Goal: Transaction & Acquisition: Purchase product/service

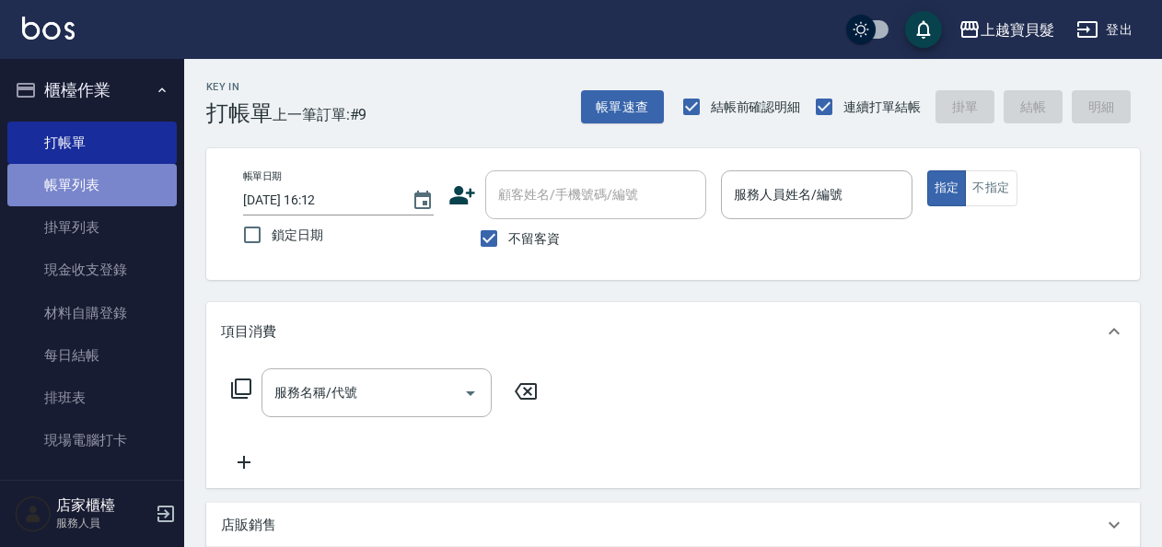
click at [131, 177] on link "帳單列表" at bounding box center [91, 185] width 169 height 42
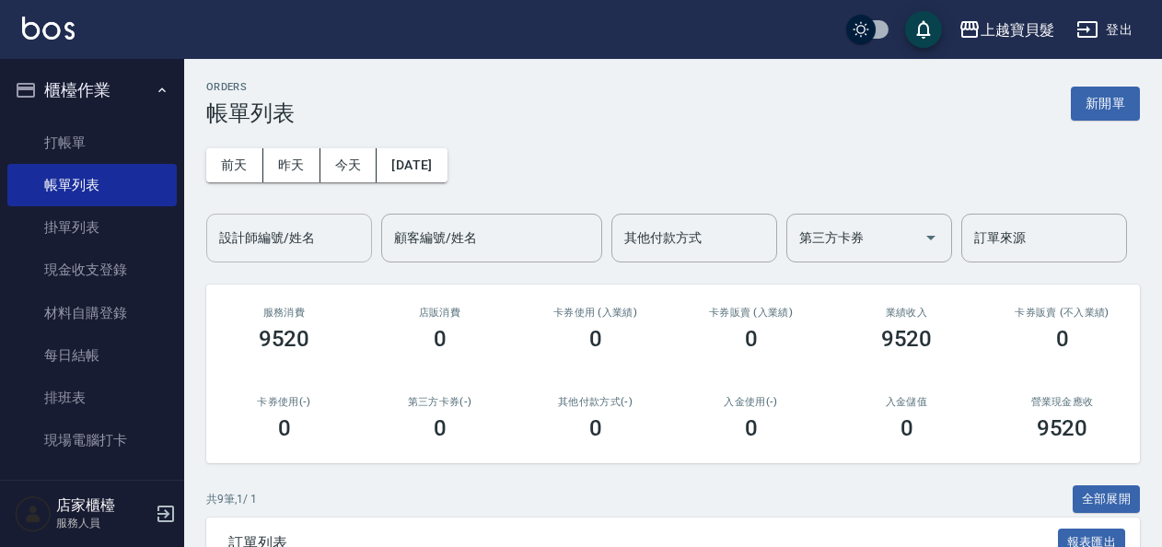
click at [319, 237] on input "設計師編號/姓名" at bounding box center [288, 238] width 149 height 32
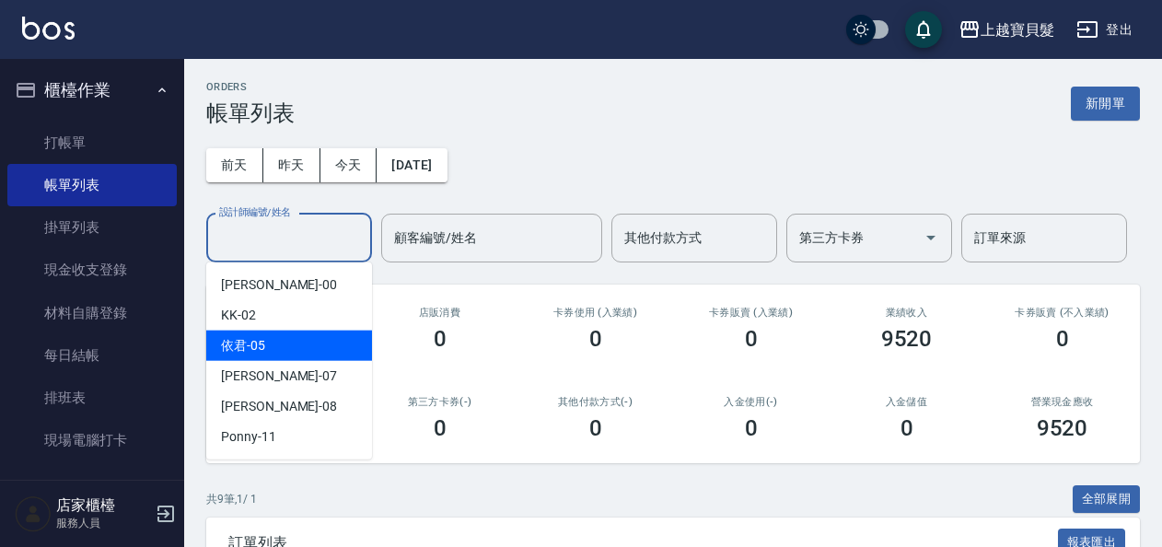
click at [309, 338] on div "依君 -05" at bounding box center [289, 345] width 166 height 30
type input "依君-05"
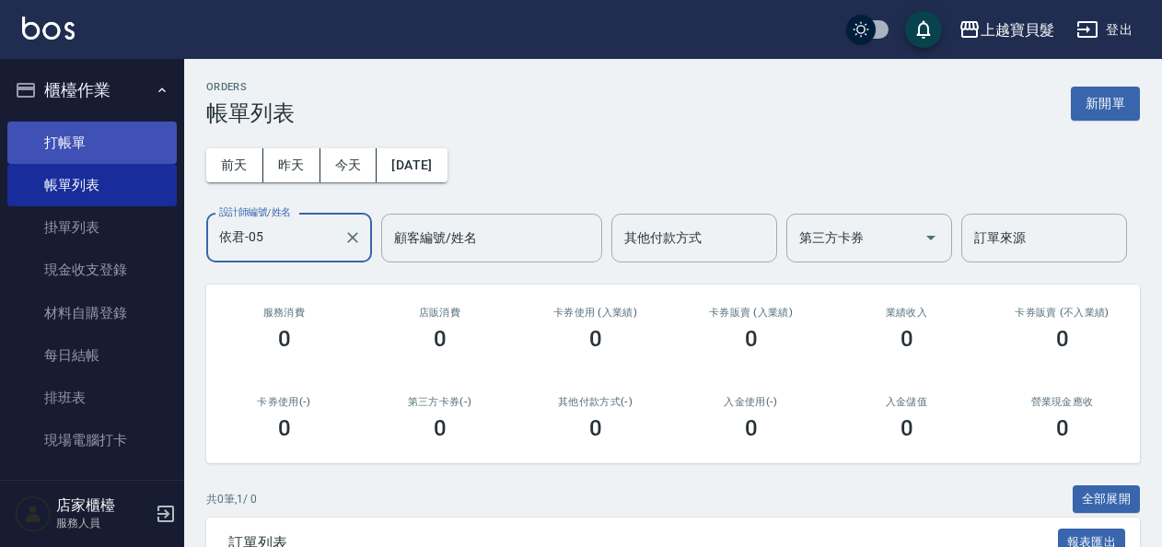
click at [72, 142] on link "打帳單" at bounding box center [91, 143] width 169 height 42
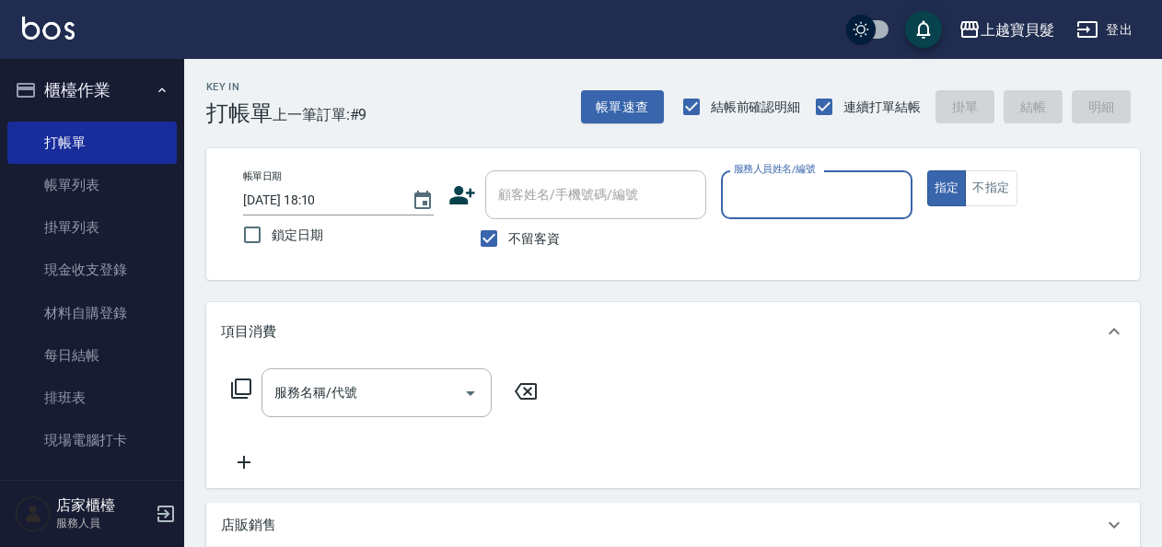
click at [816, 214] on div "服務人員姓名/編號" at bounding box center [816, 194] width 191 height 49
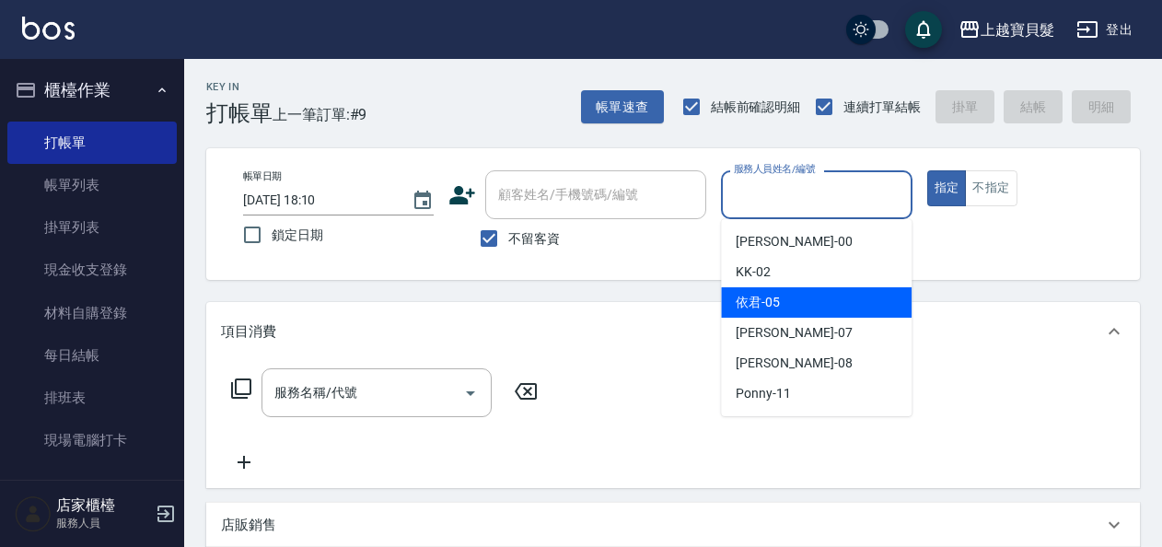
click at [792, 296] on div "依君 -05" at bounding box center [816, 302] width 191 height 30
type input "依君-05"
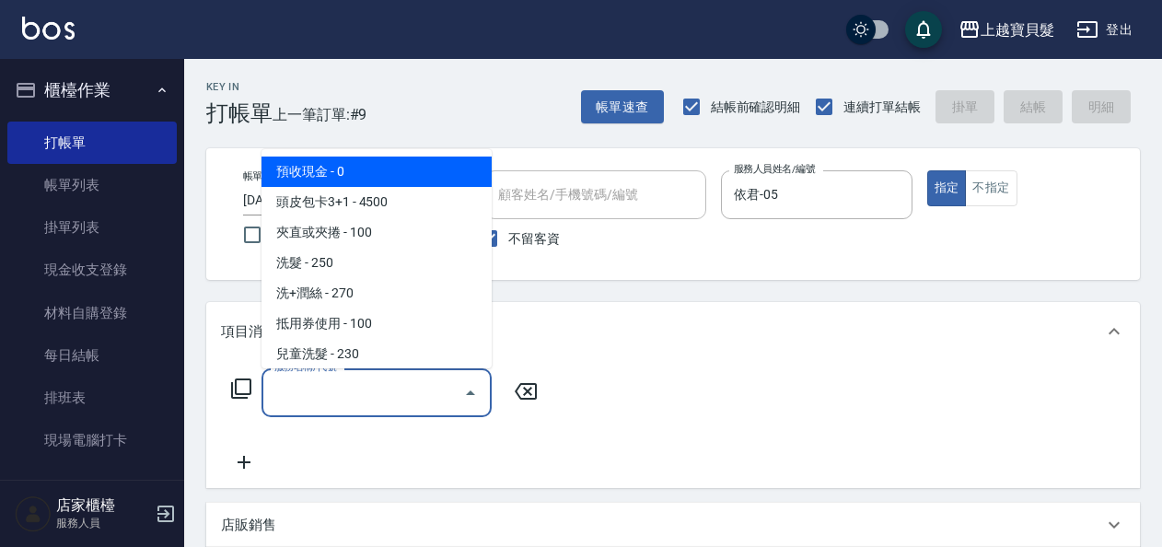
click at [310, 388] on input "服務名稱/代號" at bounding box center [363, 392] width 186 height 32
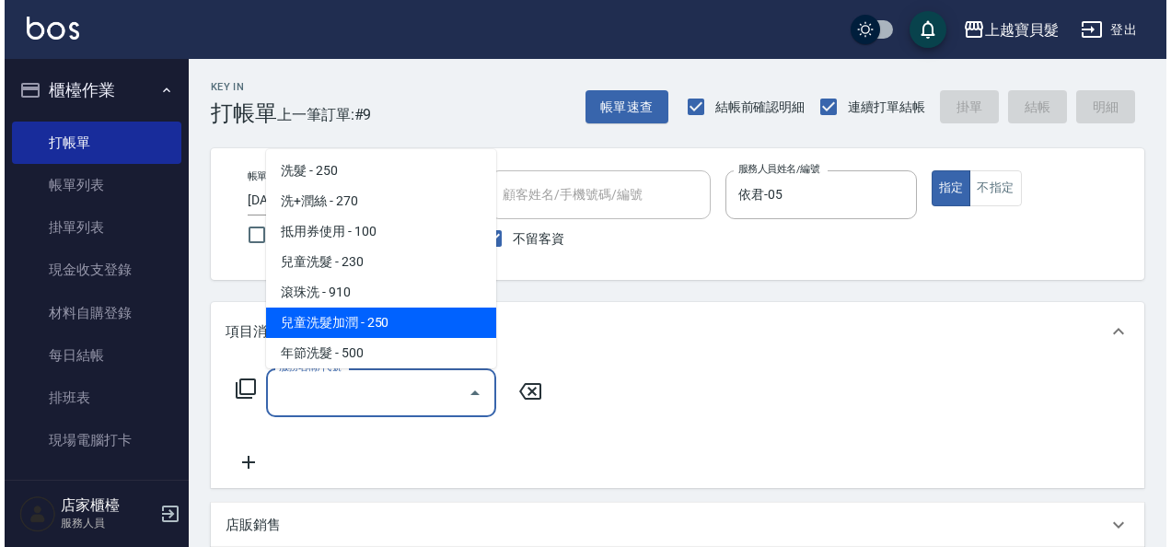
scroll to position [184, 0]
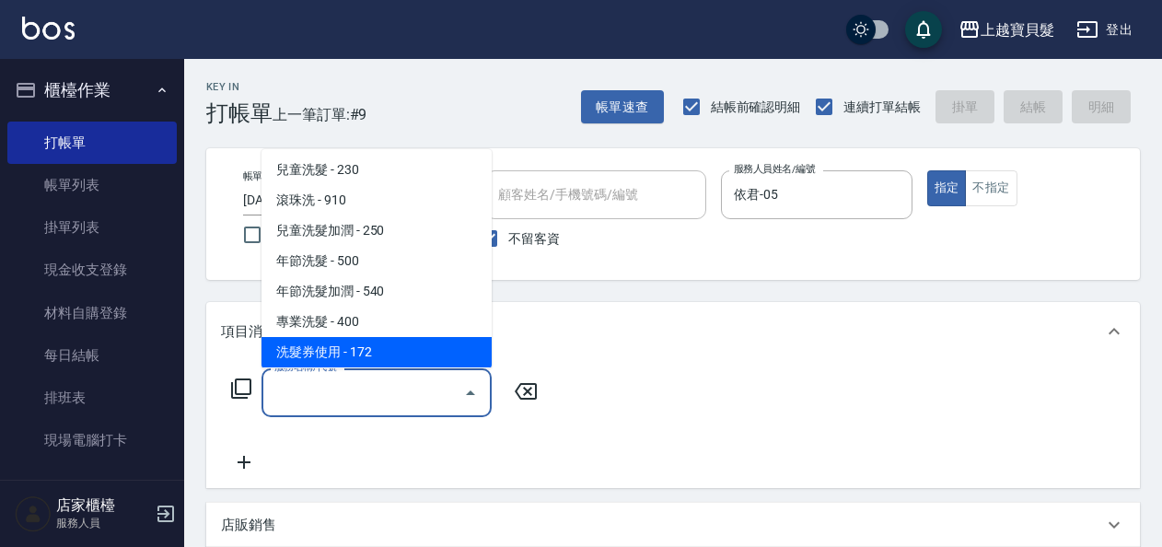
click at [245, 385] on icon at bounding box center [241, 388] width 22 height 22
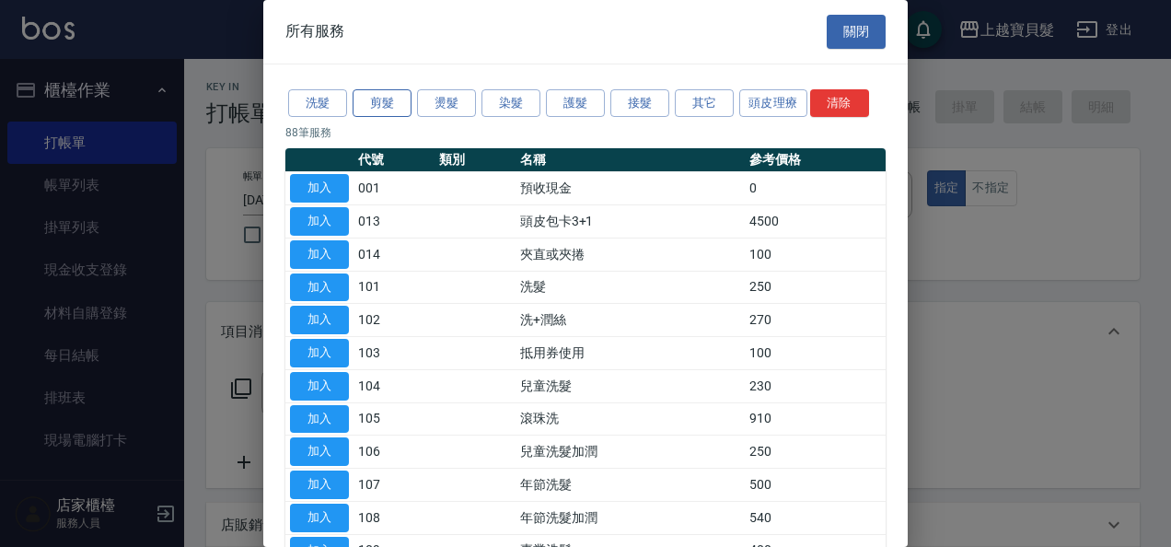
click at [399, 105] on button "剪髮" at bounding box center [382, 103] width 59 height 29
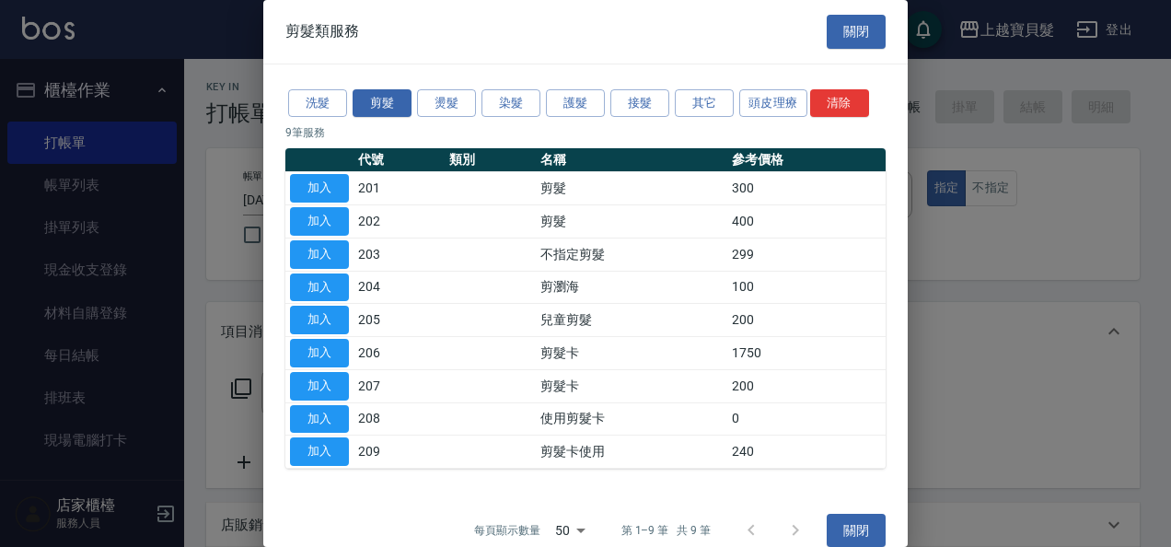
drag, startPoint x: 339, startPoint y: 220, endPoint x: 416, endPoint y: 203, distance: 79.3
click at [337, 219] on button "加入" at bounding box center [319, 221] width 59 height 29
type input "剪髮(202)"
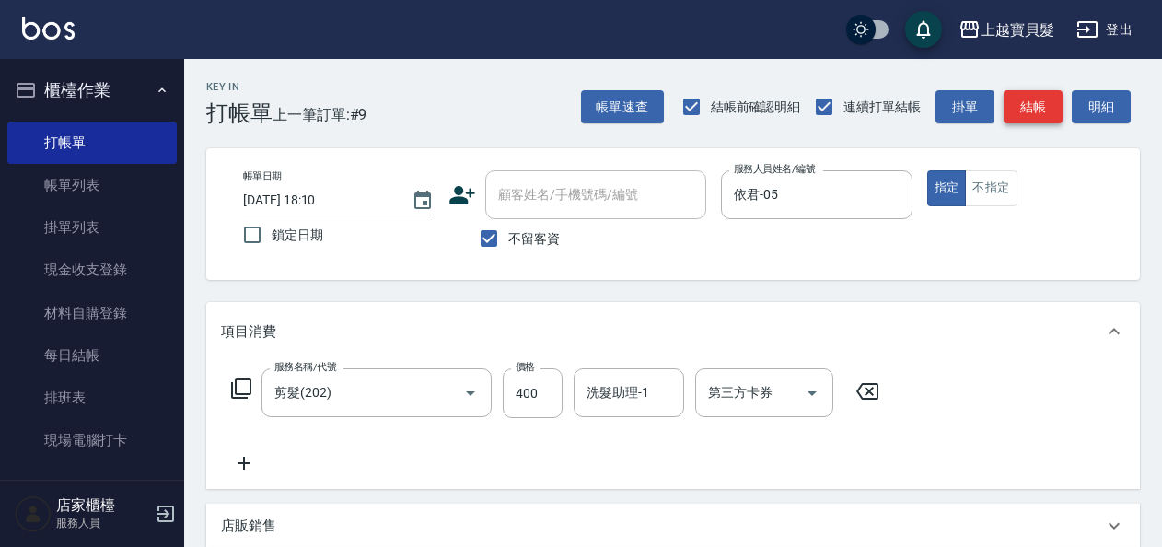
click at [1046, 103] on button "結帳" at bounding box center [1032, 107] width 59 height 34
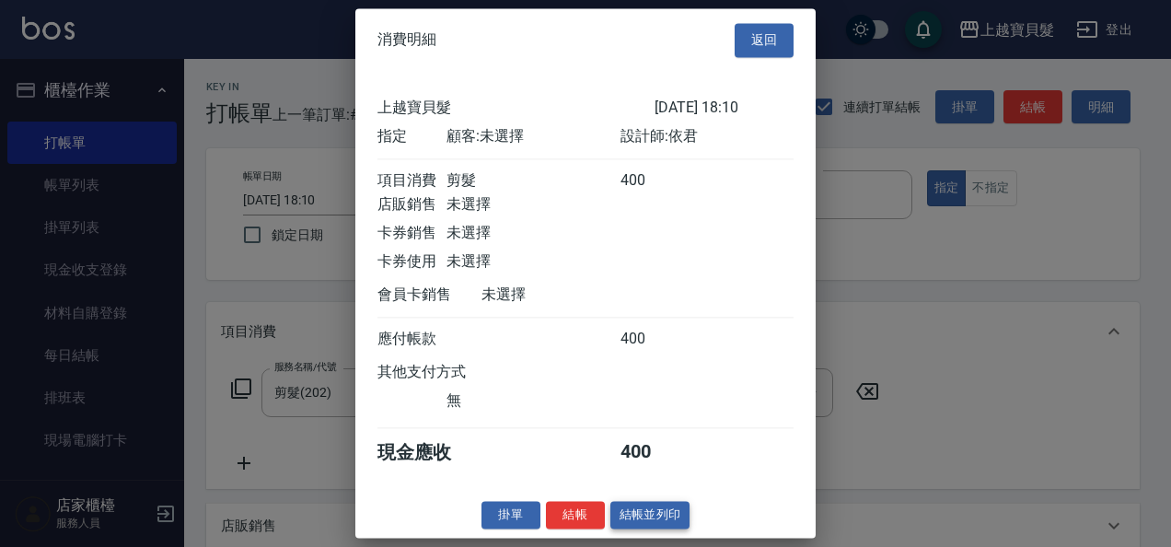
click at [633, 529] on button "結帳並列印" at bounding box center [650, 515] width 80 height 29
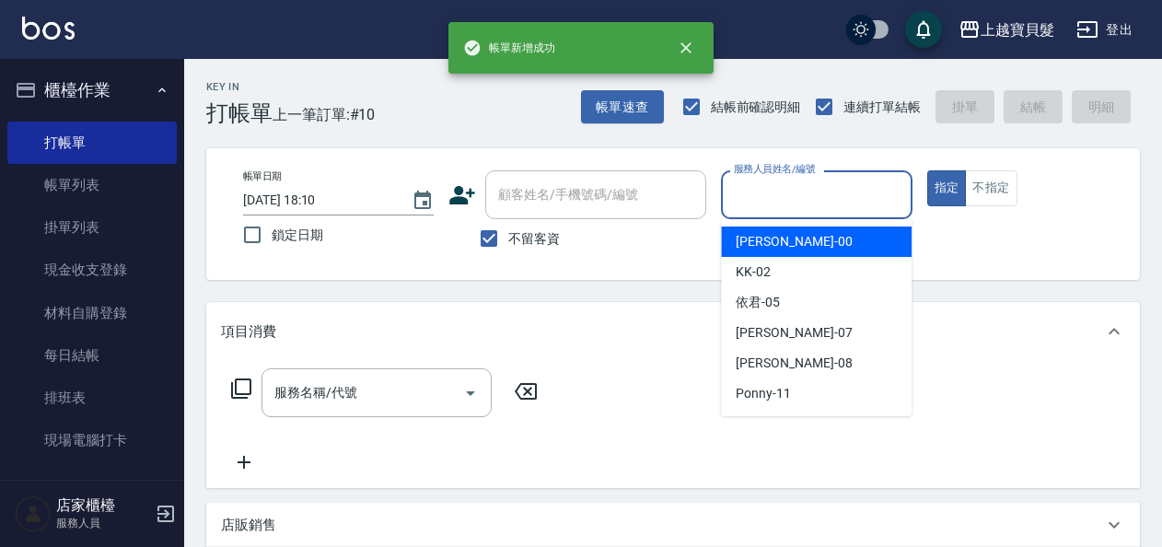
click at [834, 204] on input "服務人員姓名/編號" at bounding box center [816, 195] width 174 height 32
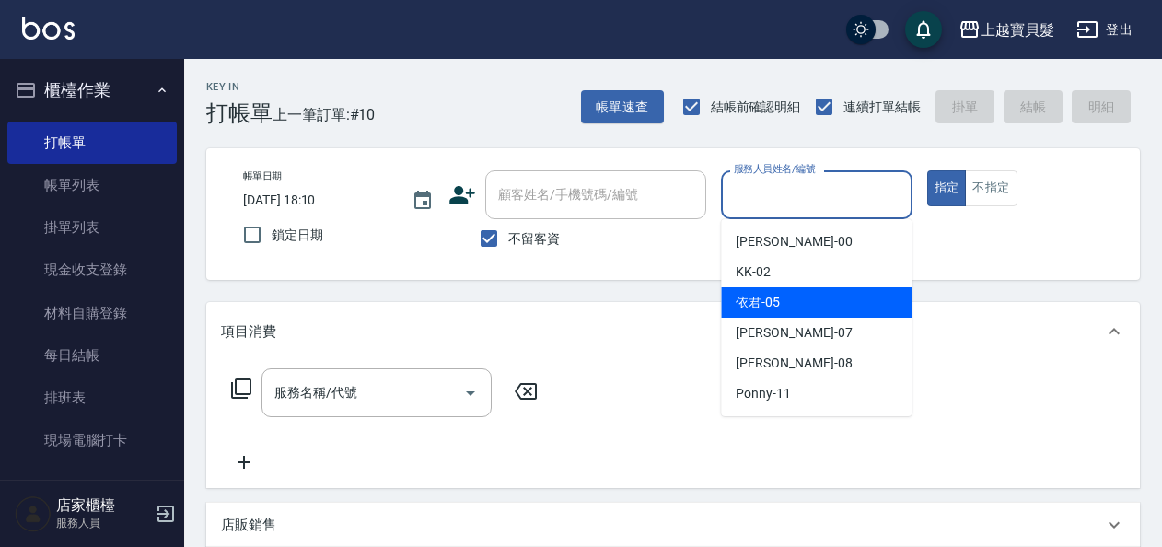
click at [775, 311] on span "依君 -05" at bounding box center [757, 302] width 44 height 19
type input "依君-05"
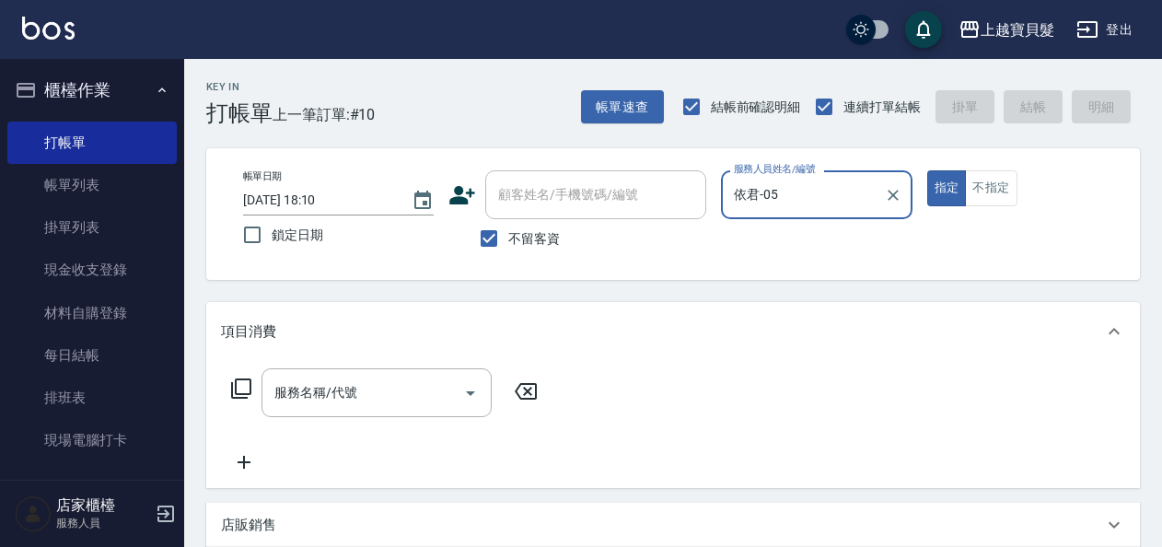
click at [253, 394] on div "服務名稱/代號 服務名稱/代號" at bounding box center [385, 392] width 328 height 49
click at [243, 396] on icon at bounding box center [241, 388] width 22 height 22
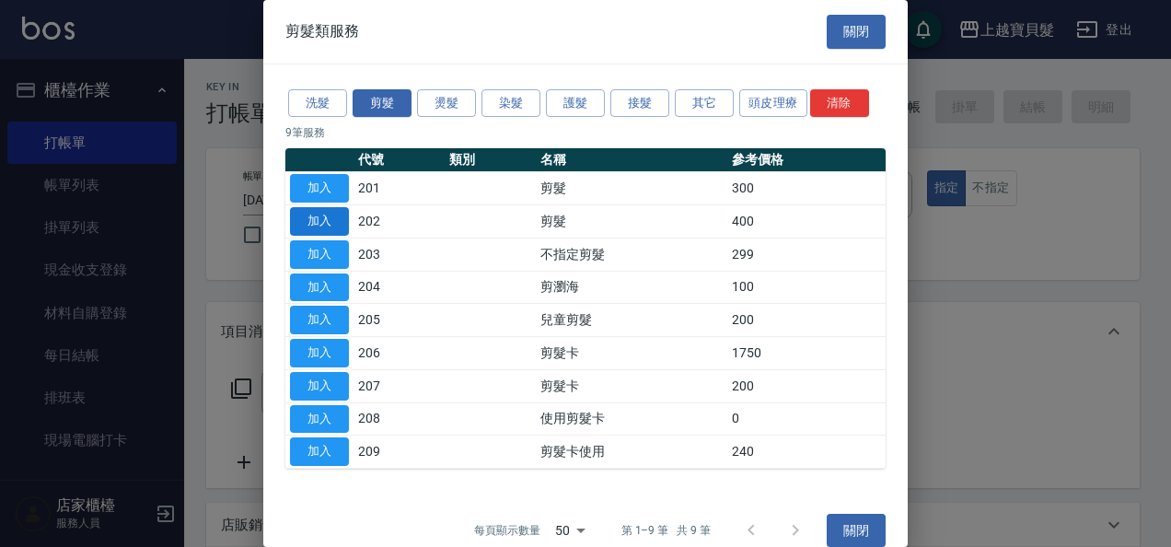
click at [314, 215] on button "加入" at bounding box center [319, 221] width 59 height 29
type input "剪髮(202)"
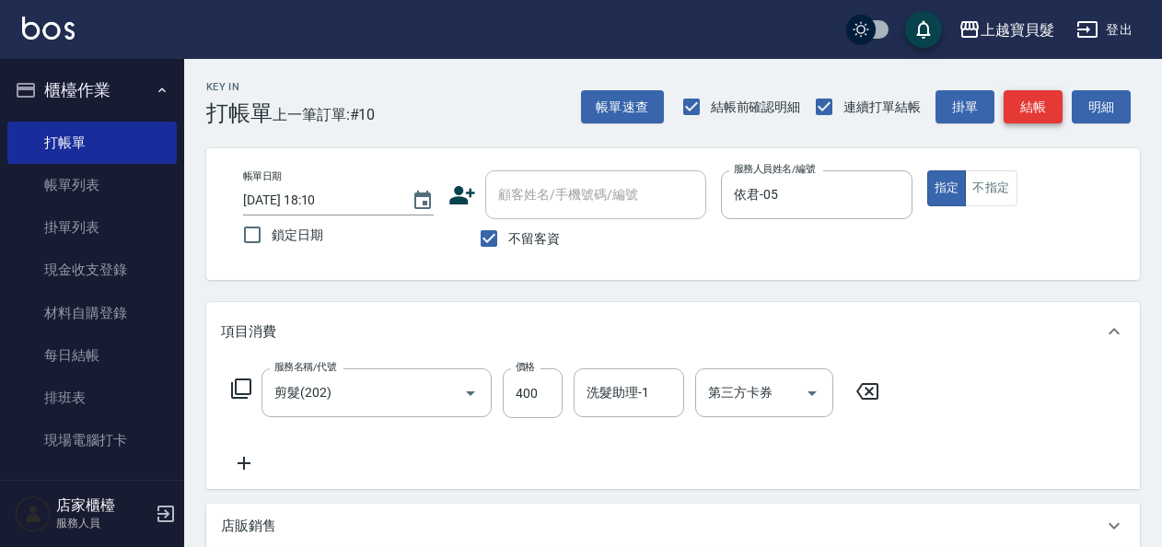
click at [1035, 112] on button "結帳" at bounding box center [1032, 107] width 59 height 34
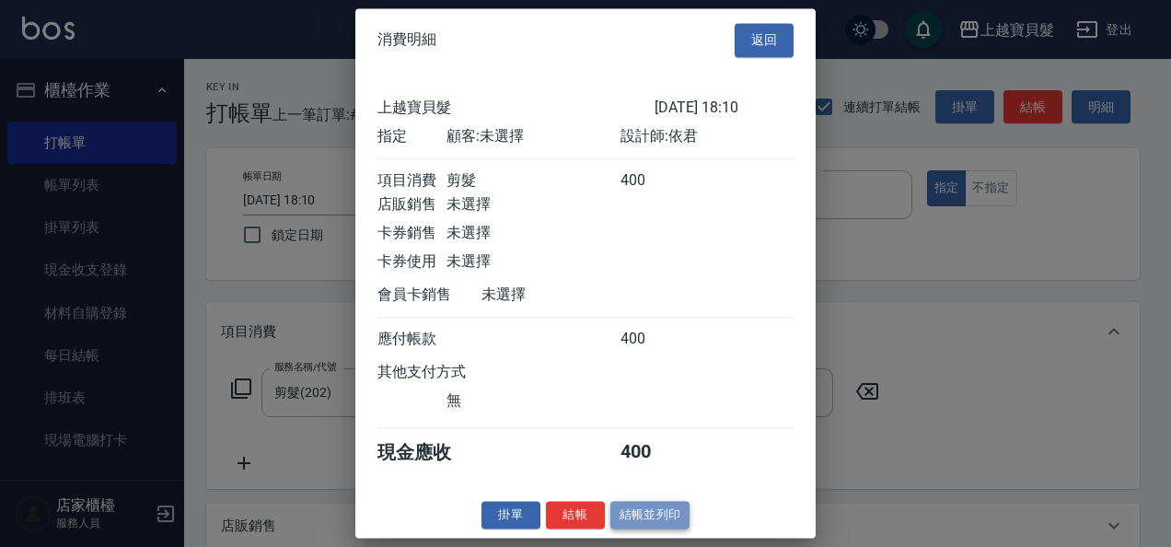
click at [643, 519] on button "結帳並列印" at bounding box center [650, 515] width 80 height 29
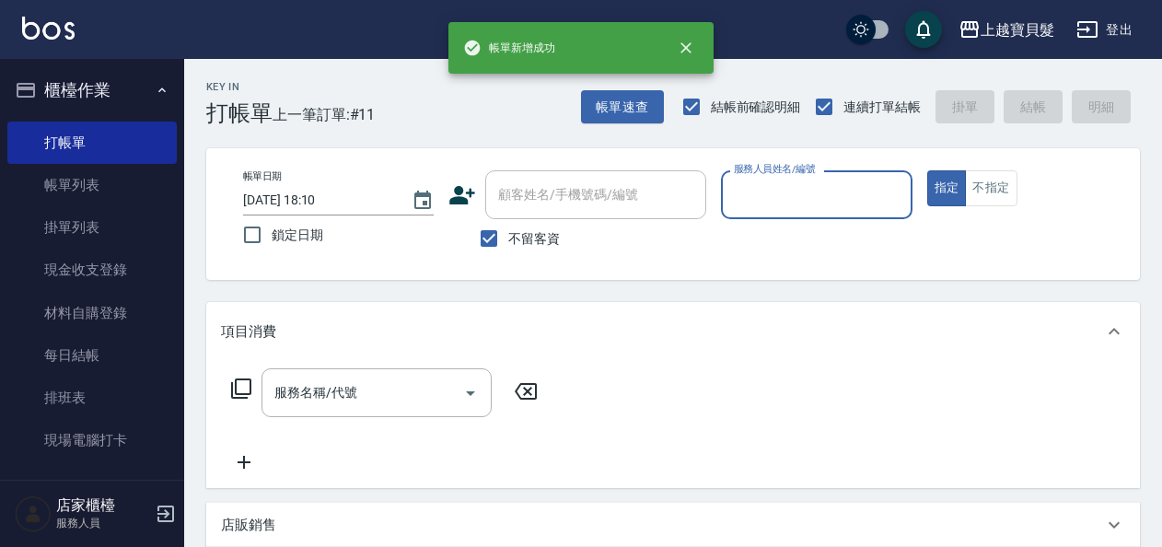
click at [869, 194] on input "服務人員姓名/編號" at bounding box center [816, 195] width 174 height 32
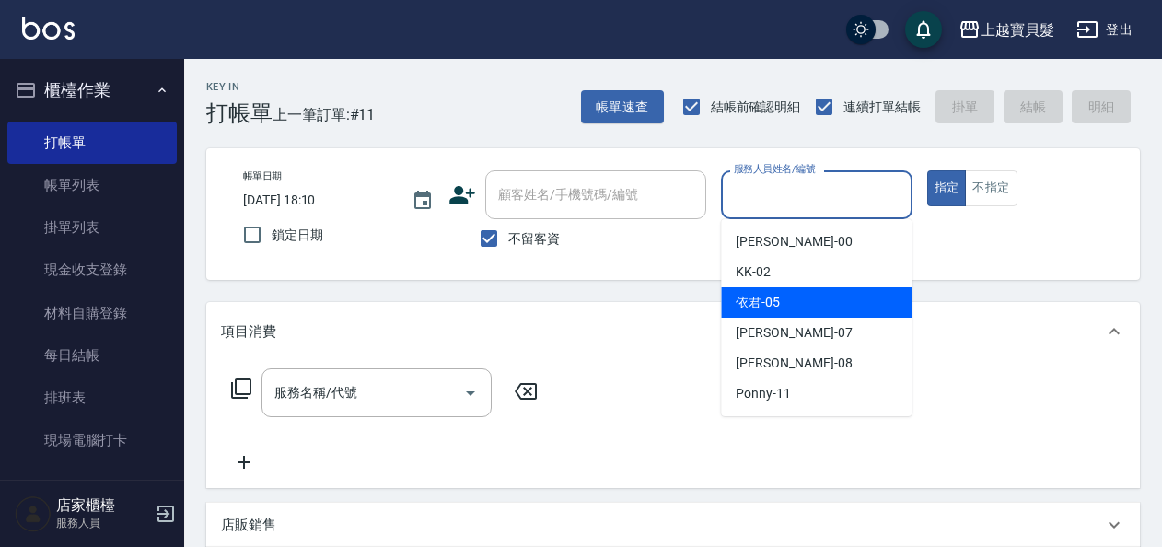
click at [834, 306] on div "依君 -05" at bounding box center [816, 302] width 191 height 30
type input "依君-05"
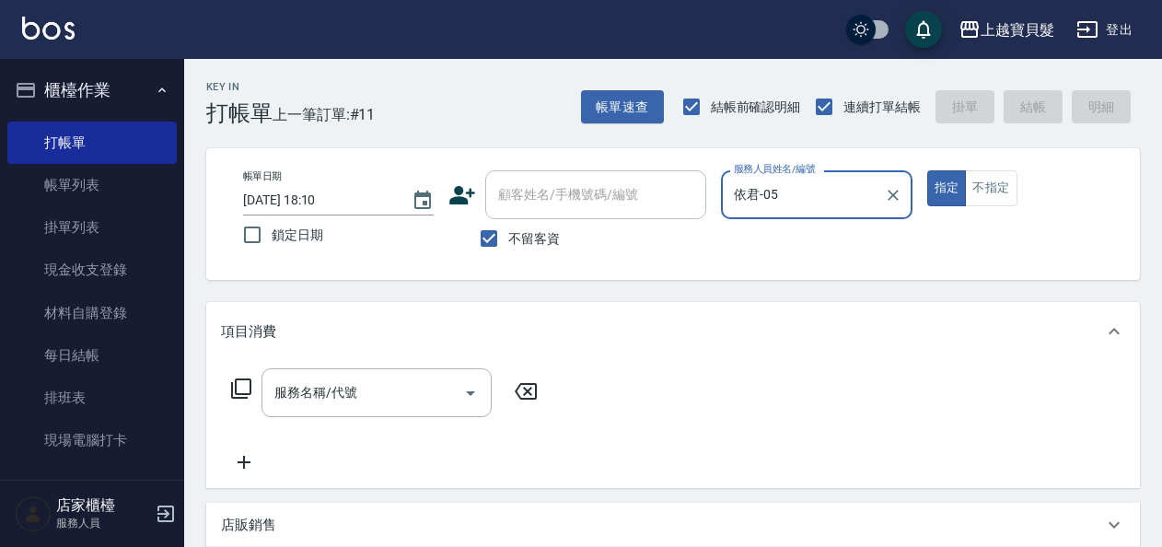
click at [230, 391] on icon at bounding box center [241, 388] width 22 height 22
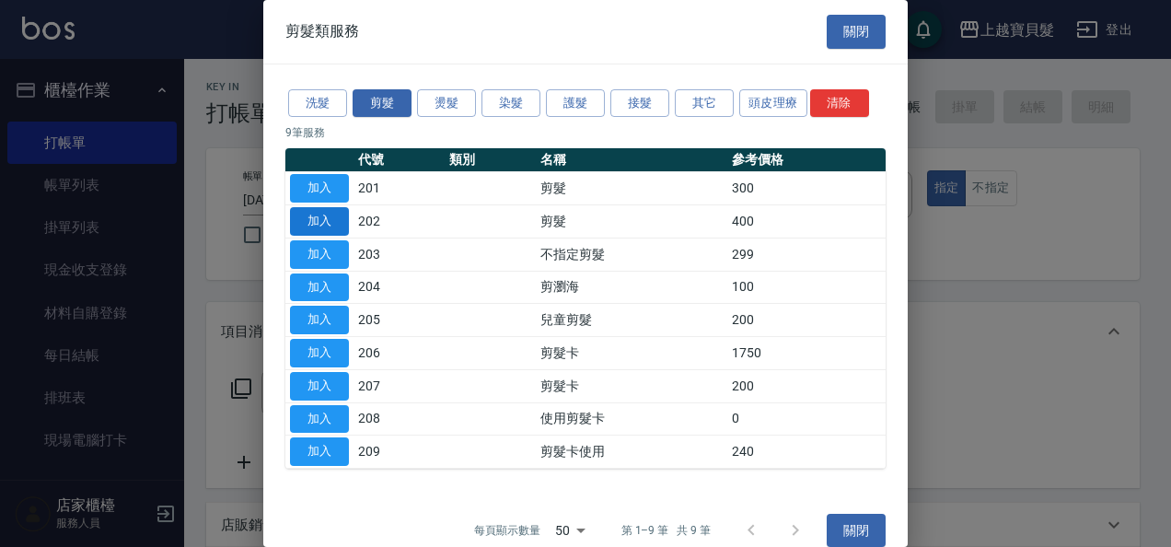
click at [322, 230] on button "加入" at bounding box center [319, 221] width 59 height 29
type input "剪髮(202)"
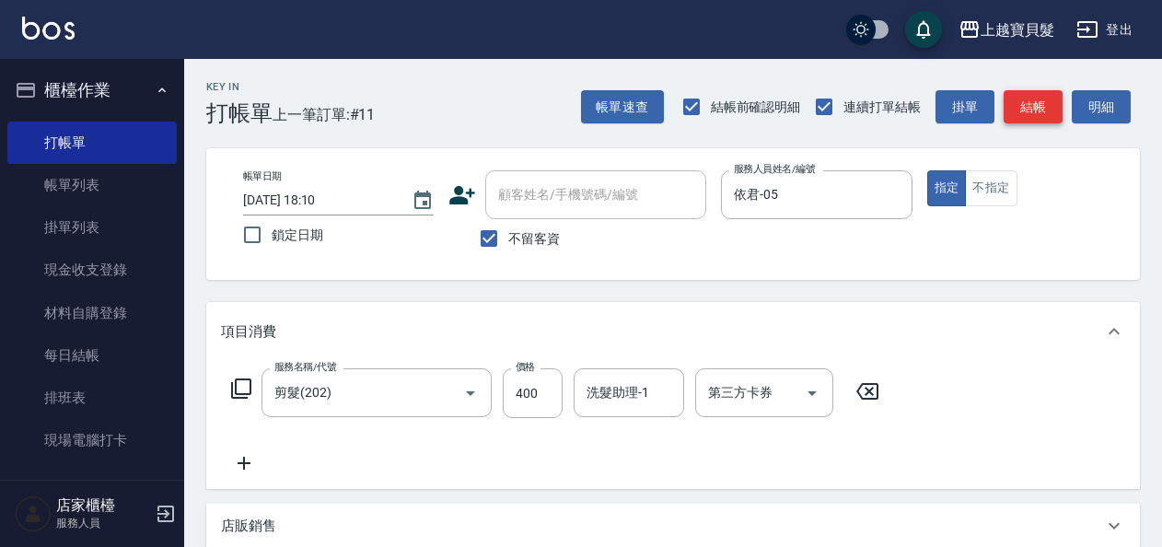
click at [1043, 104] on button "結帳" at bounding box center [1032, 107] width 59 height 34
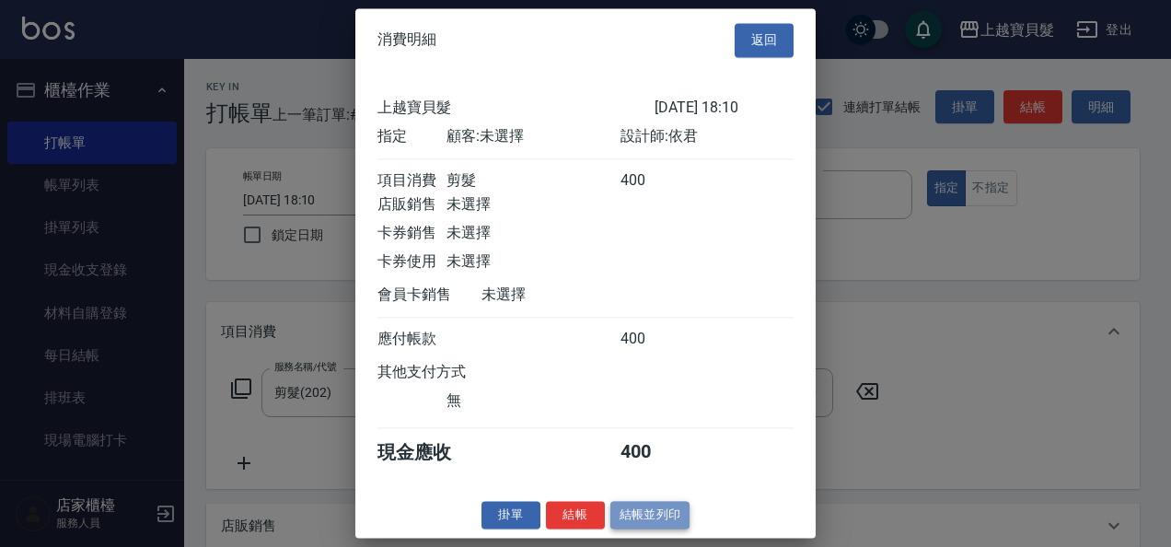
click at [638, 529] on button "結帳並列印" at bounding box center [650, 515] width 80 height 29
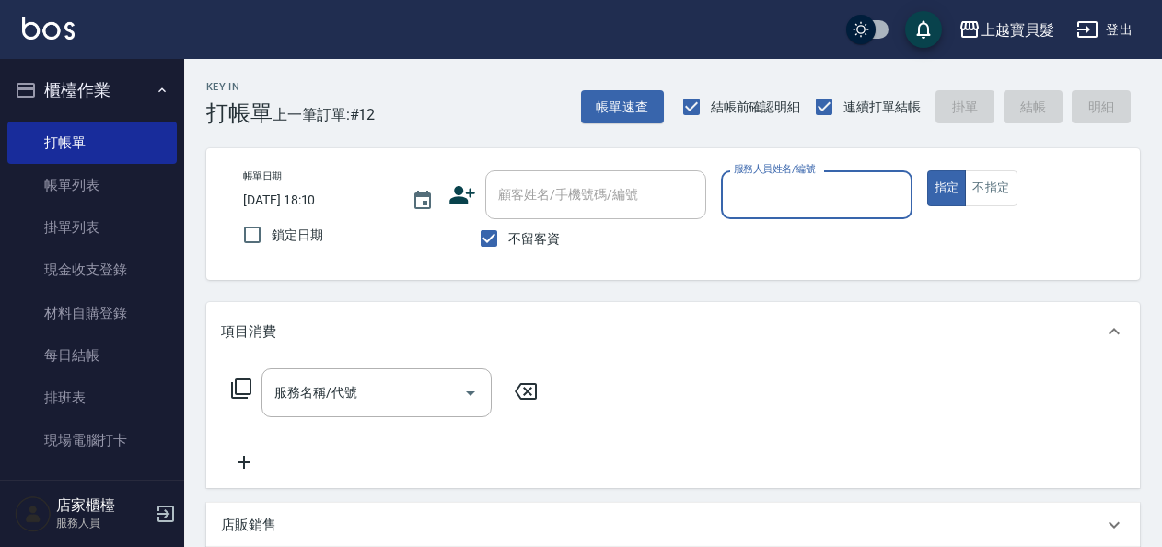
click at [859, 214] on div "服務人員姓名/編號" at bounding box center [816, 194] width 191 height 49
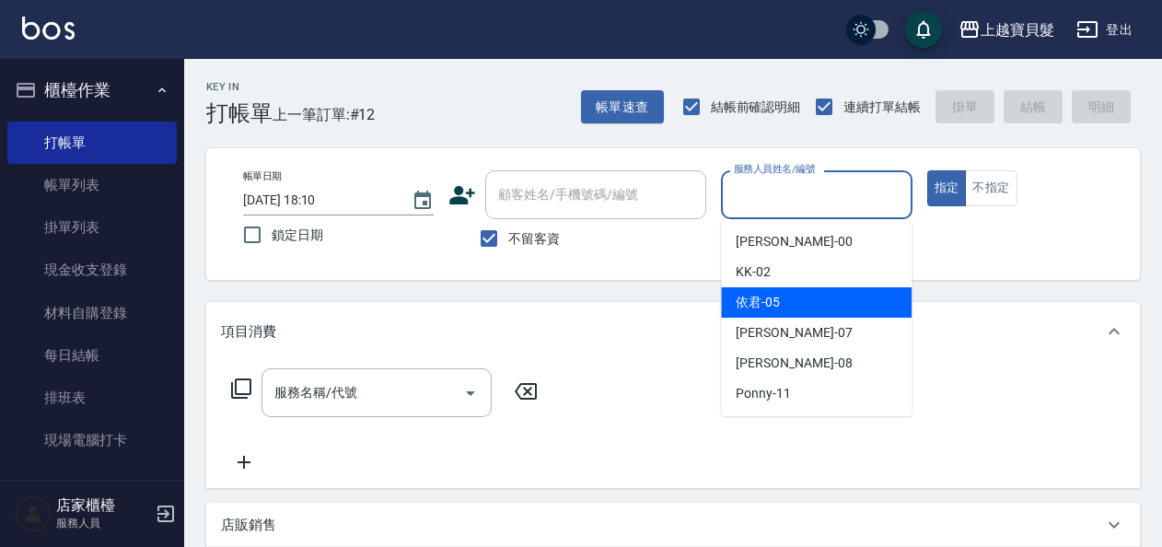
click at [835, 296] on div "依君 -05" at bounding box center [816, 302] width 191 height 30
type input "依君-05"
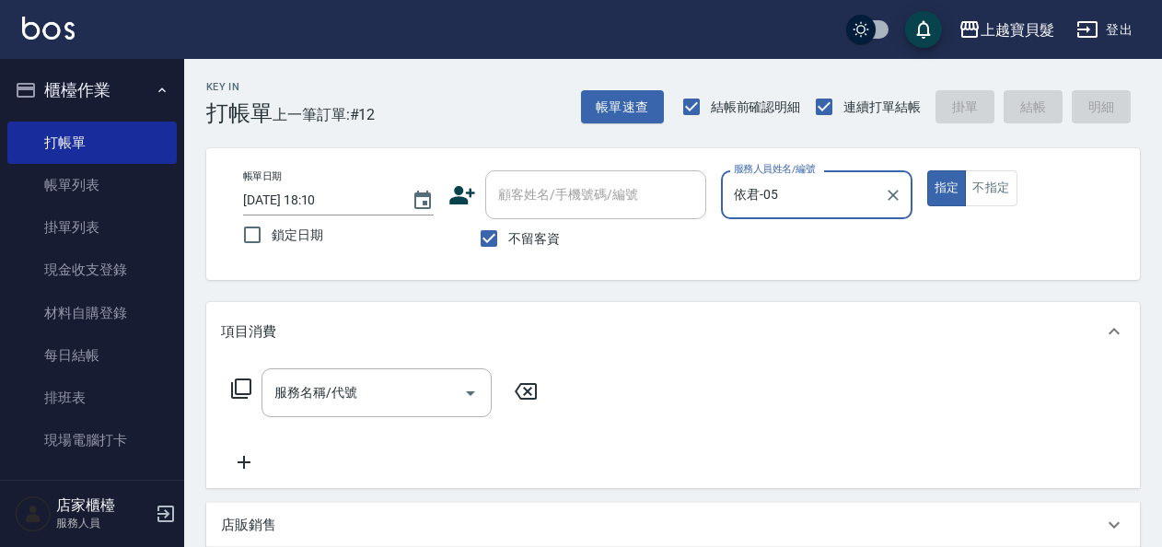
click at [243, 392] on icon at bounding box center [241, 388] width 22 height 22
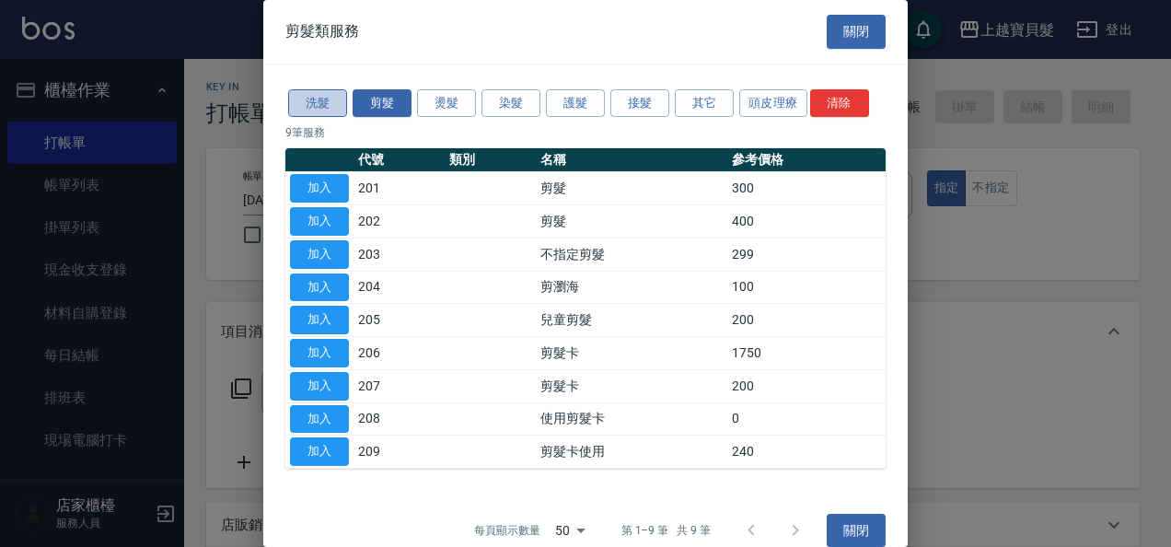
click at [328, 99] on button "洗髮" at bounding box center [317, 103] width 59 height 29
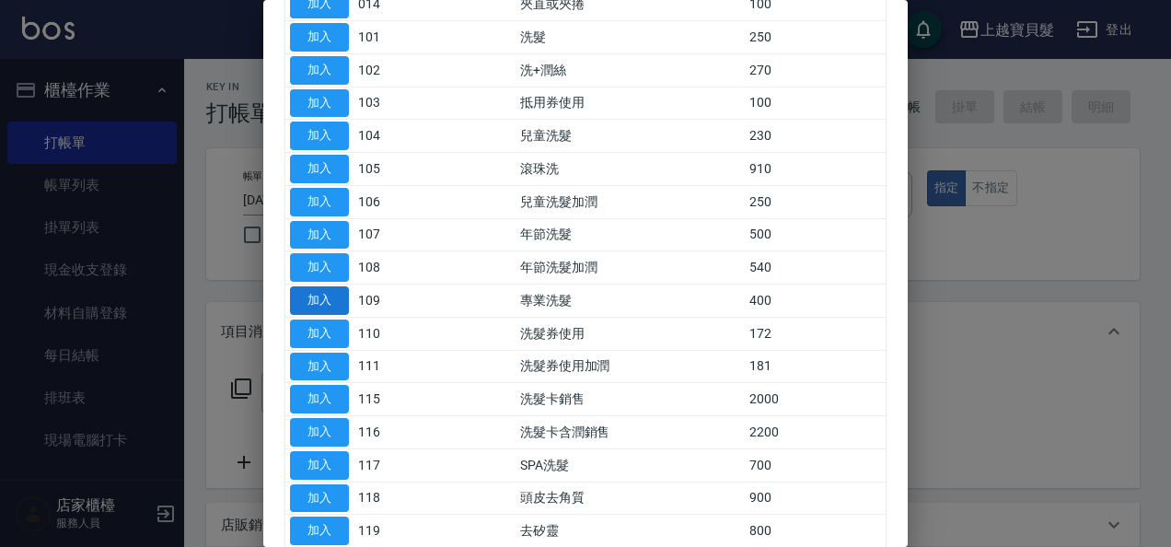
click at [332, 291] on button "加入" at bounding box center [319, 300] width 59 height 29
type input "專業洗髮(109)"
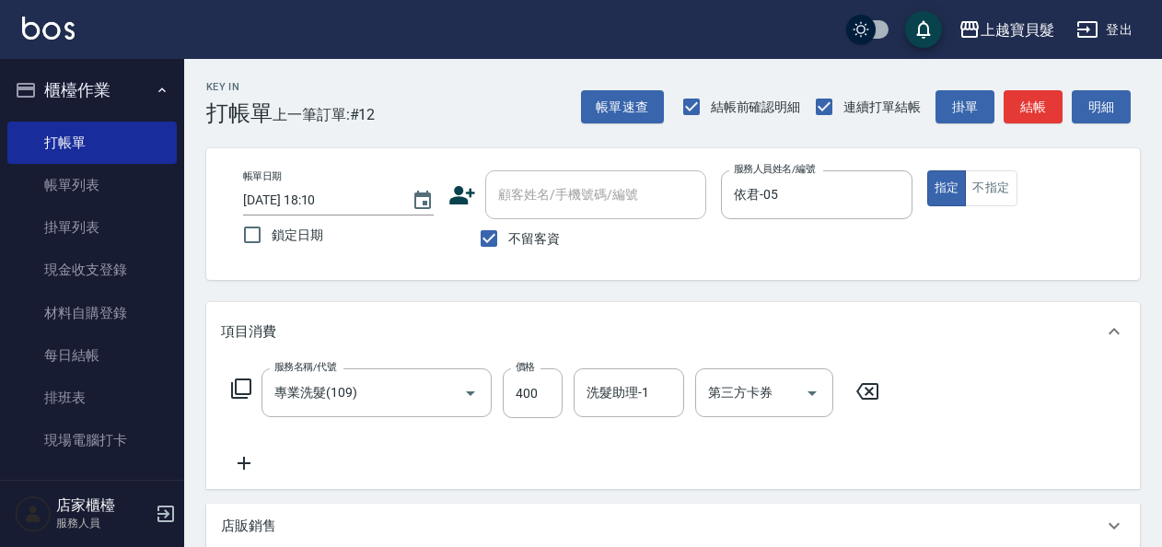
click at [245, 387] on icon at bounding box center [241, 388] width 22 height 22
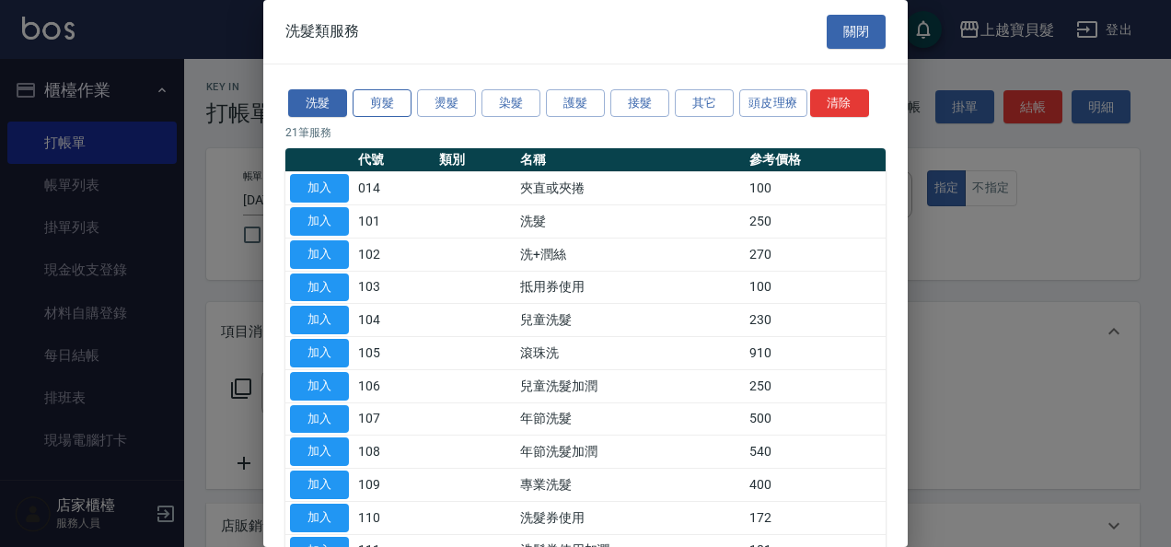
click at [388, 104] on button "剪髮" at bounding box center [382, 103] width 59 height 29
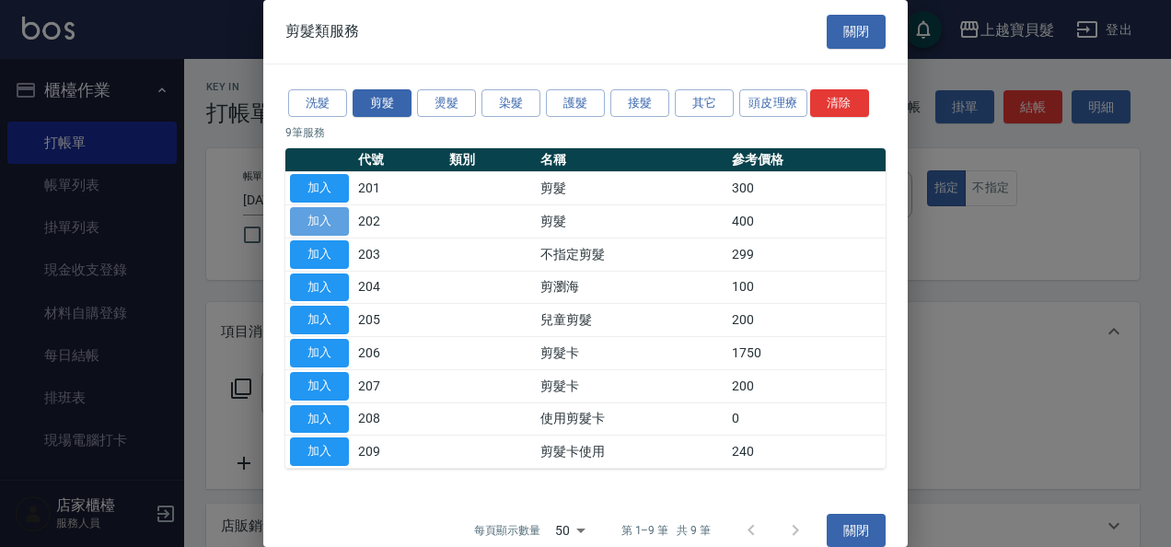
click at [343, 221] on button "加入" at bounding box center [319, 221] width 59 height 29
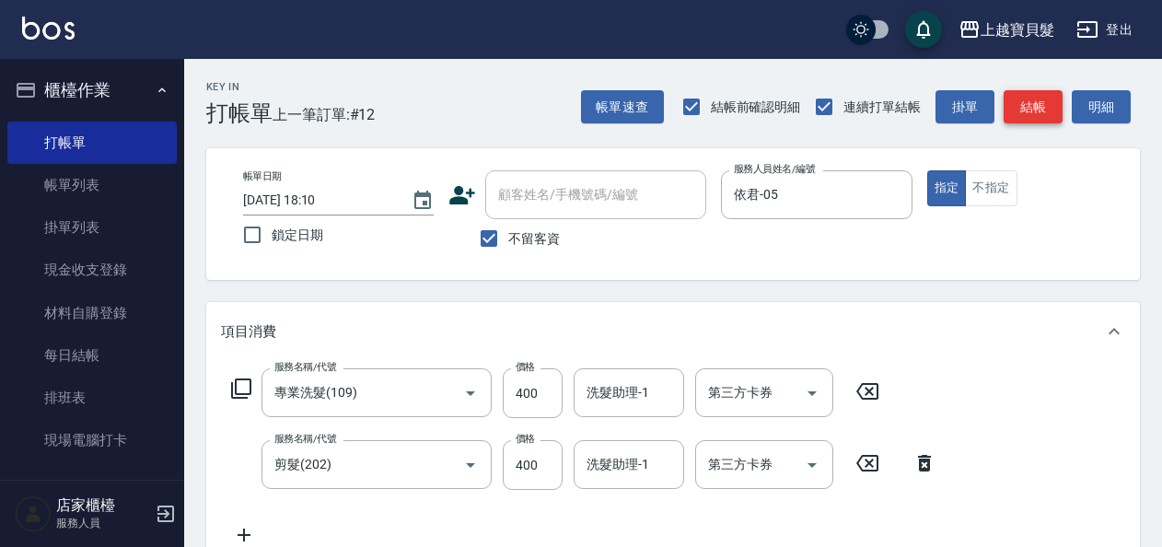
click at [1038, 102] on button "結帳" at bounding box center [1032, 107] width 59 height 34
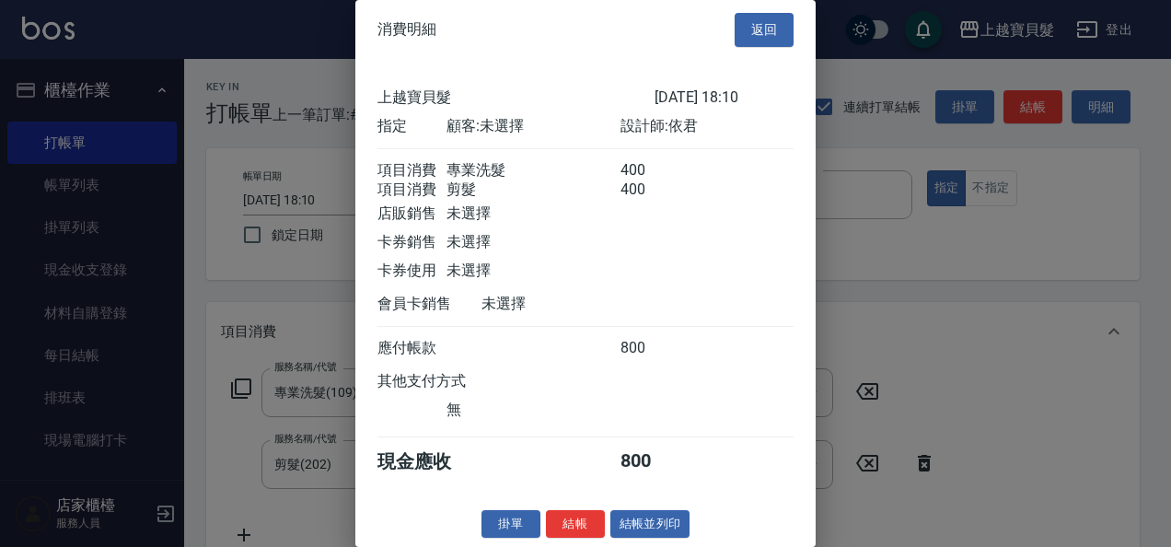
scroll to position [26, 0]
click at [619, 520] on button "結帳並列印" at bounding box center [650, 524] width 80 height 29
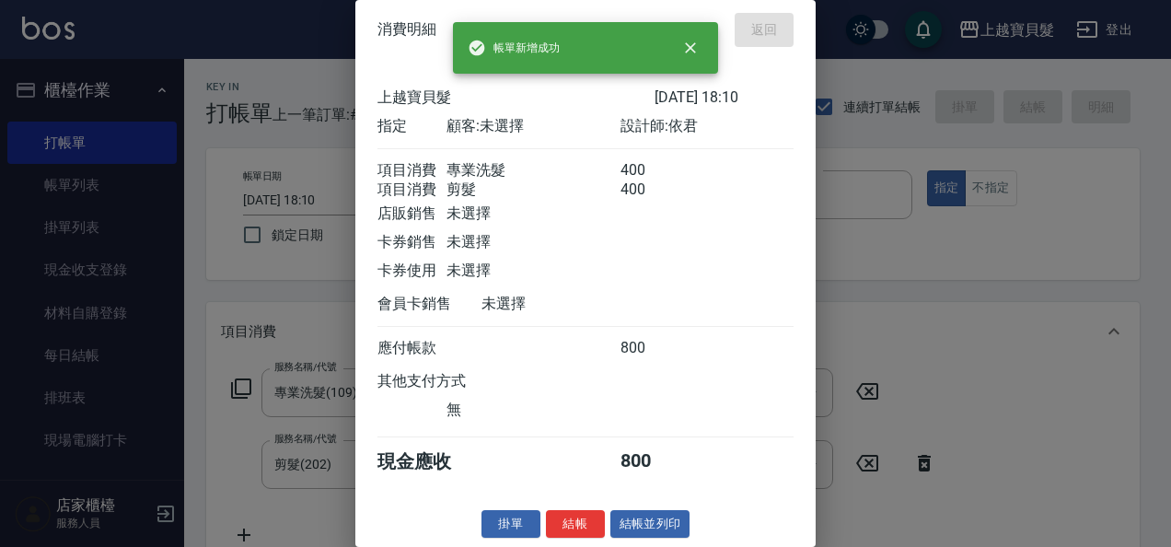
type input "[DATE] 18:11"
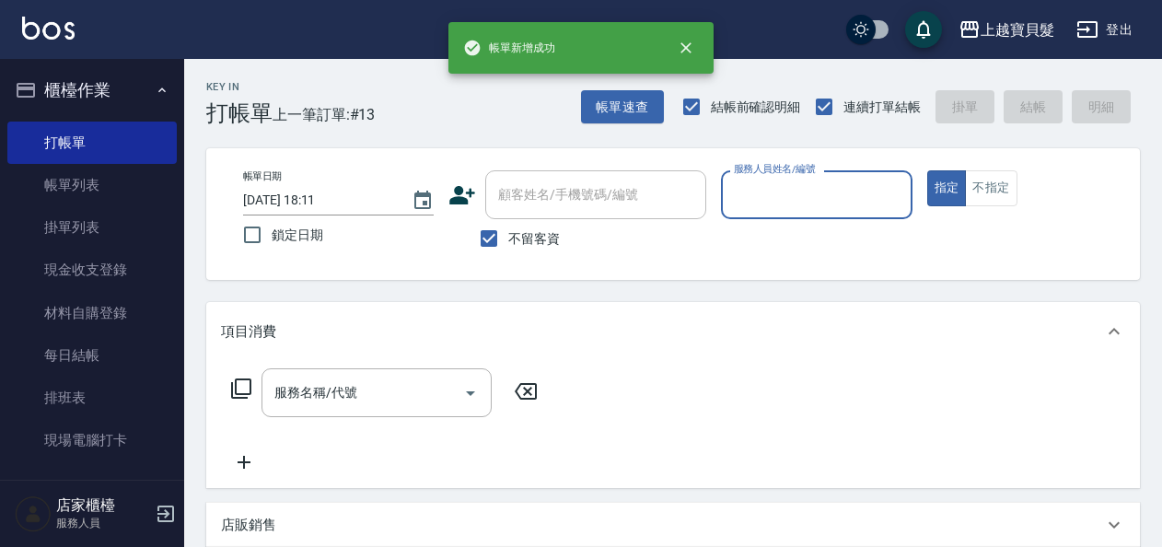
click at [810, 193] on input "服務人員姓名/編號" at bounding box center [816, 195] width 174 height 32
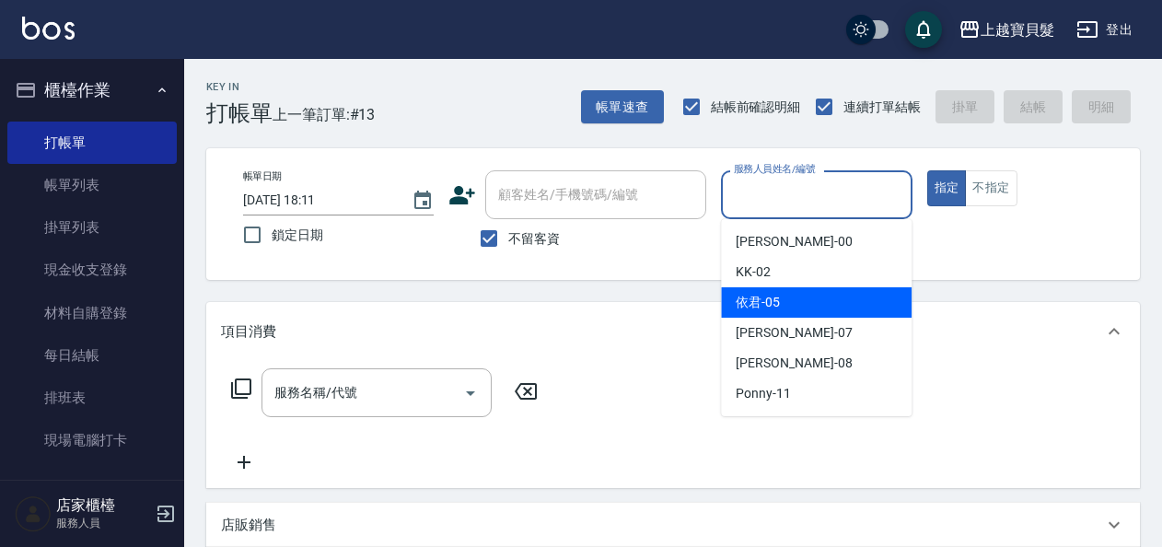
click at [817, 295] on div "依君 -05" at bounding box center [816, 302] width 191 height 30
type input "依君-05"
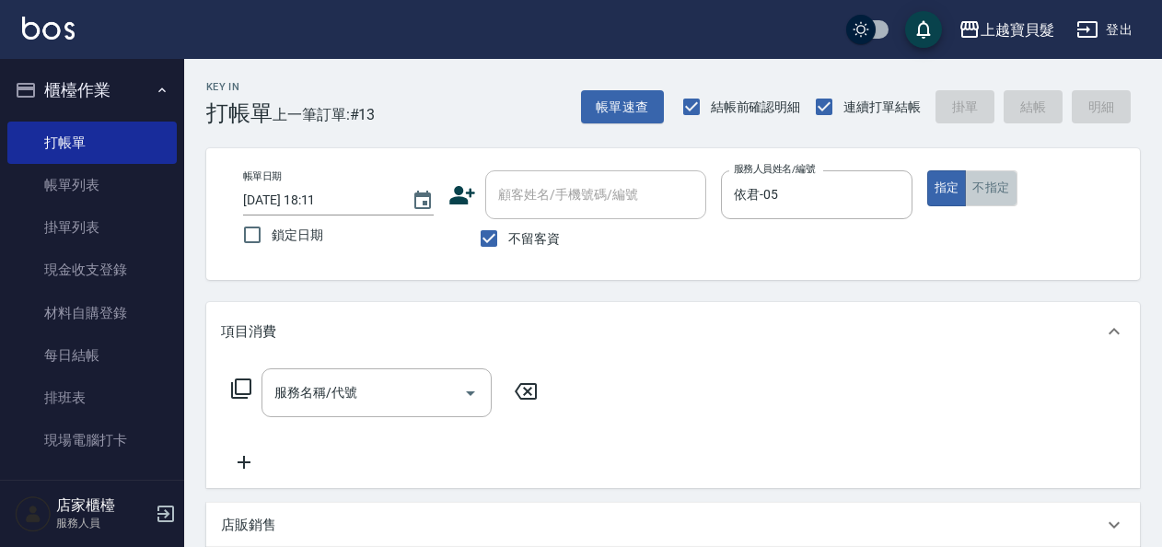
click at [990, 194] on button "不指定" at bounding box center [991, 188] width 52 height 36
click at [237, 395] on icon at bounding box center [241, 388] width 22 height 22
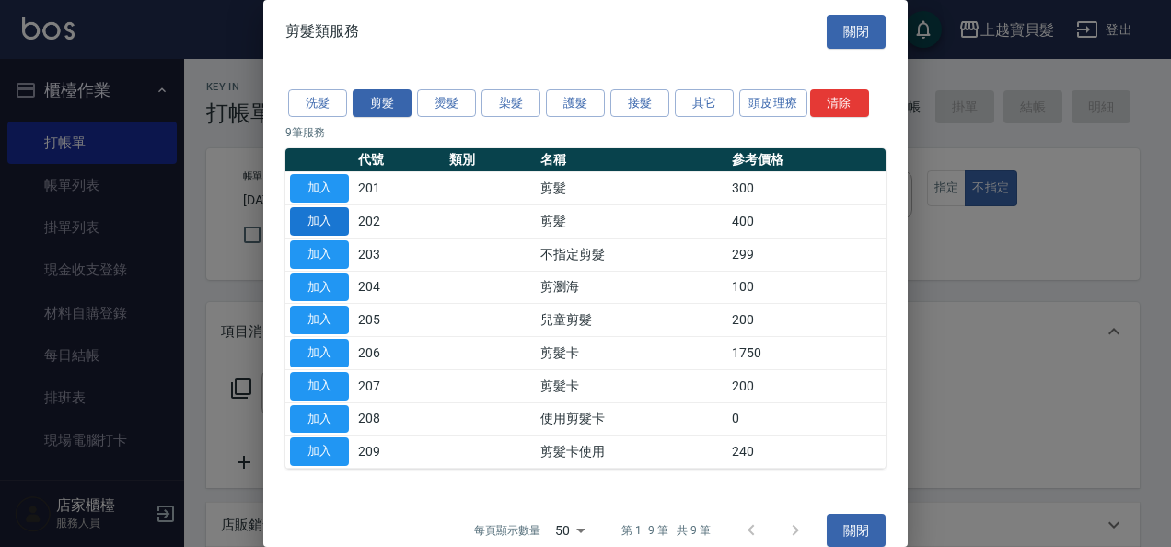
click at [315, 214] on button "加入" at bounding box center [319, 221] width 59 height 29
type input "剪髮(202)"
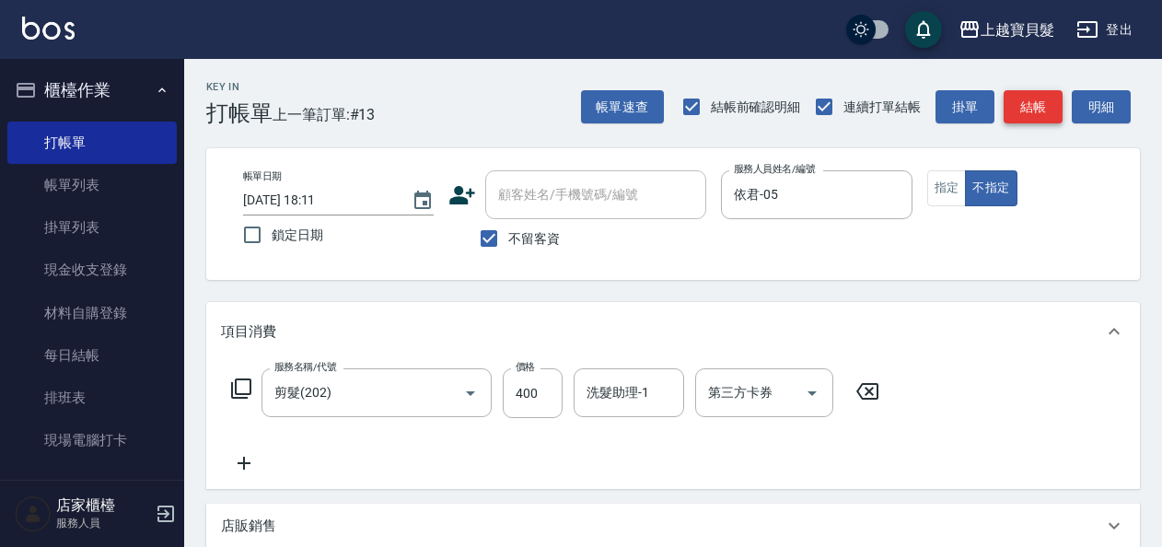
click at [1039, 99] on button "結帳" at bounding box center [1032, 107] width 59 height 34
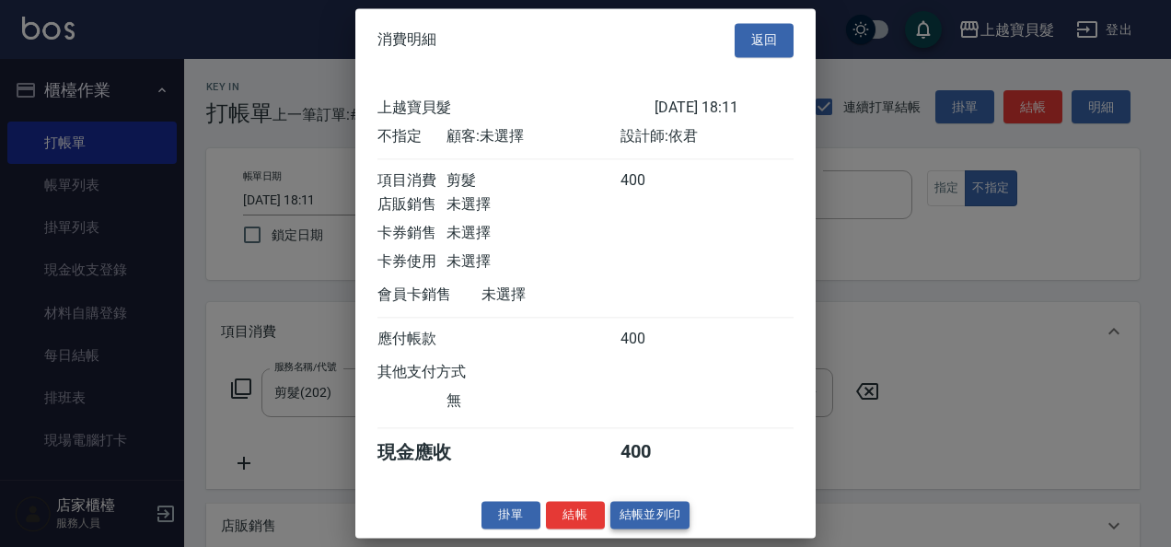
click at [664, 529] on button "結帳並列印" at bounding box center [650, 515] width 80 height 29
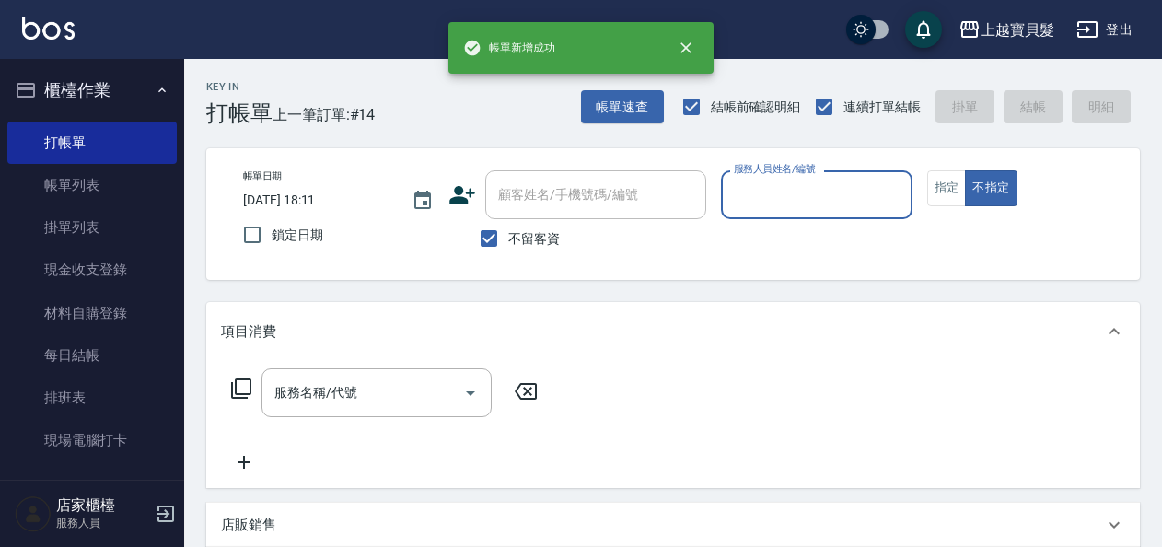
click at [787, 201] on input "服務人員姓名/編號" at bounding box center [816, 195] width 174 height 32
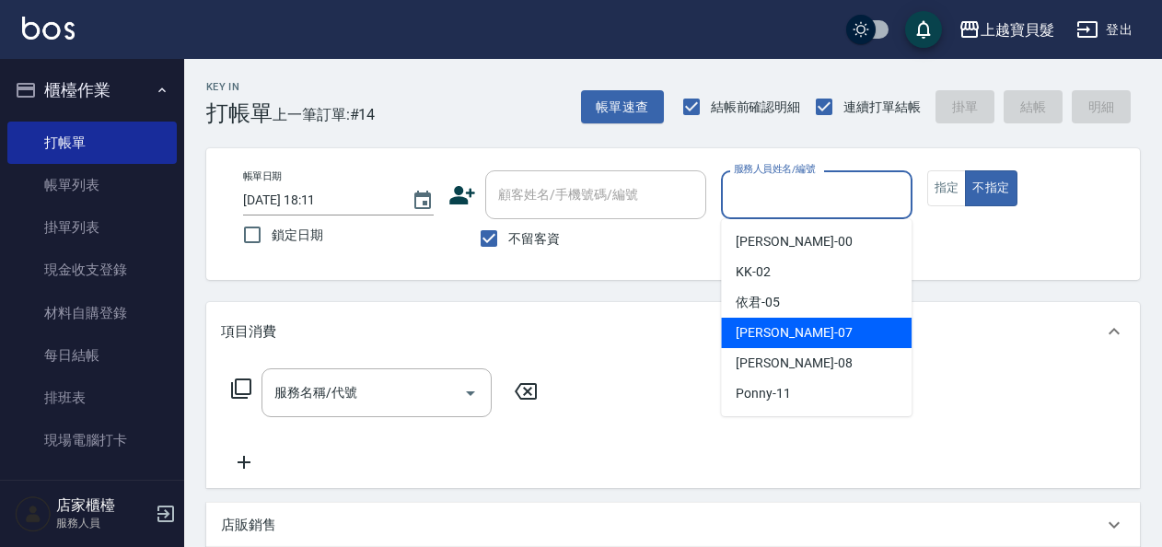
click at [778, 321] on div "[PERSON_NAME] -07" at bounding box center [816, 333] width 191 height 30
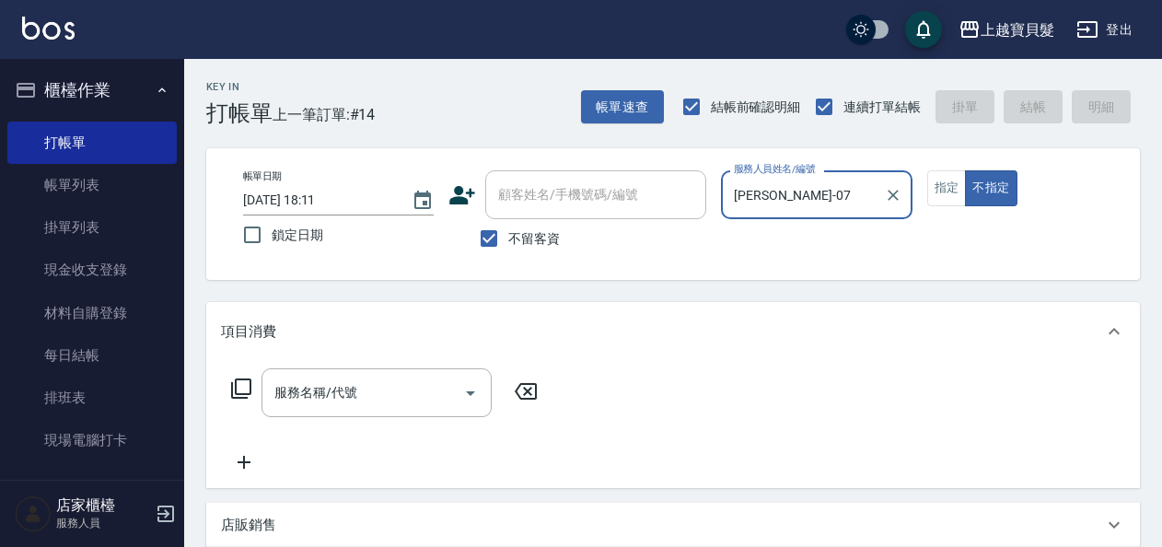
drag, startPoint x: 764, startPoint y: 202, endPoint x: 766, endPoint y: 215, distance: 13.9
click at [764, 201] on input "[PERSON_NAME]-07" at bounding box center [802, 195] width 146 height 32
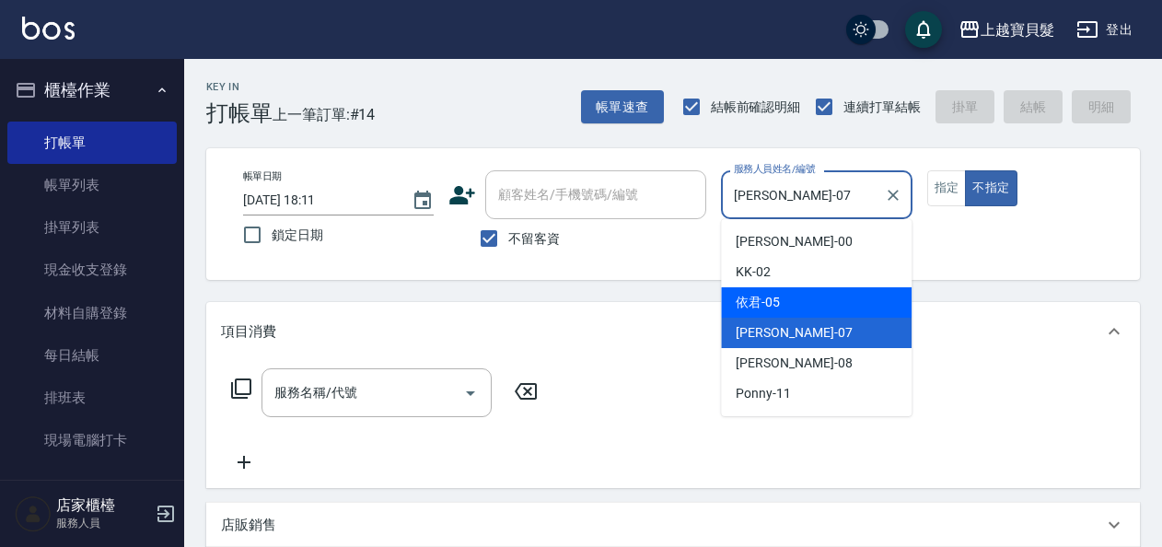
click at [758, 304] on span "依君 -05" at bounding box center [757, 302] width 44 height 19
type input "依君-05"
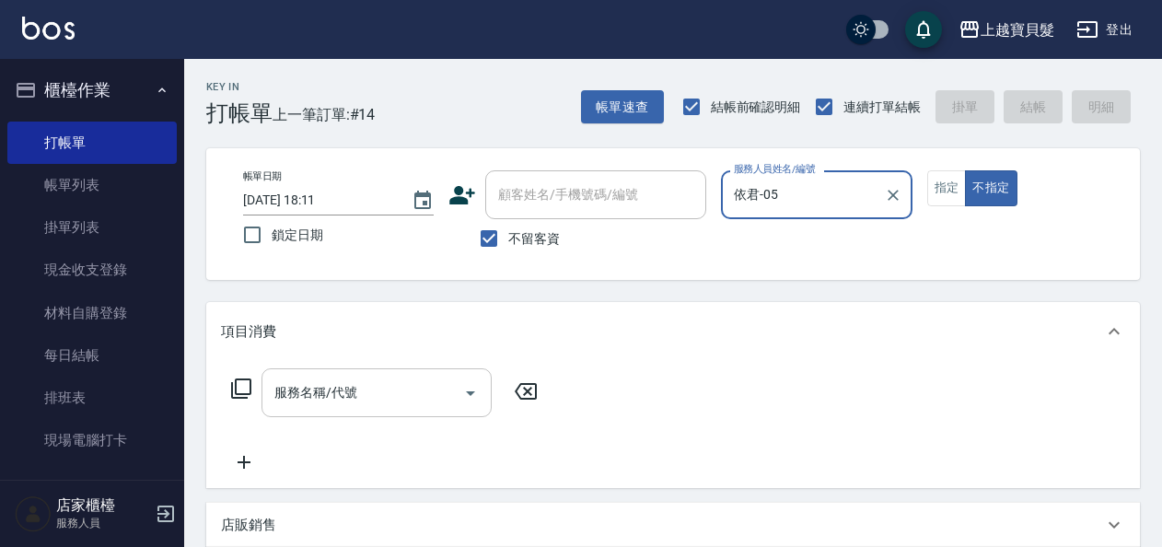
click at [344, 396] on input "服務名稱/代號" at bounding box center [363, 392] width 186 height 32
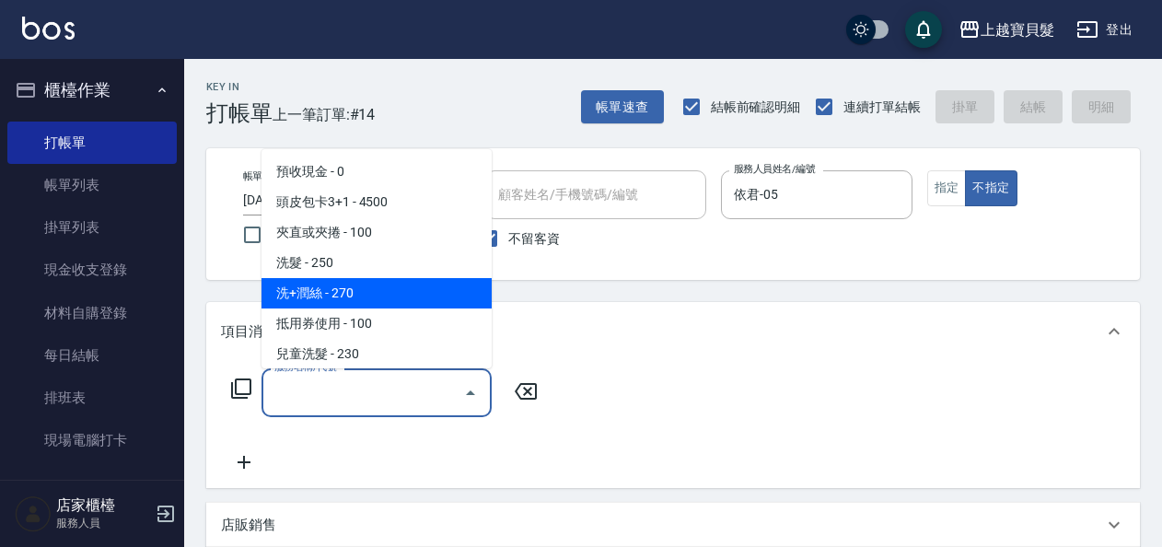
click at [335, 303] on span "洗+潤絲 - 270" at bounding box center [376, 293] width 230 height 30
type input "洗+潤絲(102)"
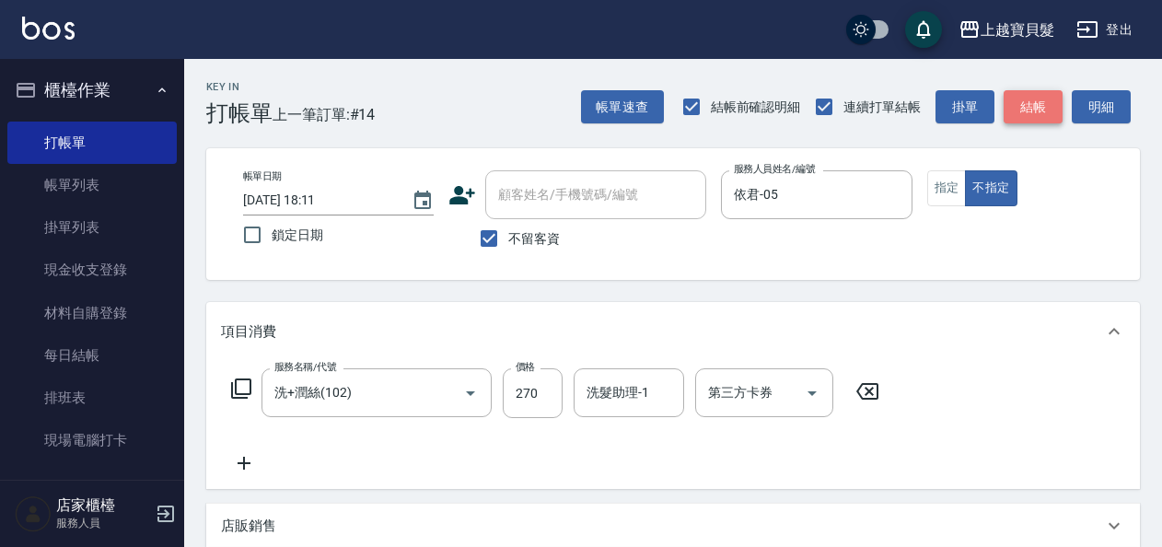
click at [1014, 118] on button "結帳" at bounding box center [1032, 107] width 59 height 34
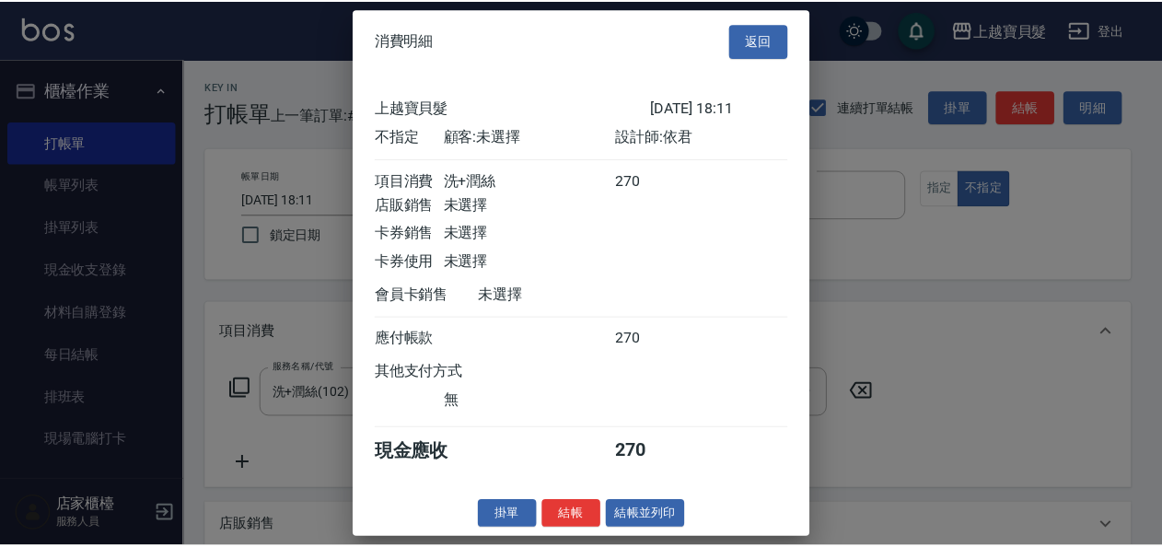
scroll to position [5, 0]
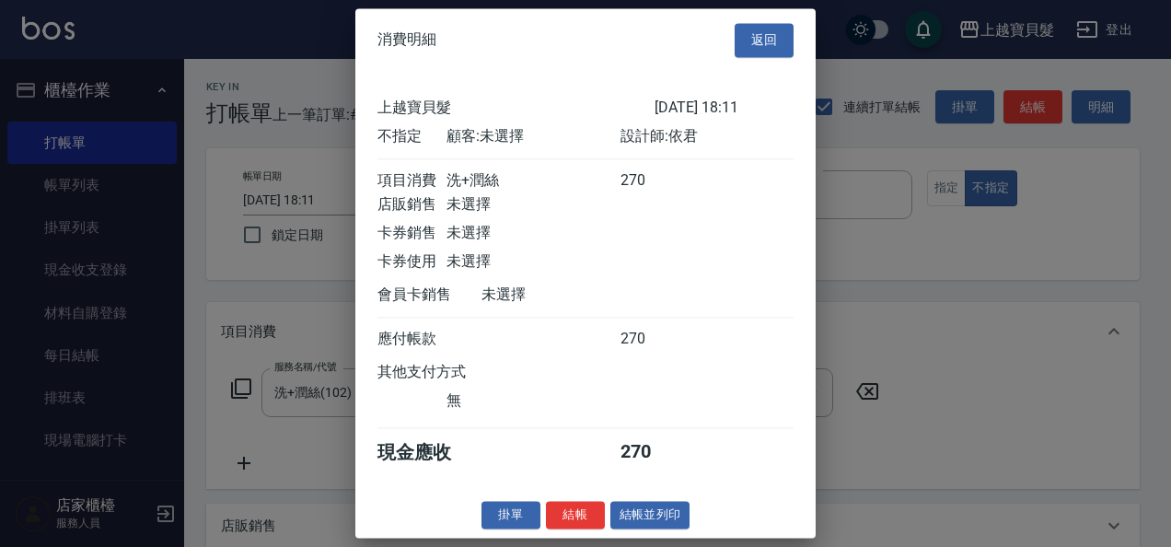
click at [656, 538] on div "消費明細 返回 上越寶貝髮 [DATE] 18:11 不指定 顧客: 未選擇 設計師: 依君 項目消費 洗+潤絲 270 店販銷售 未選擇 卡券銷售 未選擇 …" at bounding box center [585, 272] width 460 height 529
click at [628, 529] on button "結帳並列印" at bounding box center [650, 515] width 80 height 29
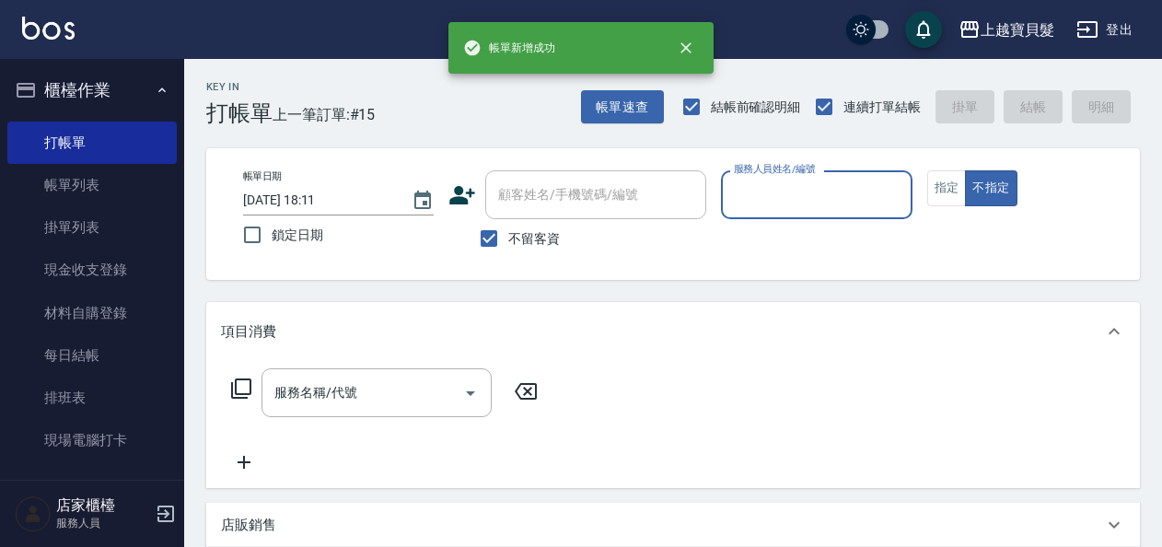
click at [793, 204] on input "服務人員姓名/編號" at bounding box center [816, 195] width 174 height 32
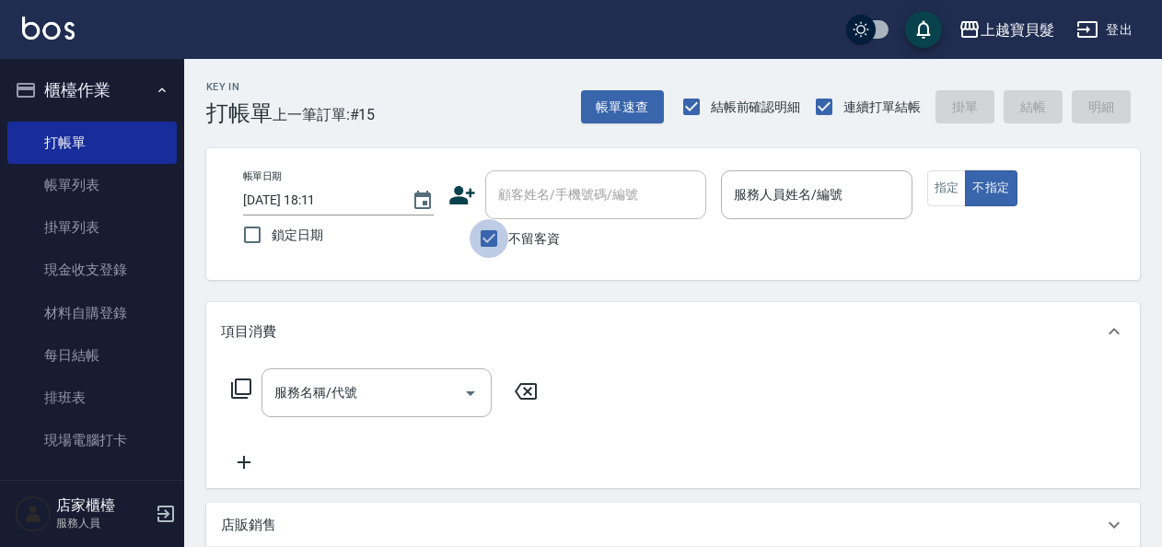
click at [503, 243] on input "不留客資" at bounding box center [488, 238] width 39 height 39
checkbox input "false"
click at [534, 193] on input "顧客姓名/手機號碼/編號" at bounding box center [581, 195] width 177 height 32
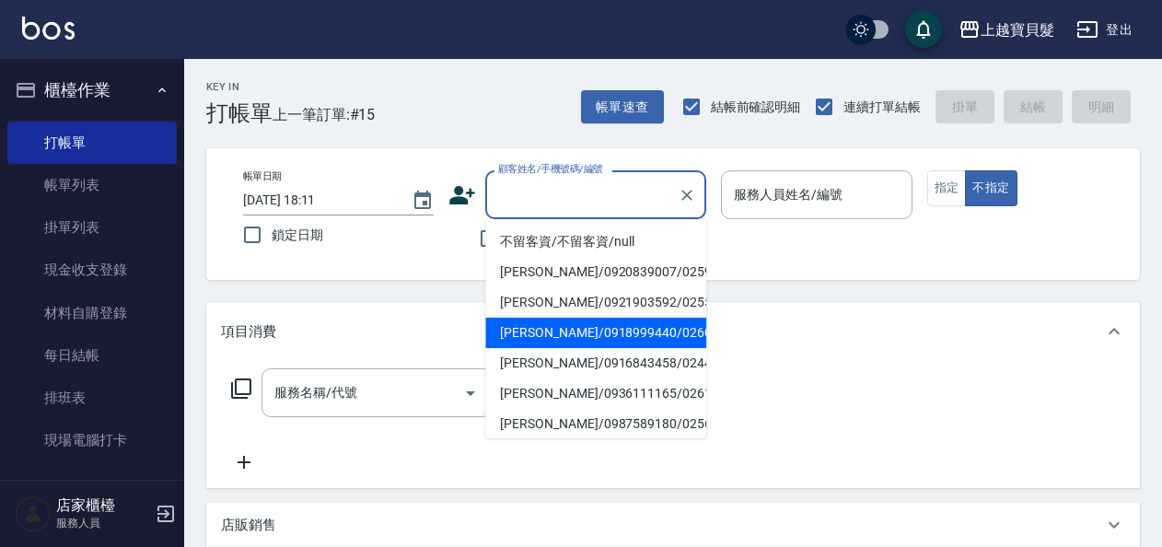
drag, startPoint x: 562, startPoint y: 326, endPoint x: 716, endPoint y: 271, distance: 164.2
click at [562, 326] on li "[PERSON_NAME]/0918999440/02600606" at bounding box center [595, 333] width 221 height 30
type input "[PERSON_NAME]/0918999440/02600606"
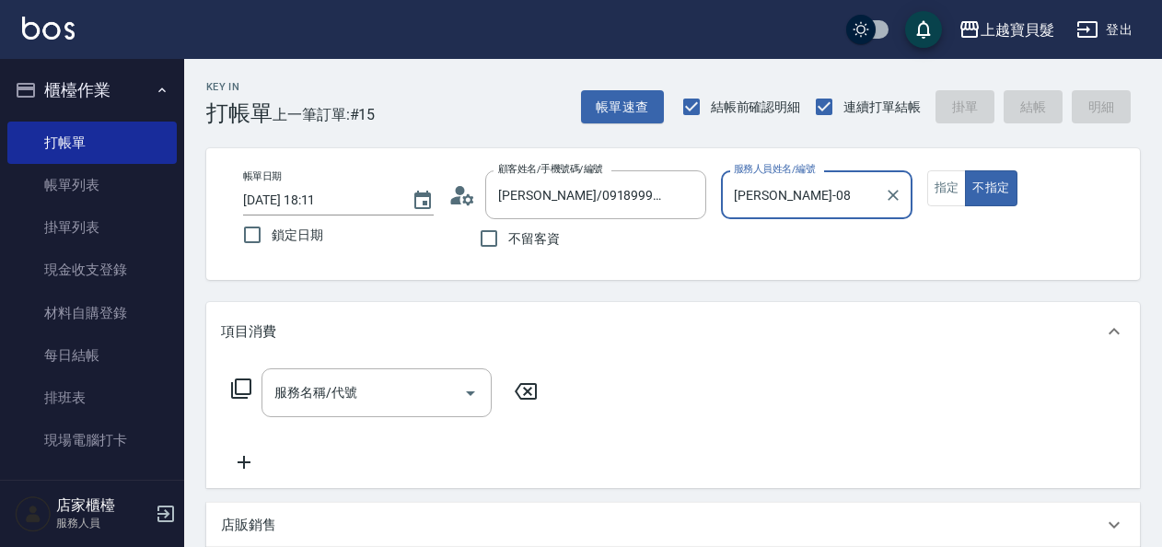
click at [841, 203] on input "[PERSON_NAME]-08" at bounding box center [802, 195] width 146 height 32
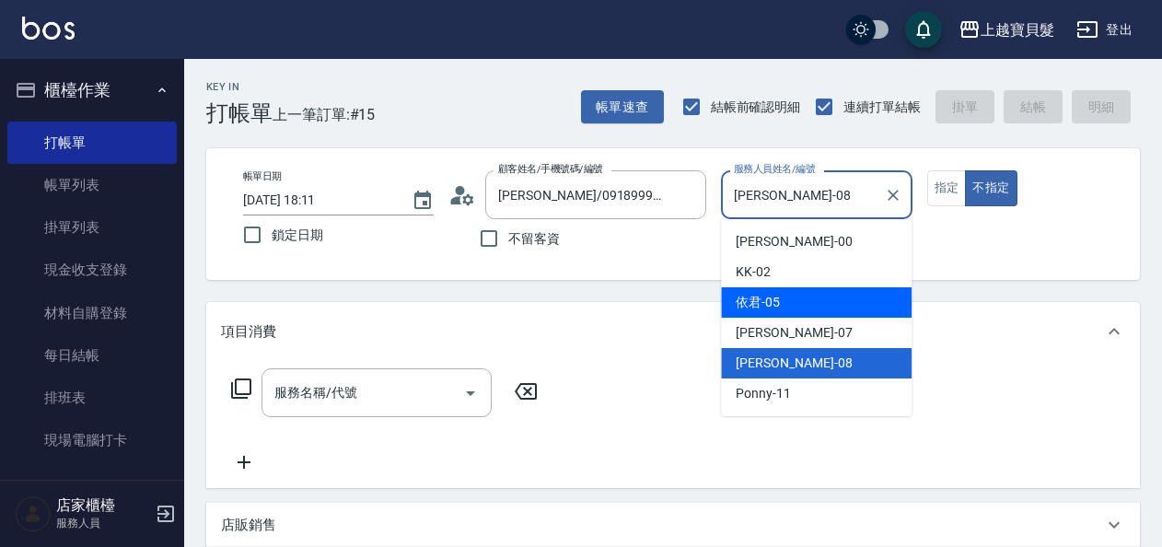
click at [803, 298] on div "依君 -05" at bounding box center [816, 302] width 191 height 30
type input "依君-05"
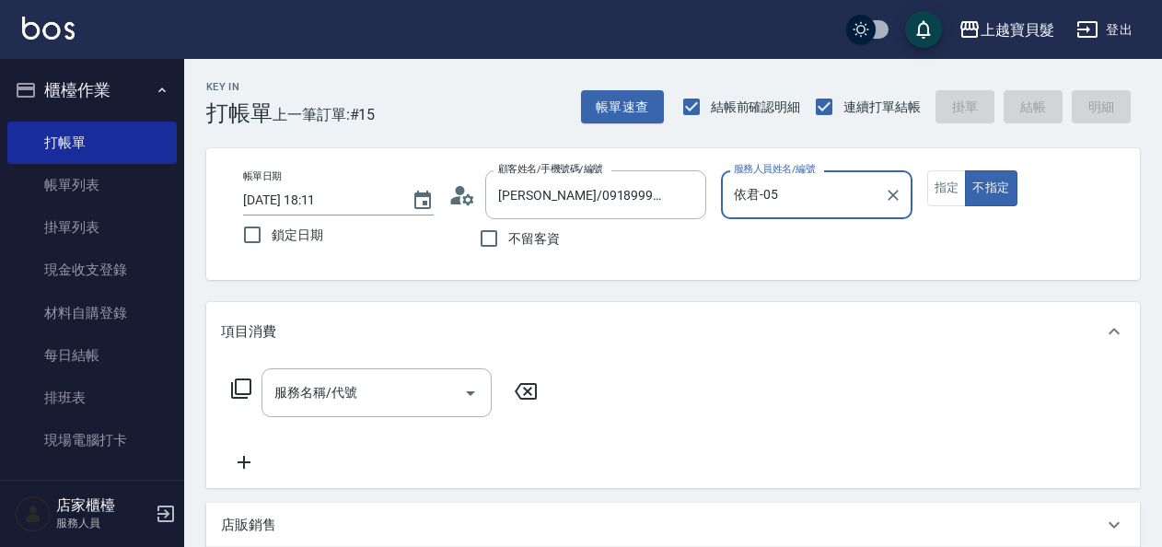
scroll to position [184, 0]
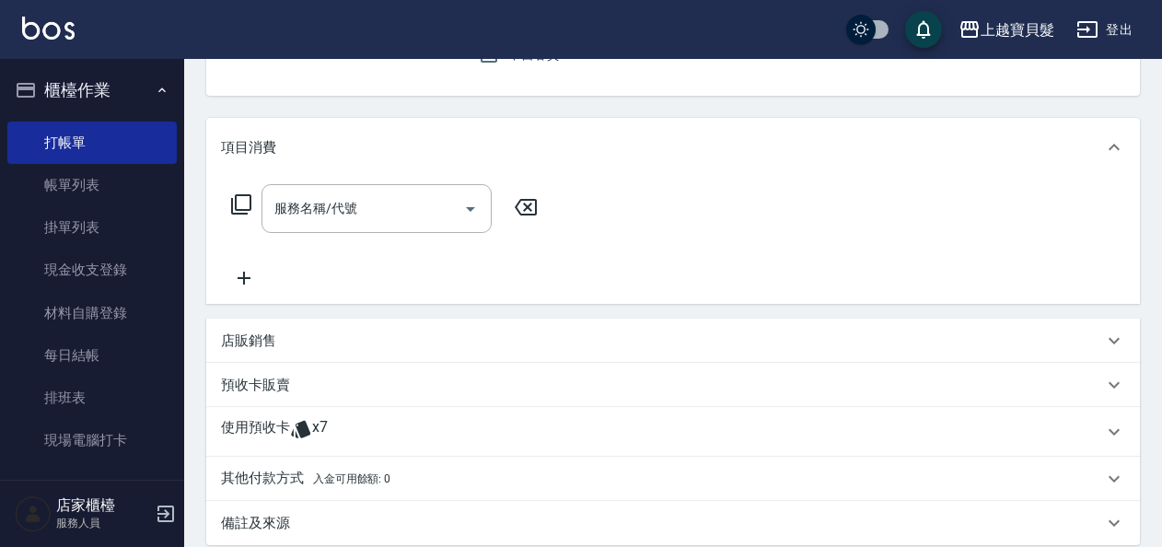
click at [279, 431] on p "使用預收卡" at bounding box center [255, 432] width 69 height 28
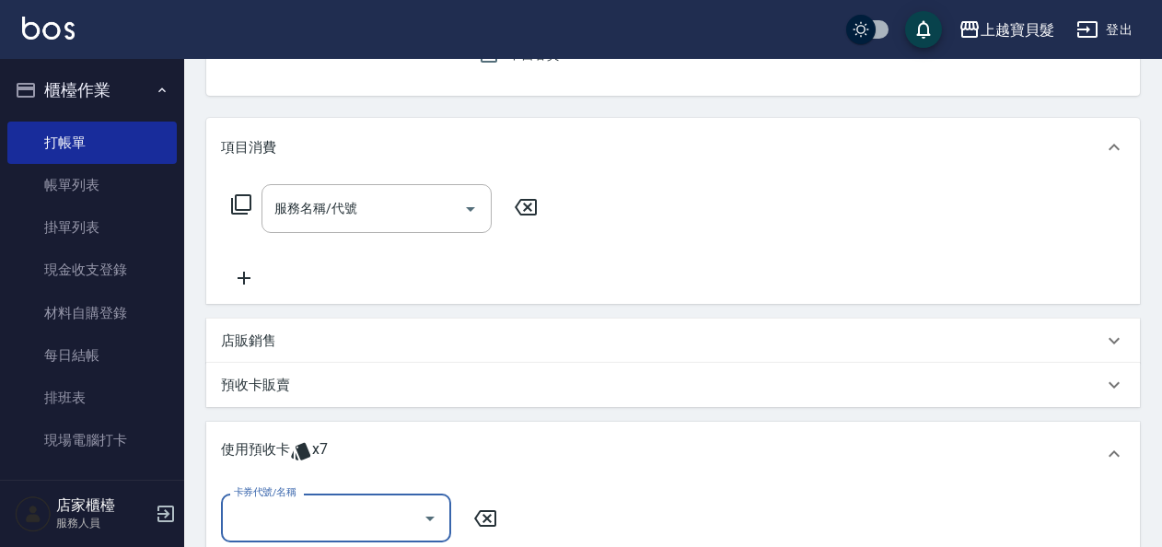
scroll to position [0, 0]
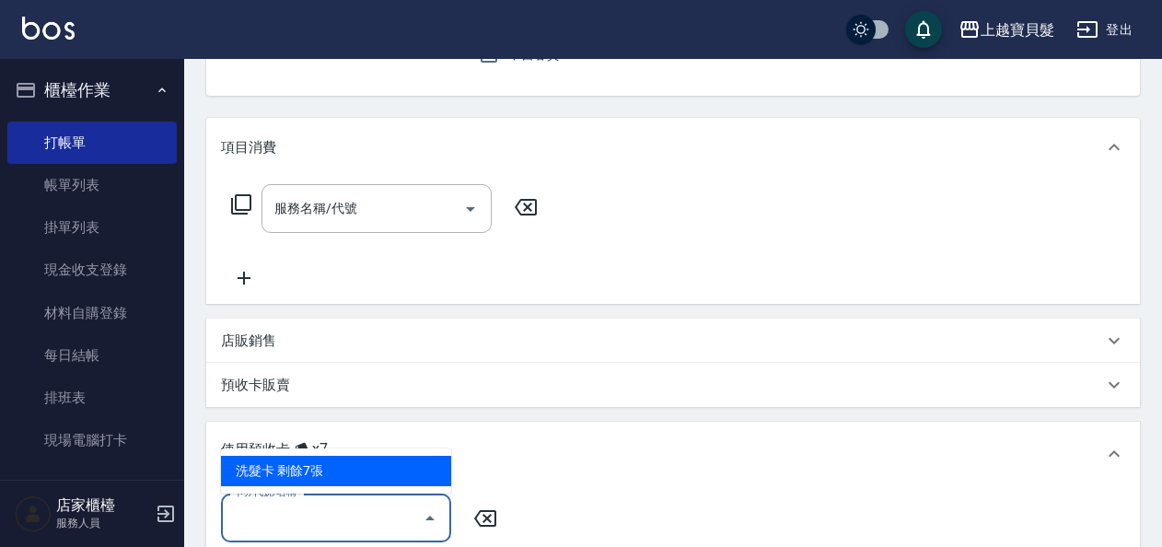
click at [277, 520] on input "卡券代號/名稱" at bounding box center [322, 518] width 186 height 32
click at [274, 475] on div "洗髮卡 剩餘7張" at bounding box center [336, 471] width 230 height 30
type input "洗髮卡"
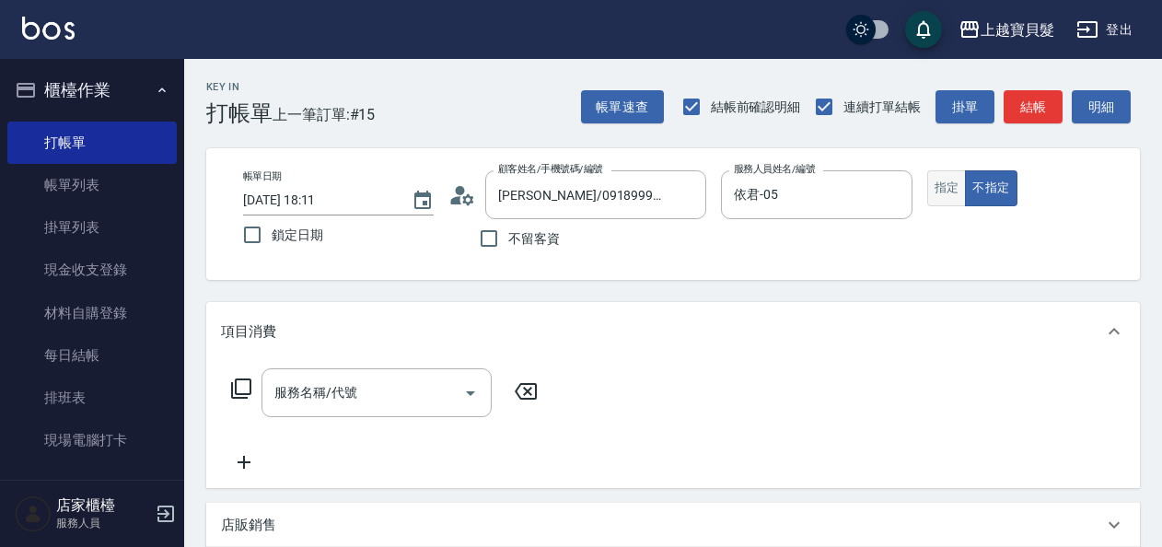
click at [932, 201] on button "指定" at bounding box center [947, 188] width 40 height 36
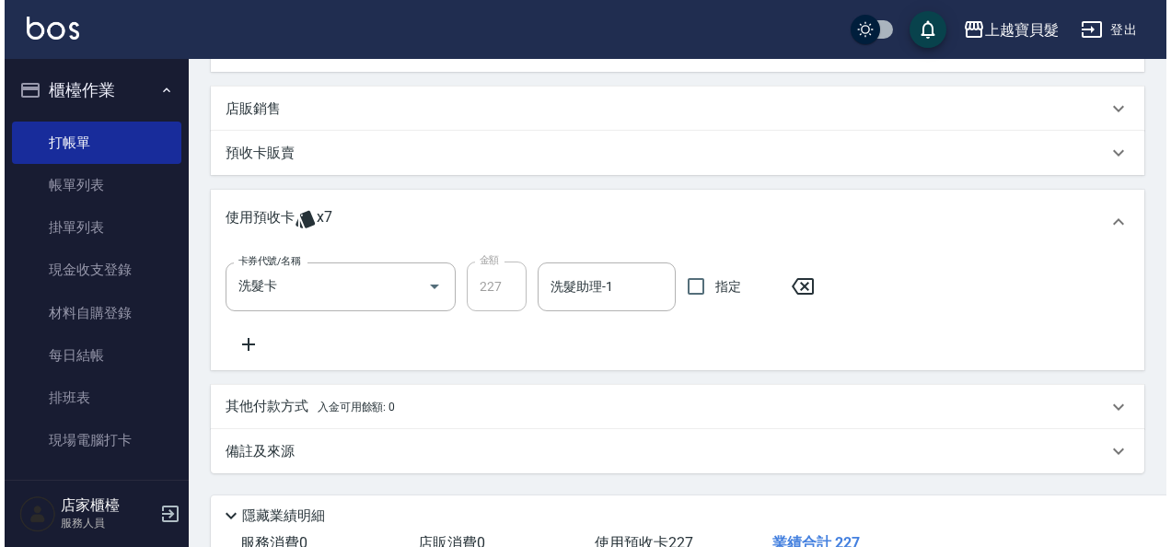
scroll to position [549, 0]
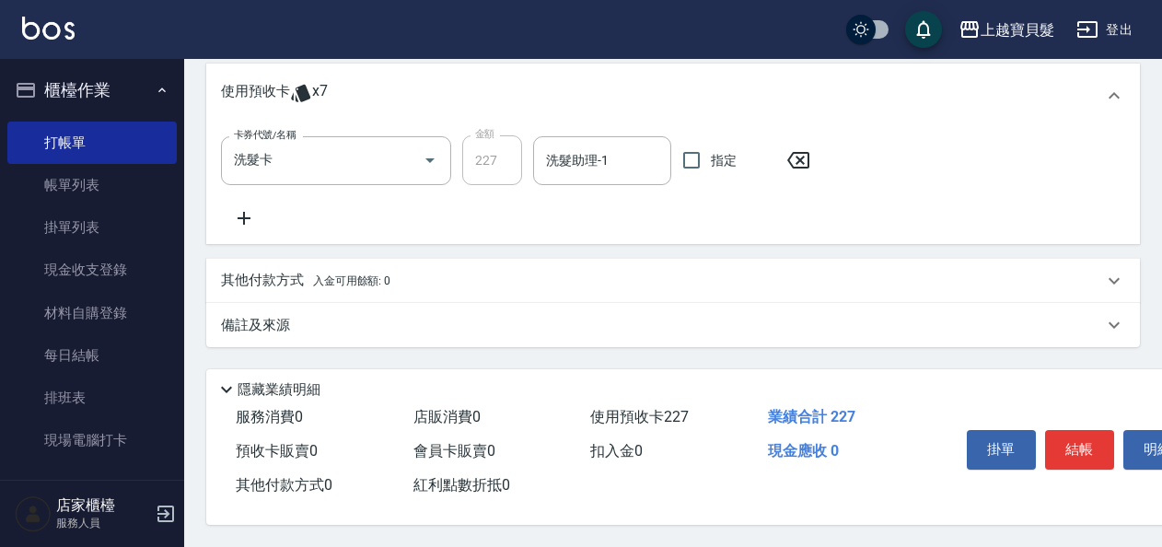
click at [1059, 466] on div "掛單 結帳 明細" at bounding box center [1079, 452] width 240 height 58
click at [1060, 458] on button "結帳" at bounding box center [1079, 449] width 69 height 39
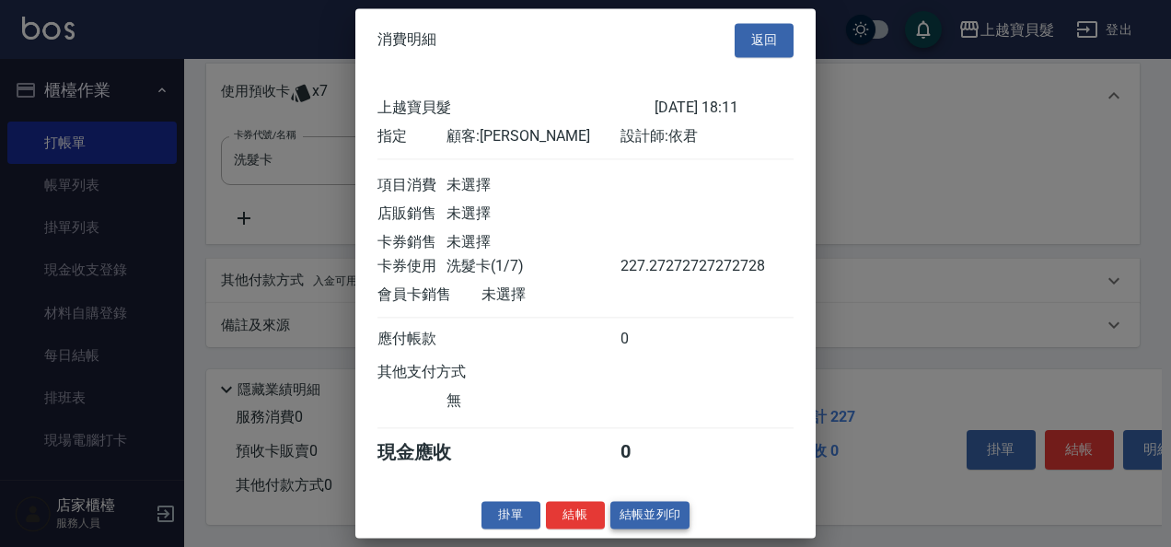
click at [654, 519] on button "結帳並列印" at bounding box center [650, 515] width 80 height 29
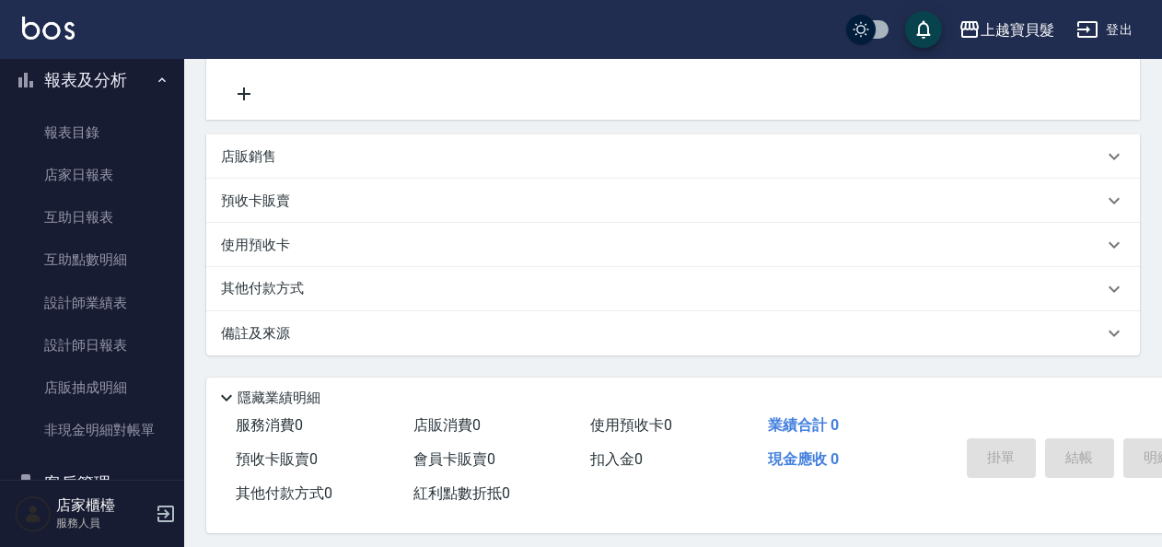
scroll to position [556, 0]
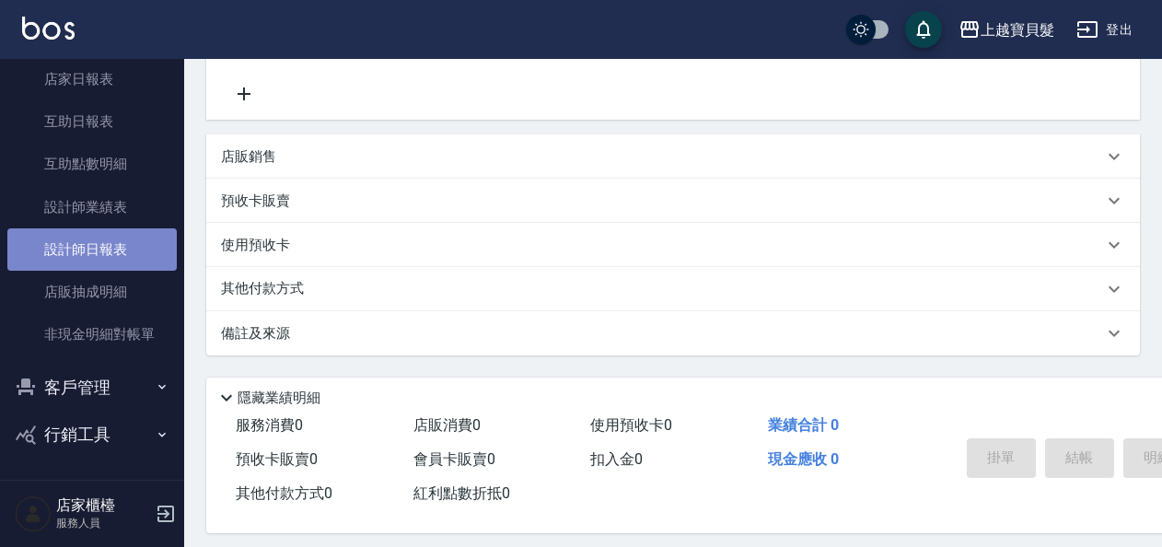
click at [109, 269] on link "設計師日報表" at bounding box center [91, 249] width 169 height 42
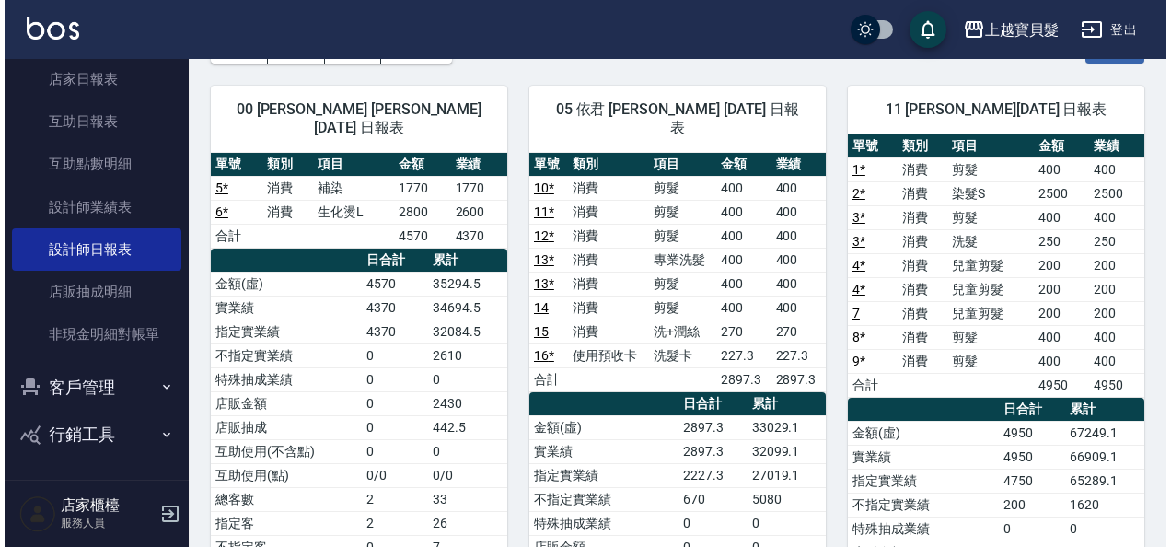
scroll to position [19, 0]
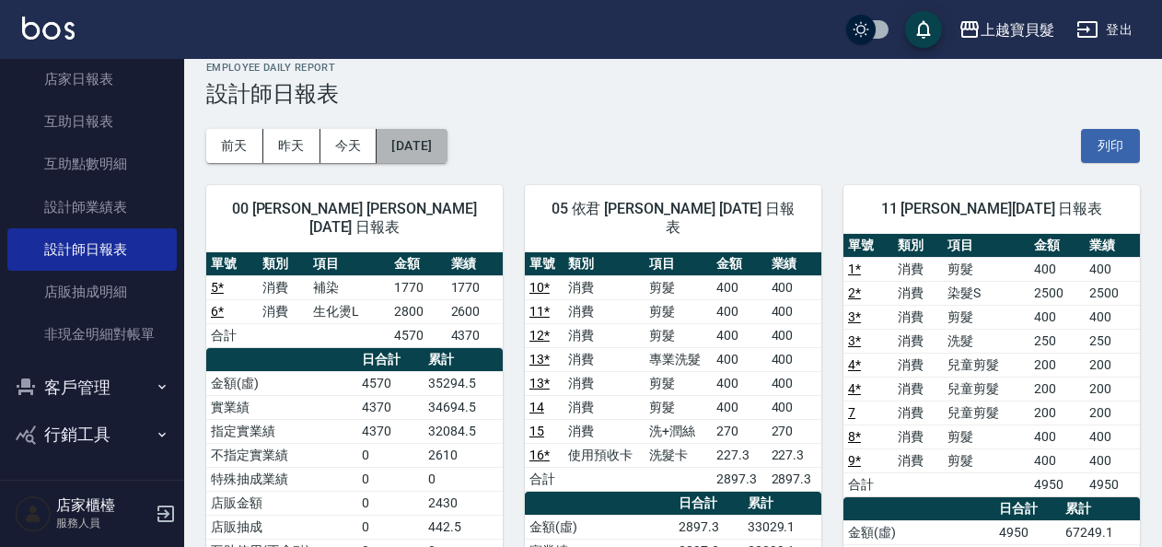
click at [446, 153] on button "[DATE]" at bounding box center [411, 146] width 70 height 34
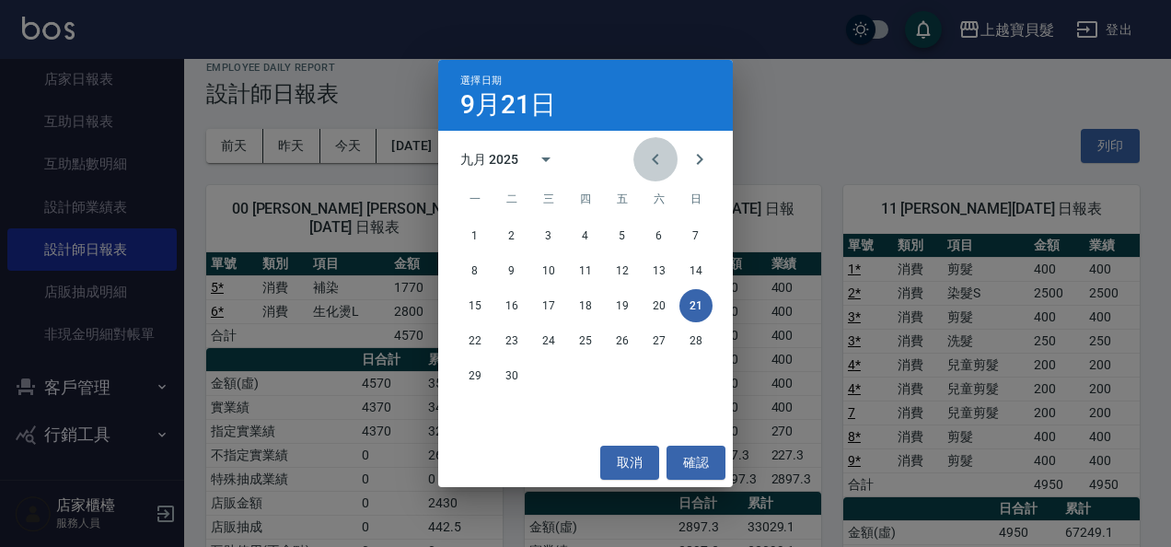
click at [664, 154] on icon "Previous month" at bounding box center [655, 159] width 22 height 22
click at [703, 384] on button "31" at bounding box center [695, 375] width 33 height 33
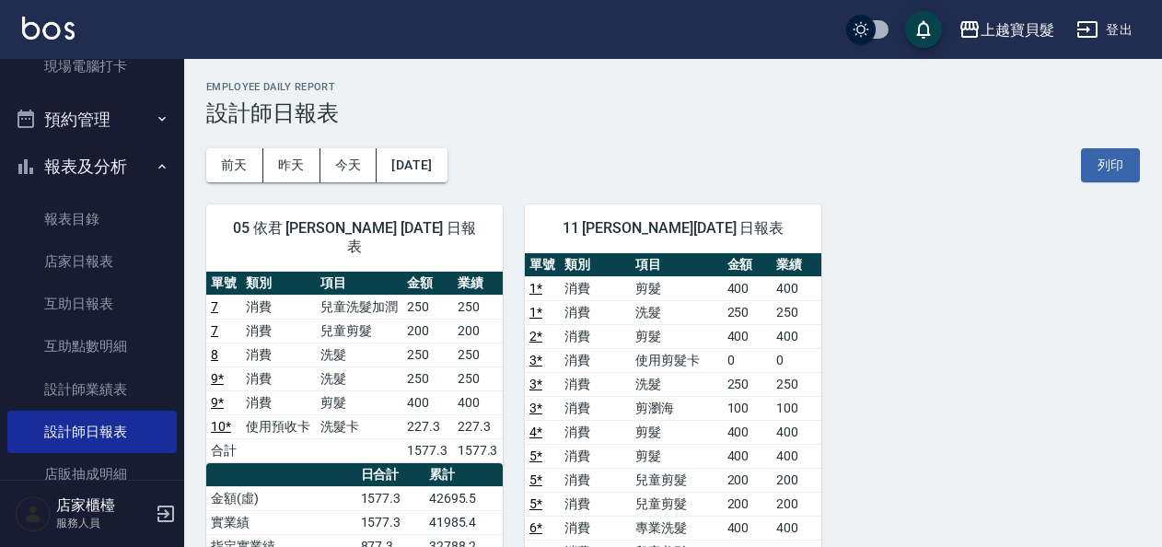
scroll to position [372, 0]
click at [328, 175] on button "今天" at bounding box center [348, 165] width 57 height 34
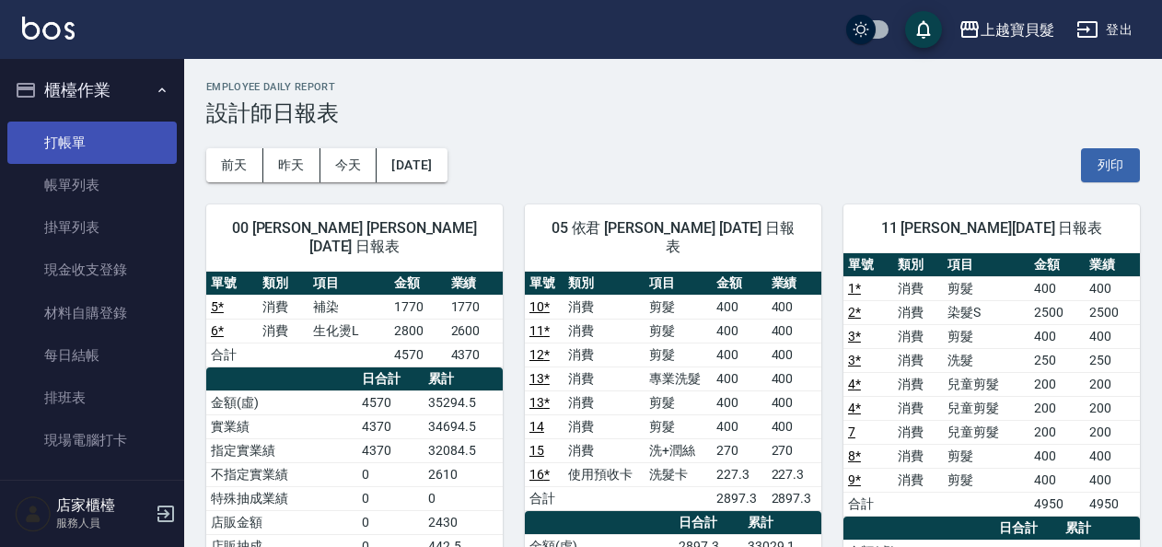
click at [50, 156] on link "打帳單" at bounding box center [91, 143] width 169 height 42
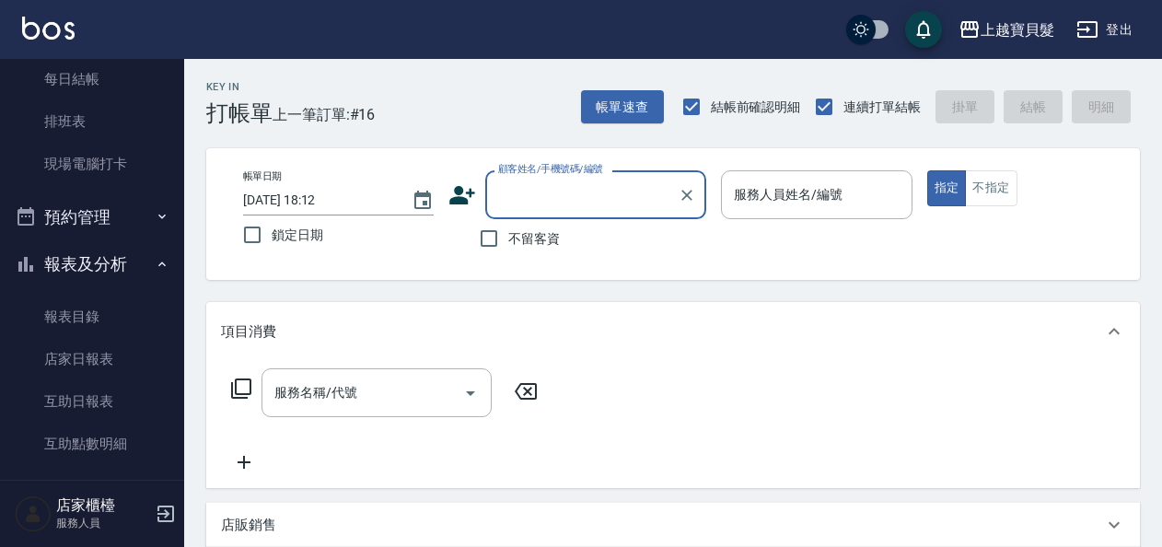
scroll to position [92, 0]
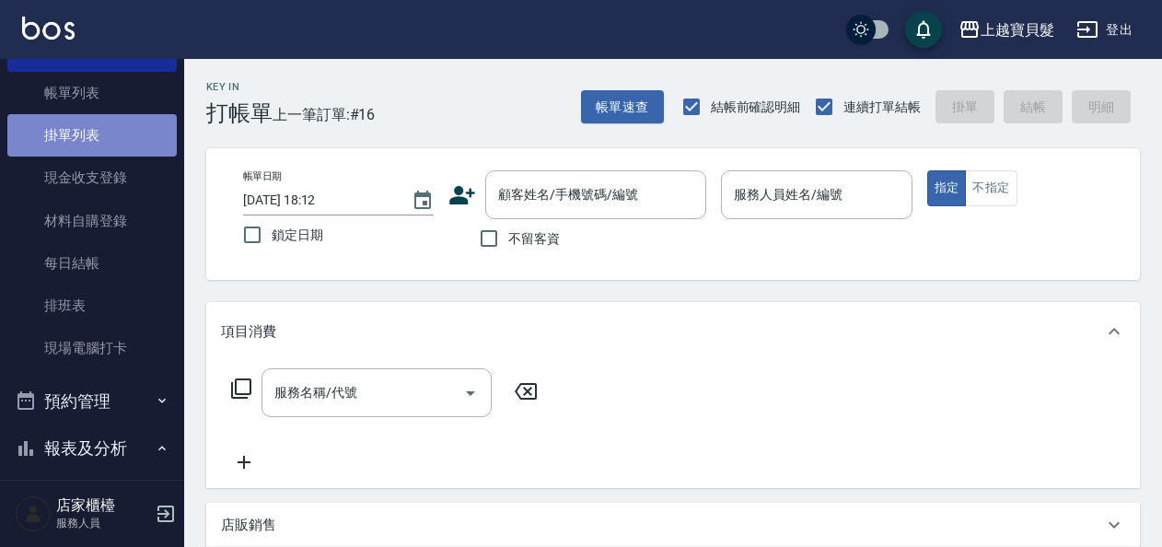
click at [117, 136] on link "掛單列表" at bounding box center [91, 135] width 169 height 42
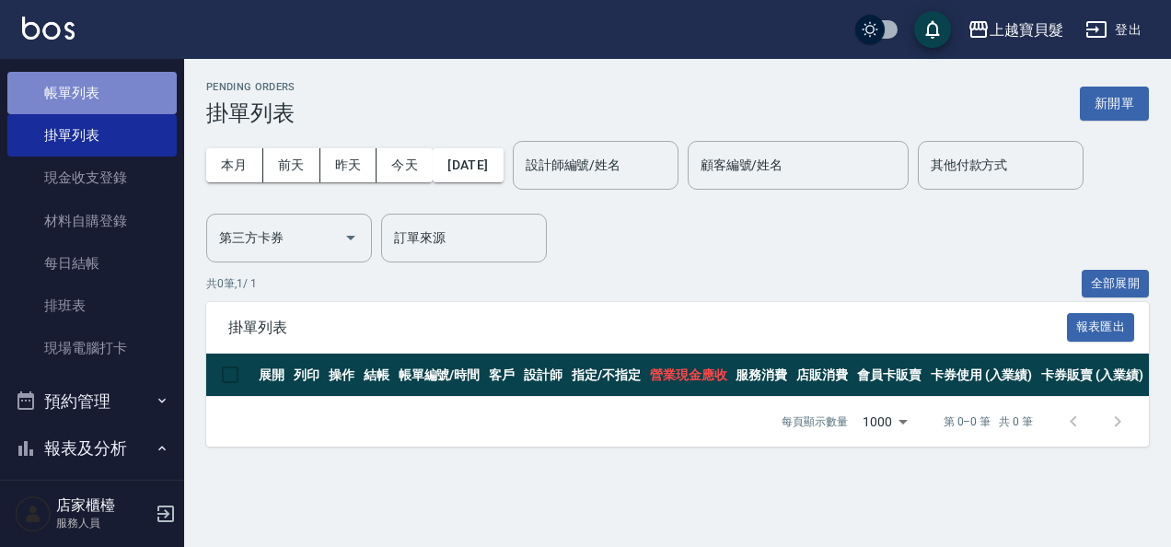
click at [122, 99] on link "帳單列表" at bounding box center [91, 93] width 169 height 42
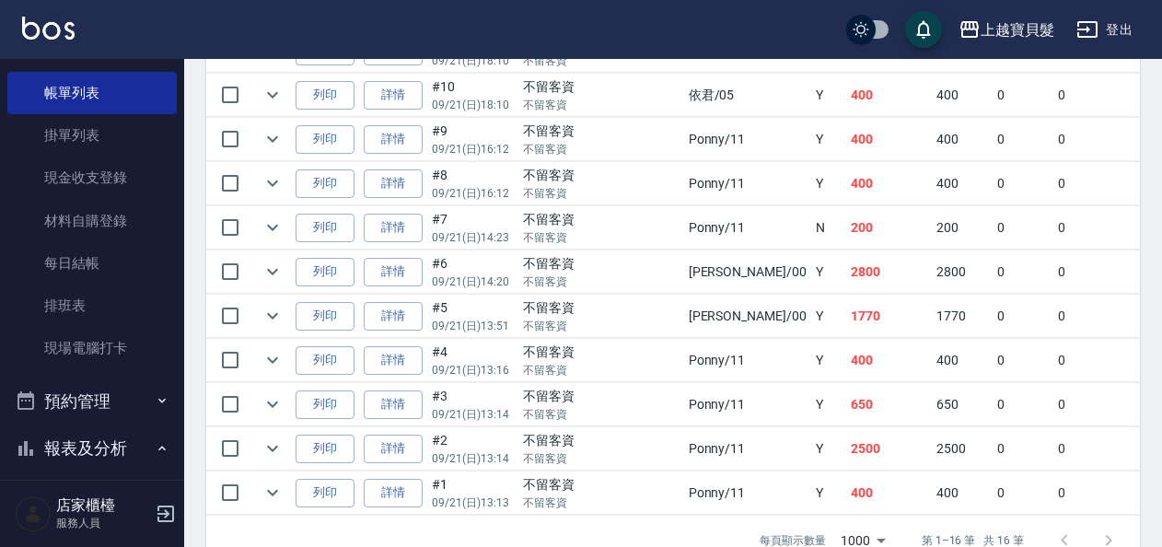
scroll to position [828, 0]
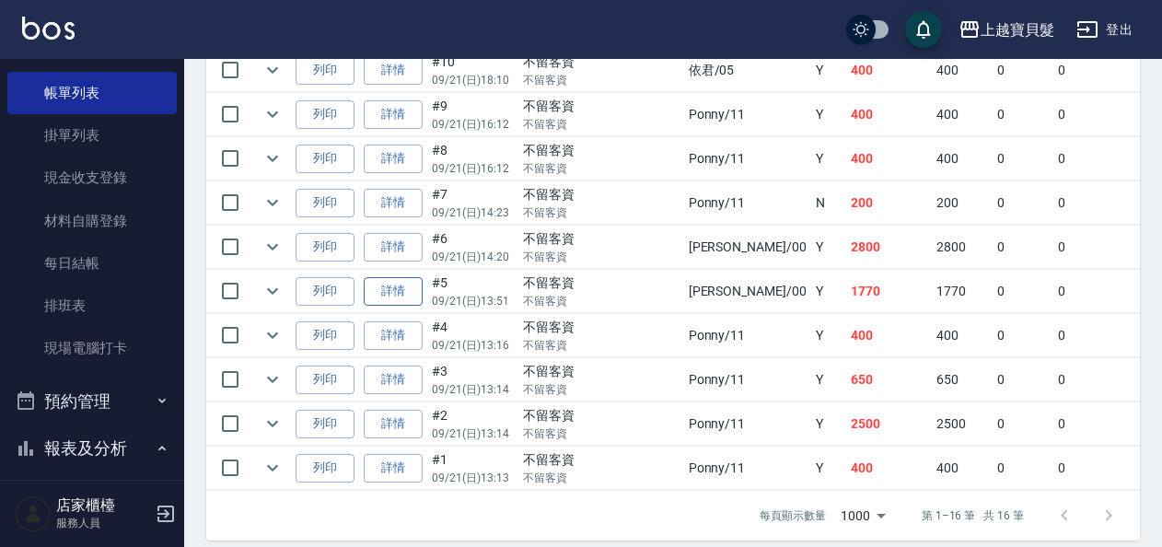
click at [377, 289] on link "詳情" at bounding box center [393, 291] width 59 height 29
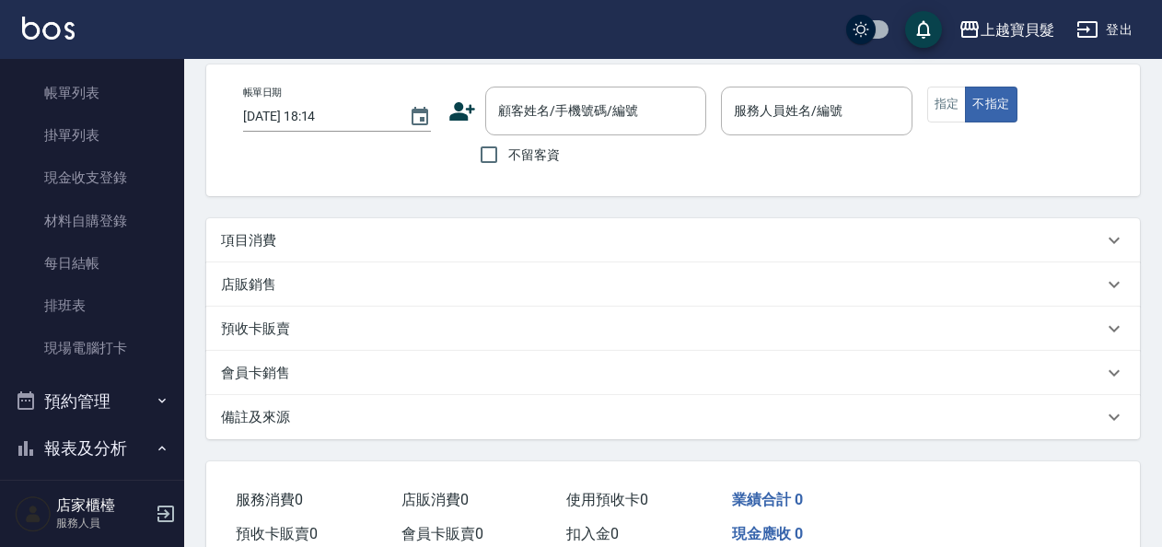
type input "[DATE] 13:51"
checkbox input "true"
type input "小華-00"
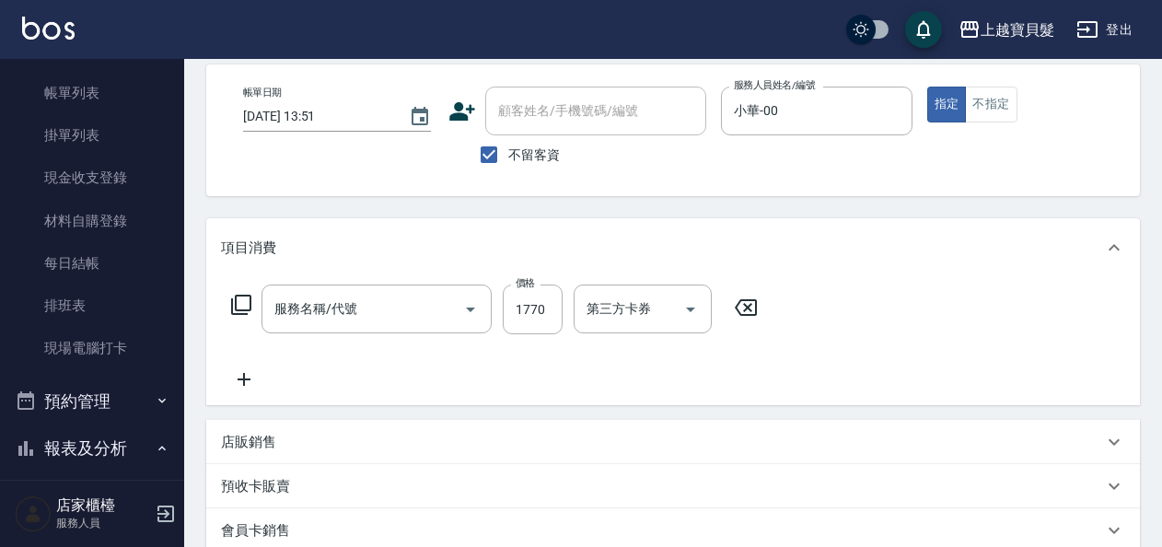
type input "補染(403)"
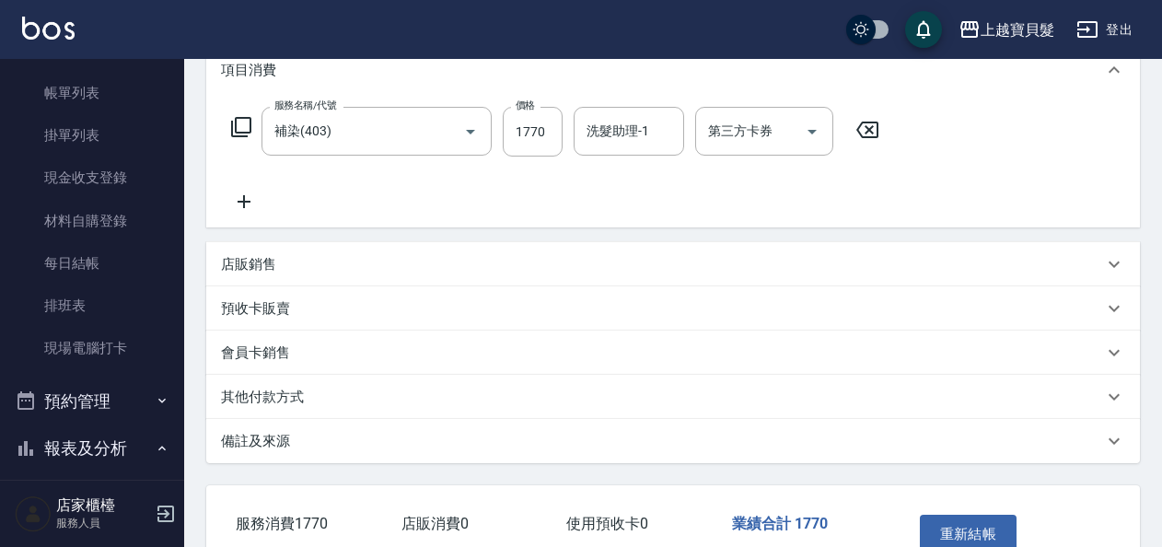
scroll to position [368, 0]
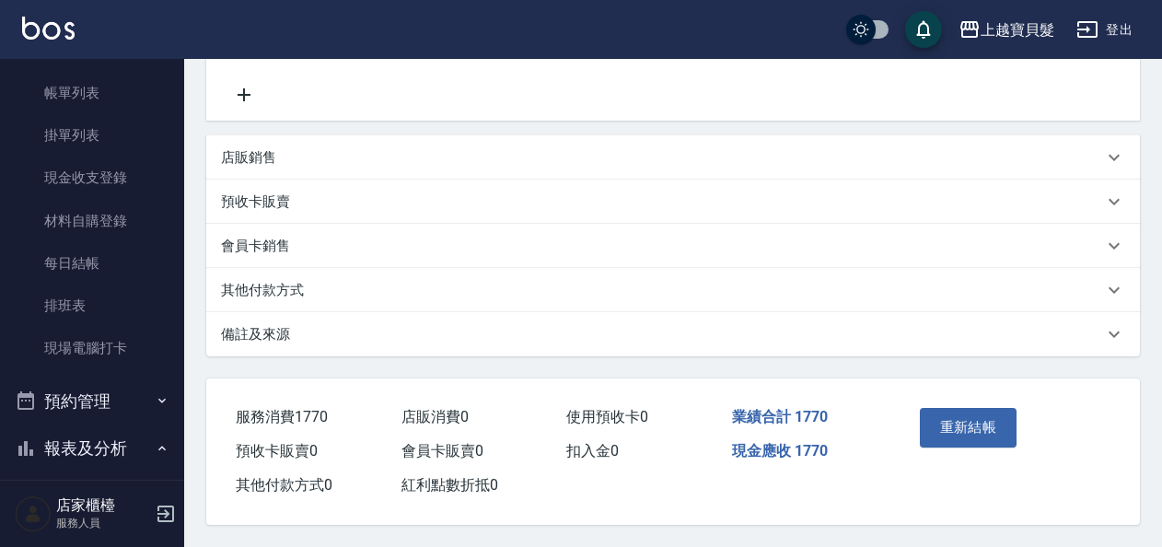
click at [292, 301] on div "其他付款方式" at bounding box center [672, 290] width 933 height 44
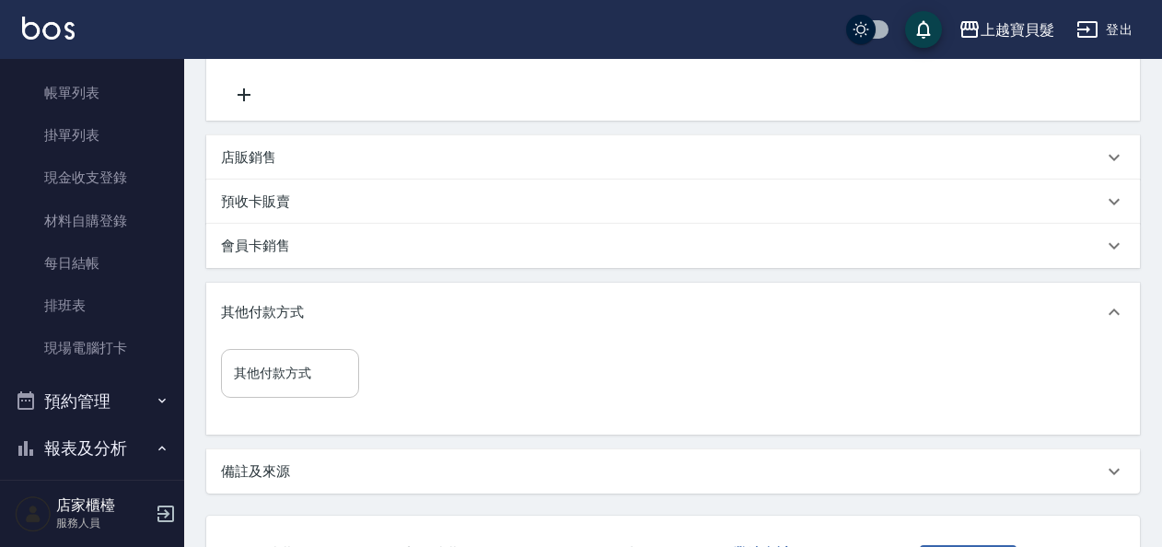
drag, startPoint x: 284, startPoint y: 405, endPoint x: 281, endPoint y: 368, distance: 36.9
click at [281, 376] on div "其他付款方式 其他付款方式" at bounding box center [295, 384] width 149 height 71
click at [281, 368] on input "其他付款方式" at bounding box center [290, 373] width 122 height 32
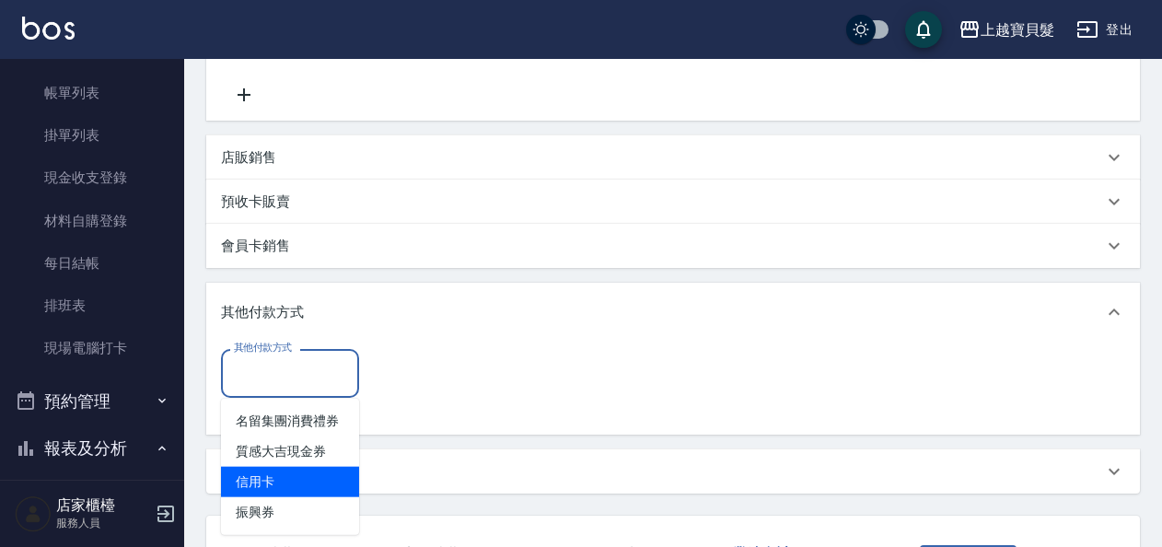
drag, startPoint x: 269, startPoint y: 478, endPoint x: 294, endPoint y: 461, distance: 29.9
click at [268, 479] on span "信用卡" at bounding box center [290, 482] width 138 height 30
type input "信用卡"
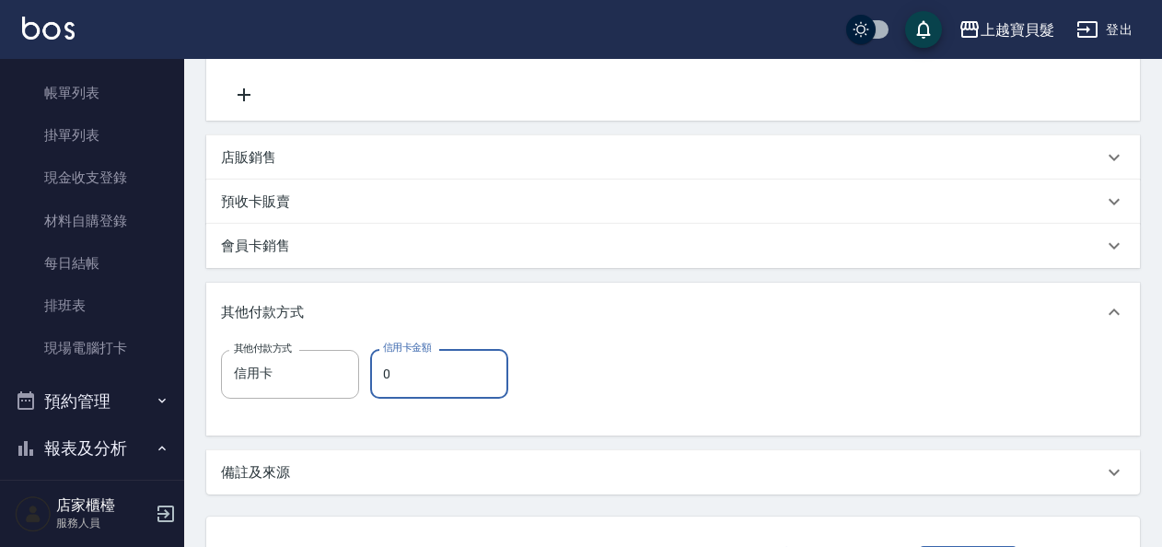
click at [480, 382] on input "0" at bounding box center [439, 374] width 138 height 50
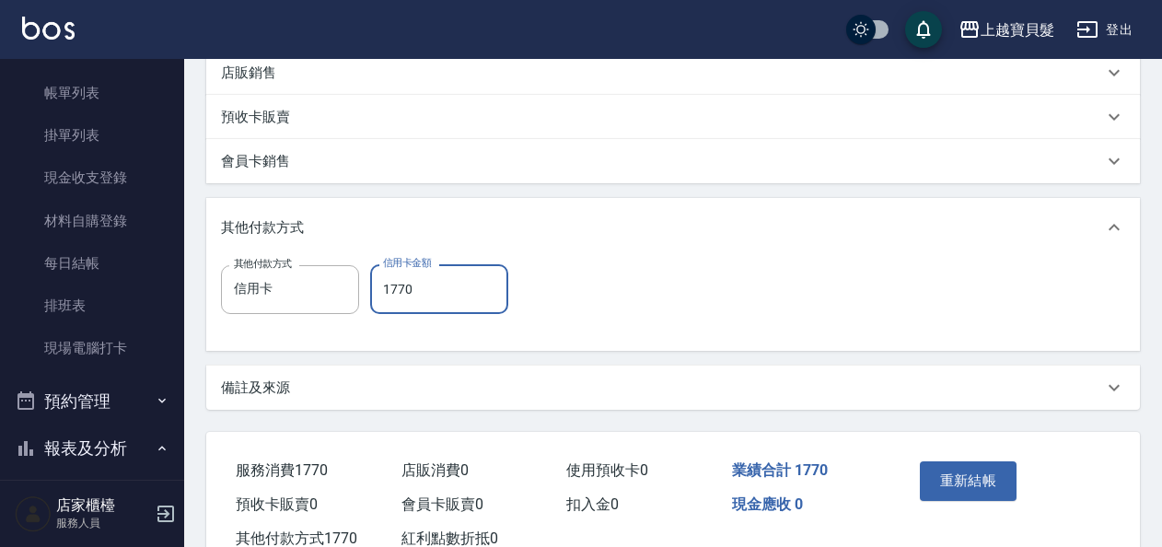
scroll to position [513, 0]
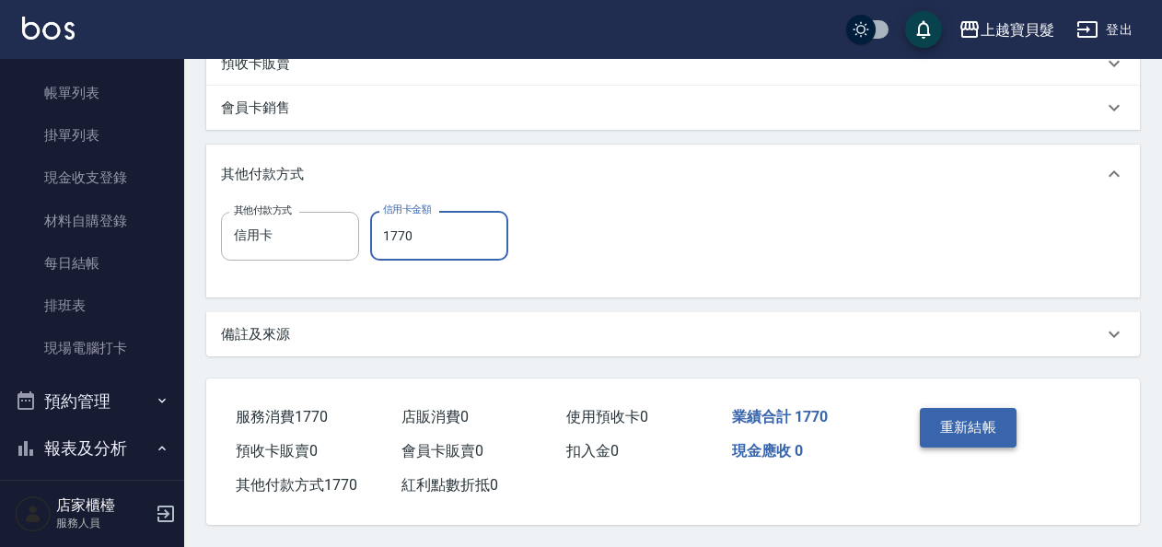
type input "1770"
click at [957, 420] on button "重新結帳" at bounding box center [969, 427] width 98 height 39
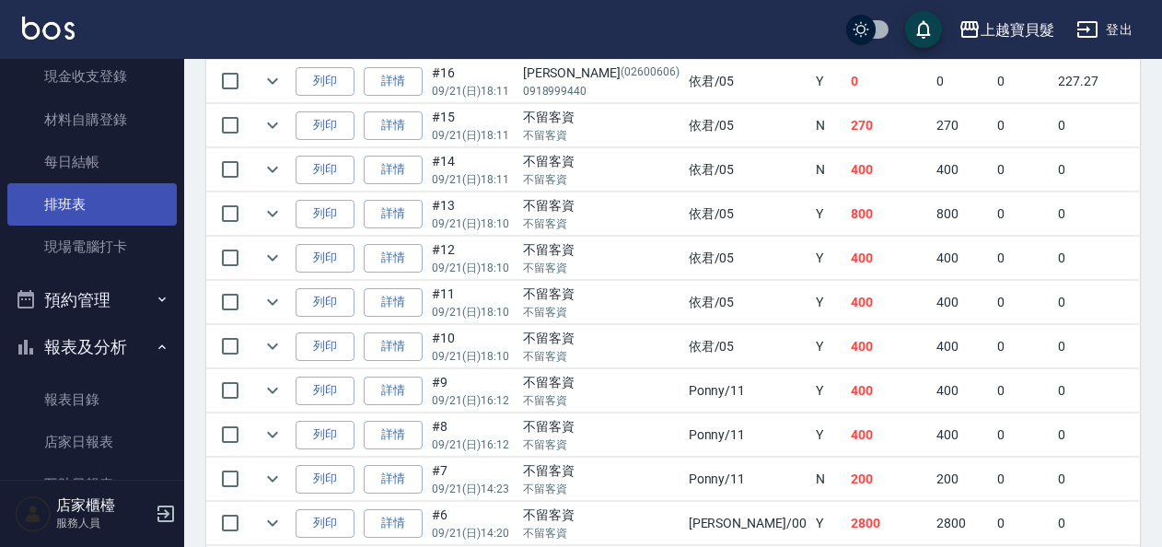
scroll to position [276, 0]
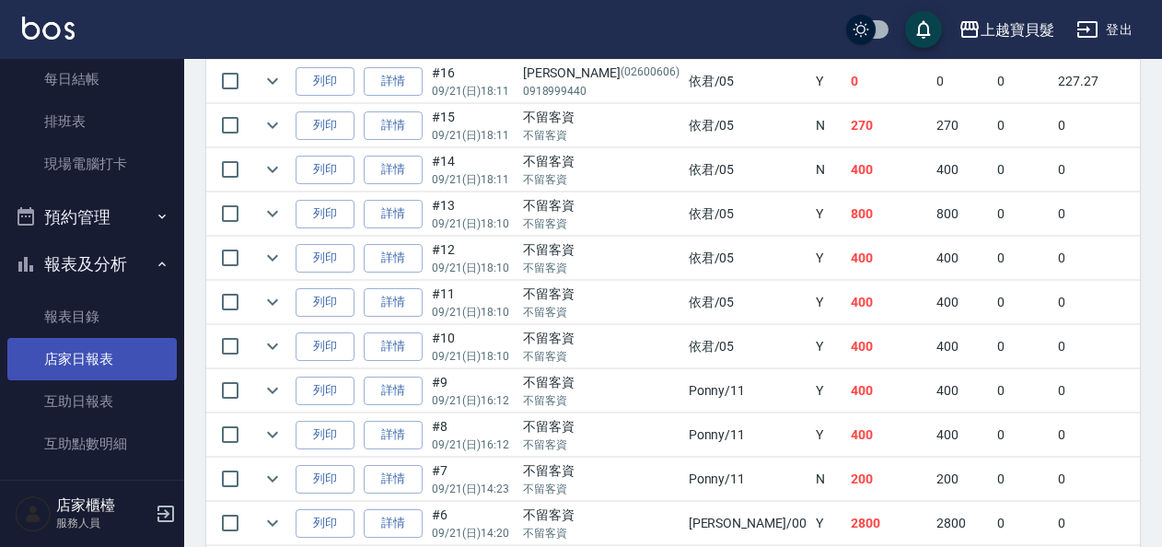
click at [105, 358] on link "店家日報表" at bounding box center [91, 359] width 169 height 42
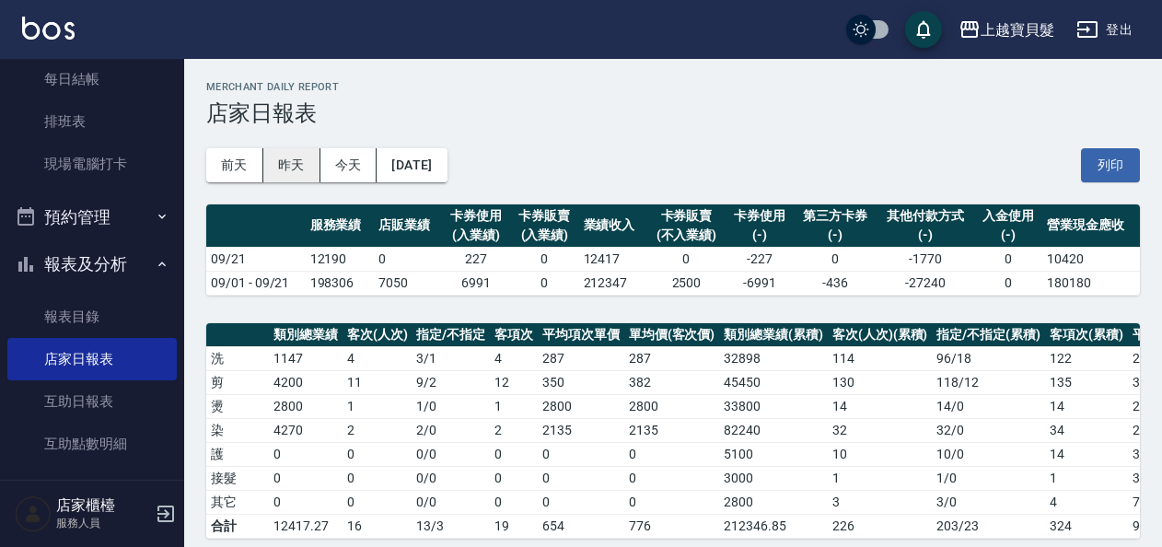
click at [293, 171] on button "昨天" at bounding box center [291, 165] width 57 height 34
click at [368, 158] on button "今天" at bounding box center [348, 165] width 57 height 34
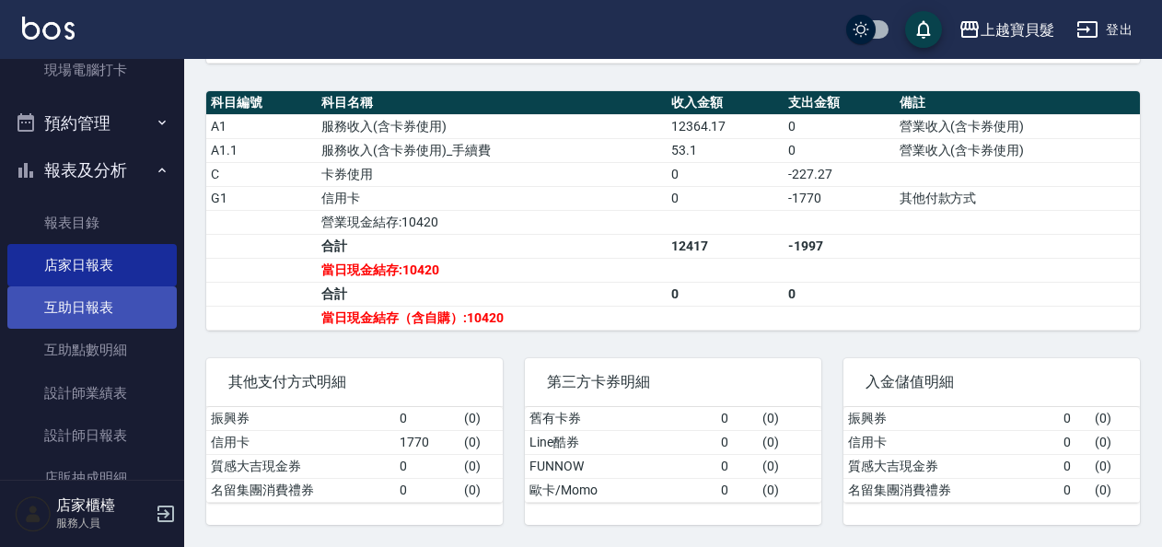
scroll to position [460, 0]
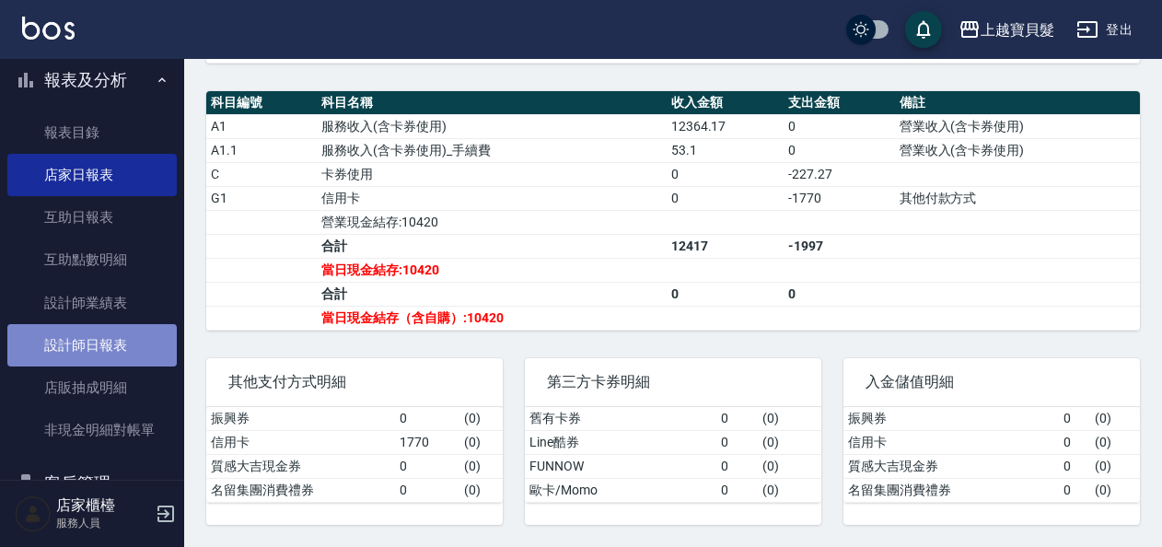
click at [127, 341] on link "設計師日報表" at bounding box center [91, 345] width 169 height 42
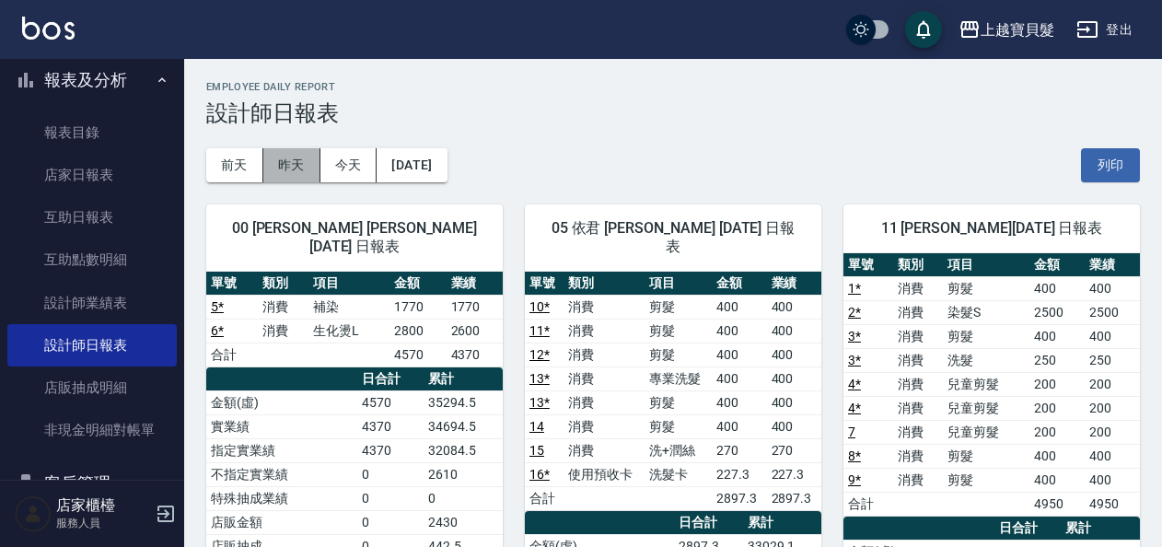
click at [289, 162] on button "昨天" at bounding box center [291, 165] width 57 height 34
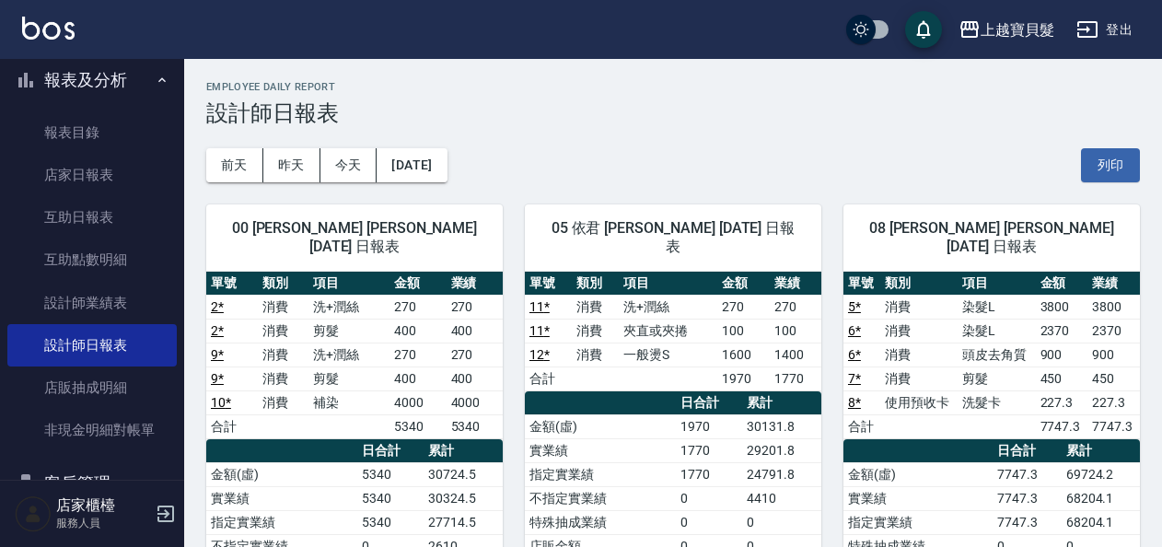
click at [356, 145] on div "[DATE] [DATE] [DATE] [DATE] 列印" at bounding box center [672, 165] width 933 height 78
click at [355, 157] on button "今天" at bounding box center [348, 165] width 57 height 34
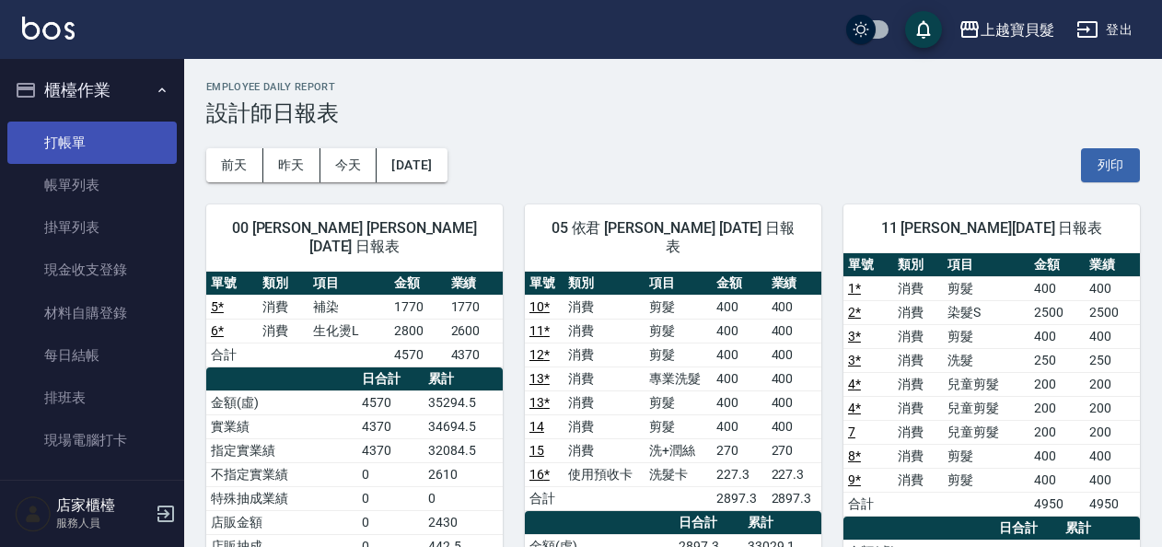
click at [55, 141] on link "打帳單" at bounding box center [91, 143] width 169 height 42
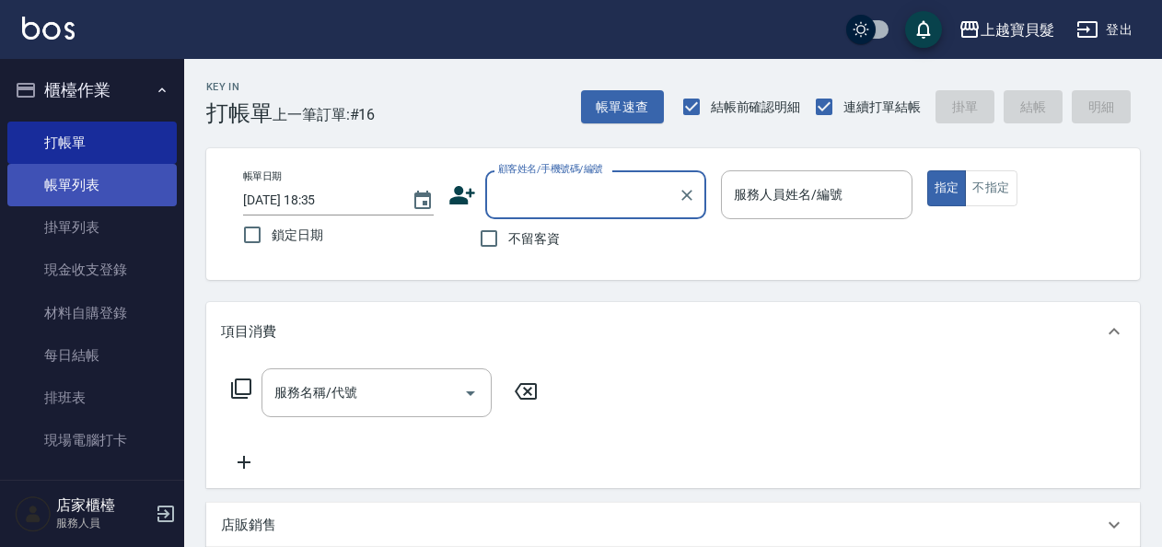
scroll to position [92, 0]
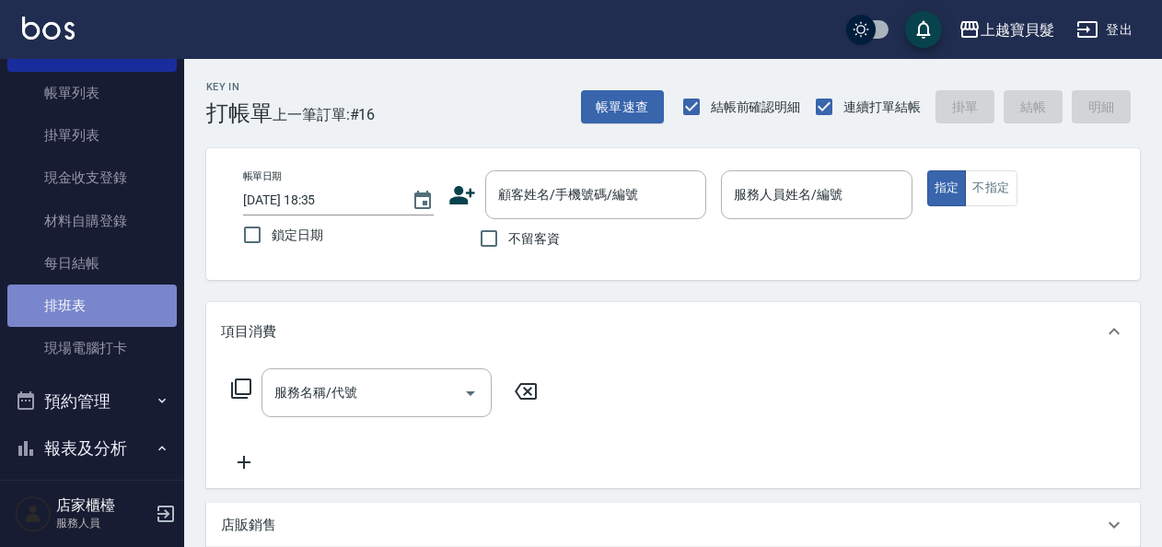
click at [103, 311] on link "排班表" at bounding box center [91, 305] width 169 height 42
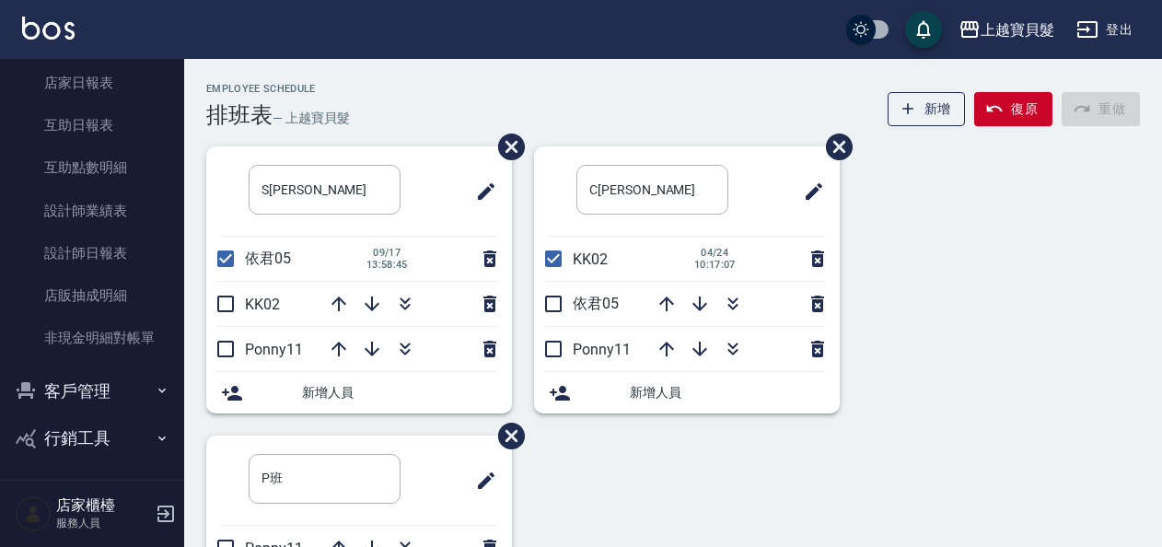
scroll to position [556, 0]
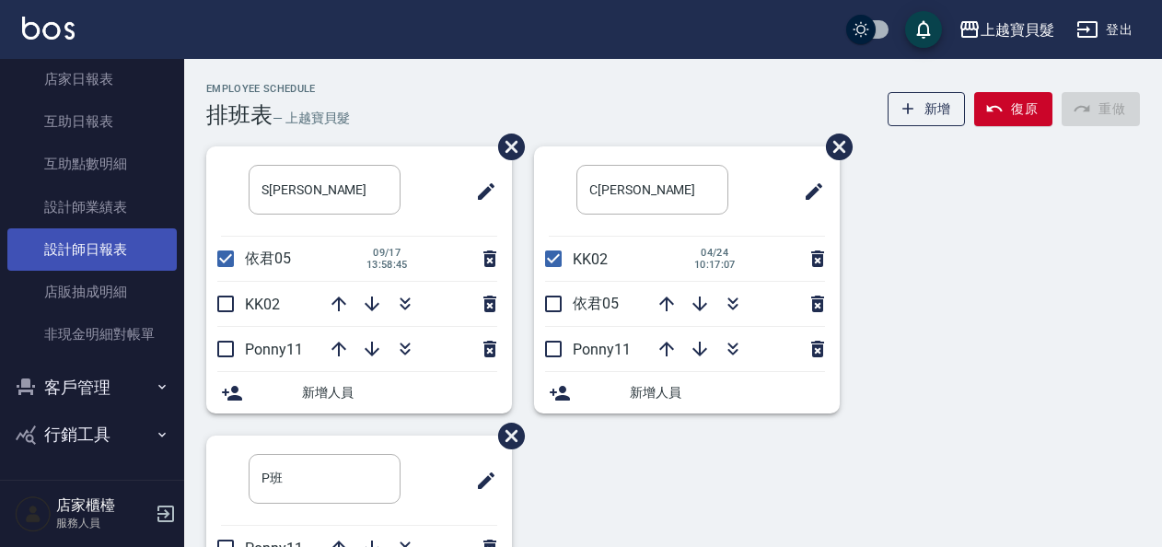
click at [89, 250] on link "設計師日報表" at bounding box center [91, 249] width 169 height 42
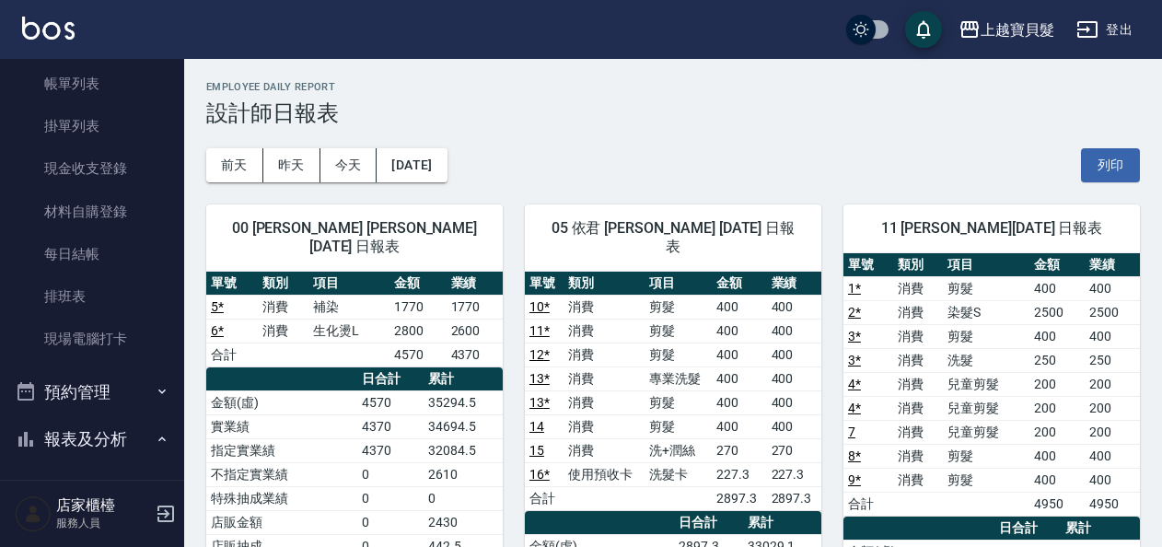
scroll to position [96, 0]
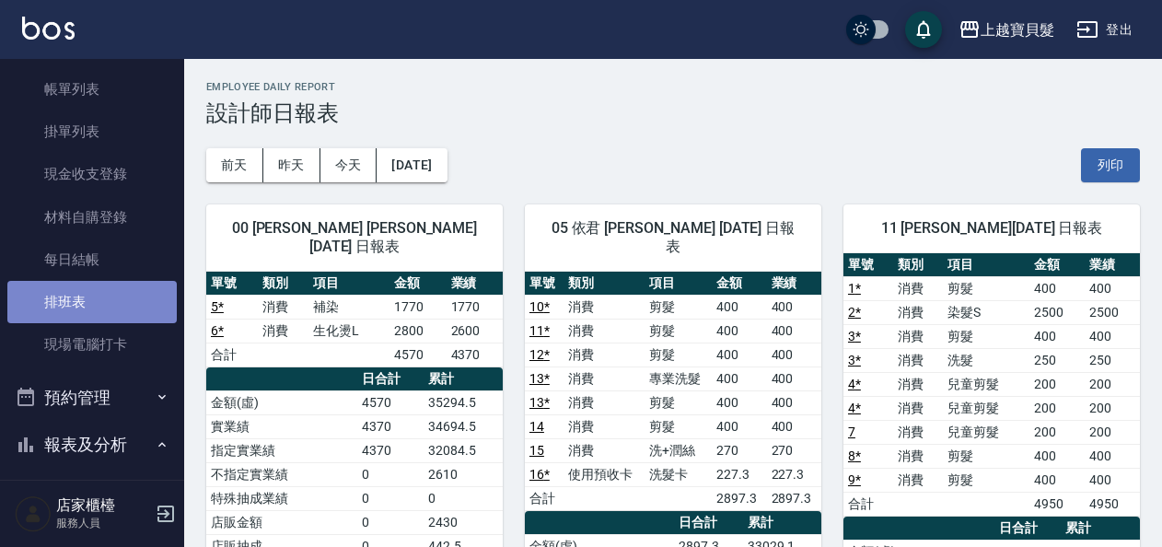
click at [92, 311] on link "排班表" at bounding box center [91, 302] width 169 height 42
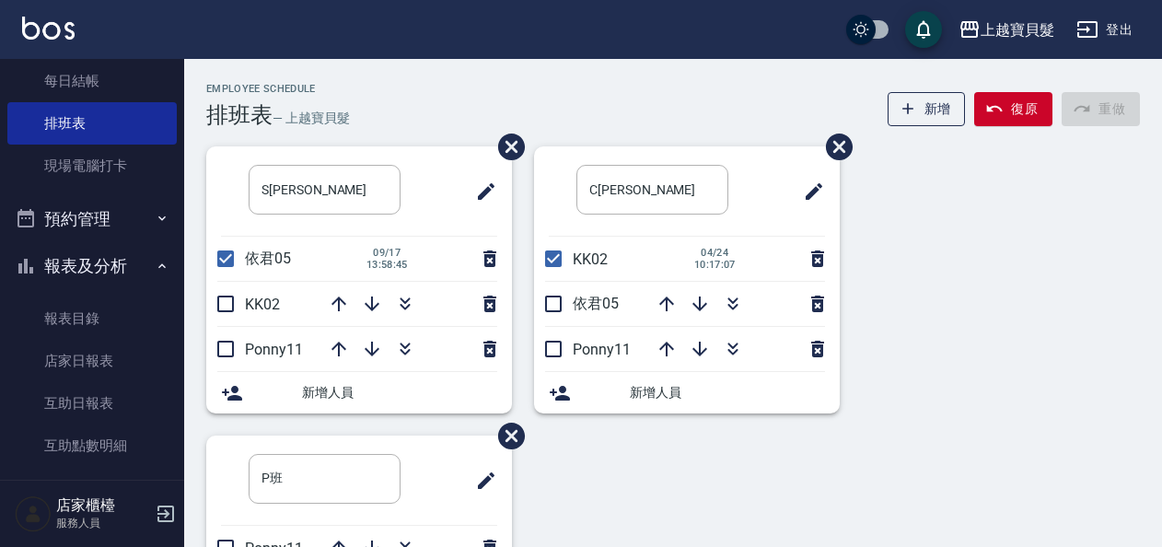
scroll to position [556, 0]
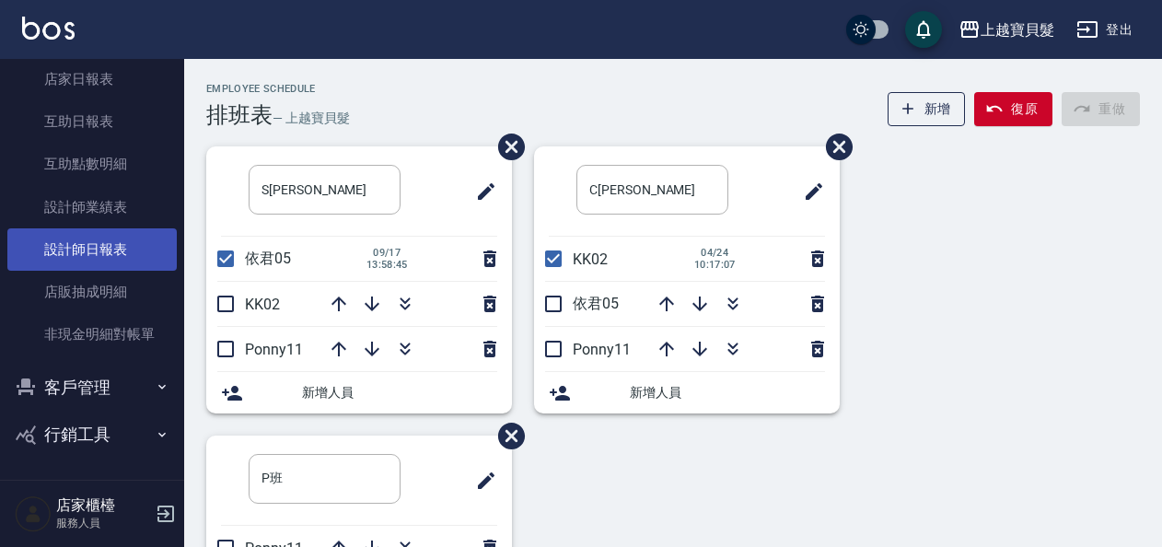
click at [94, 252] on link "設計師日報表" at bounding box center [91, 249] width 169 height 42
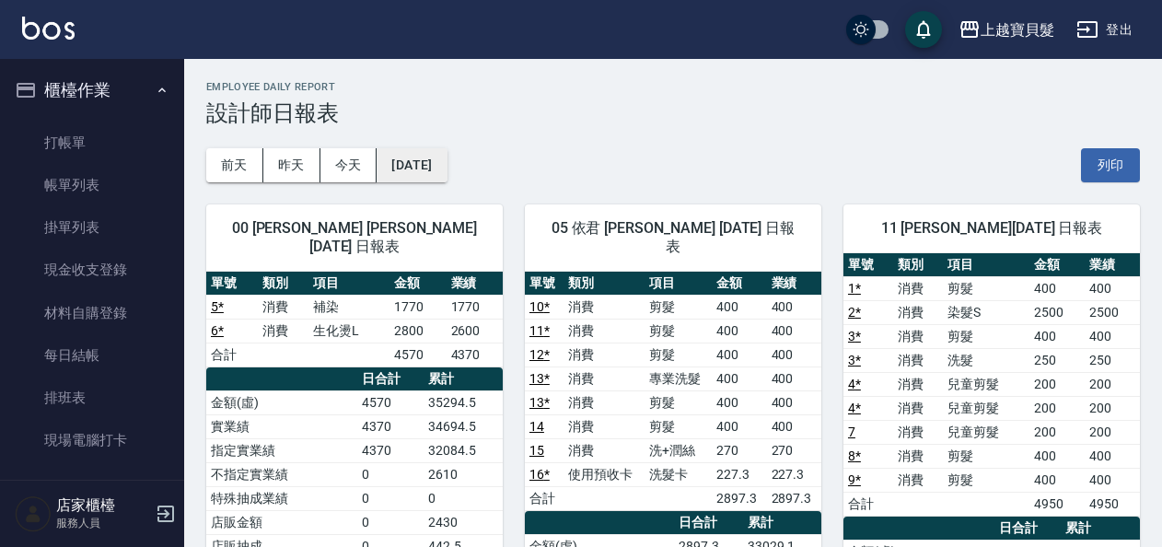
click at [446, 158] on button "[DATE]" at bounding box center [411, 165] width 70 height 34
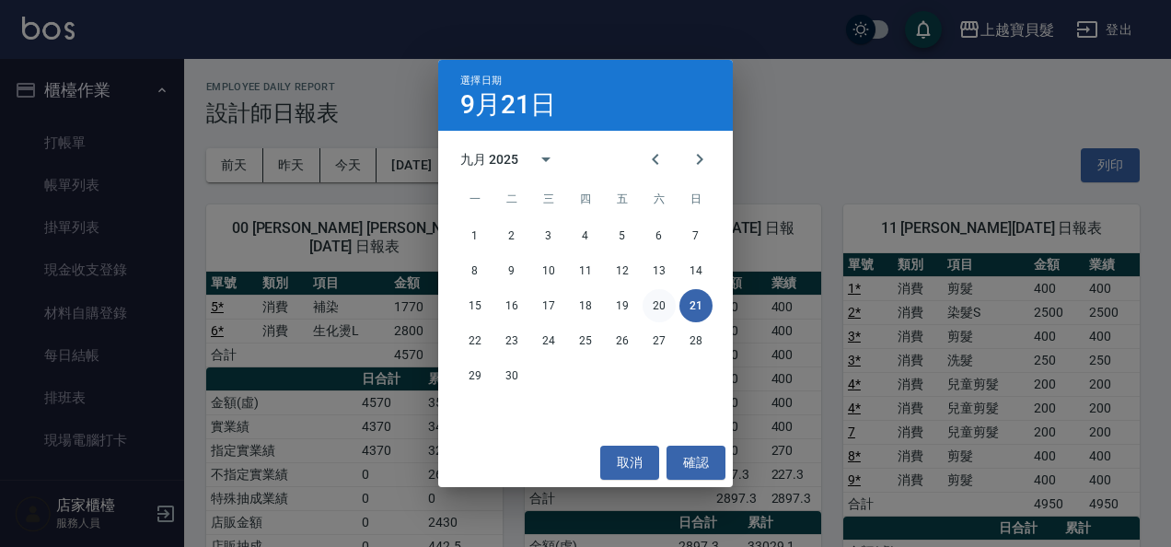
click at [657, 302] on button "20" at bounding box center [659, 305] width 33 height 33
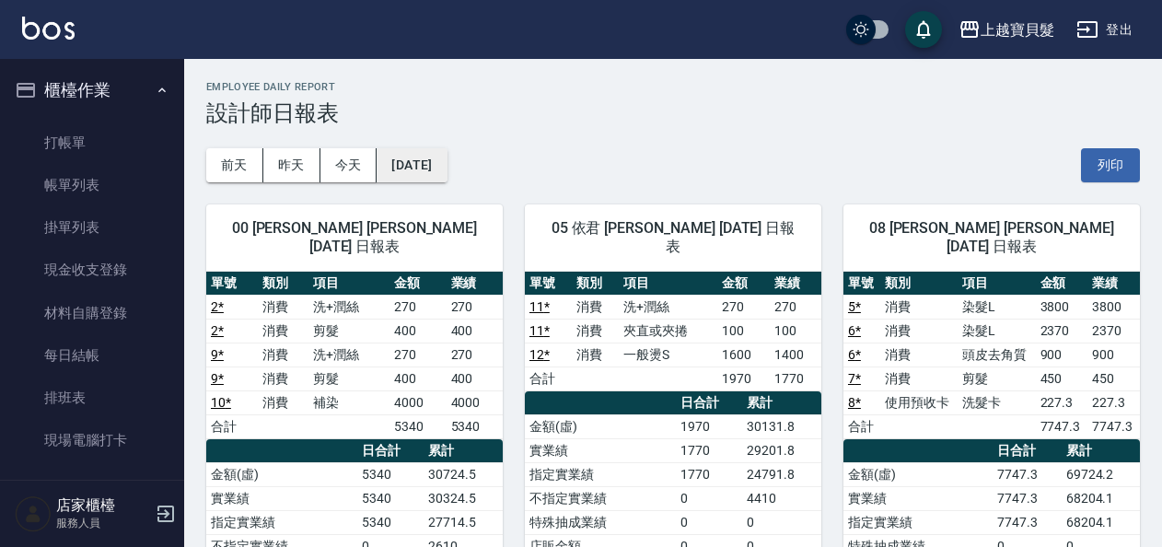
click at [446, 169] on button "[DATE]" at bounding box center [411, 165] width 70 height 34
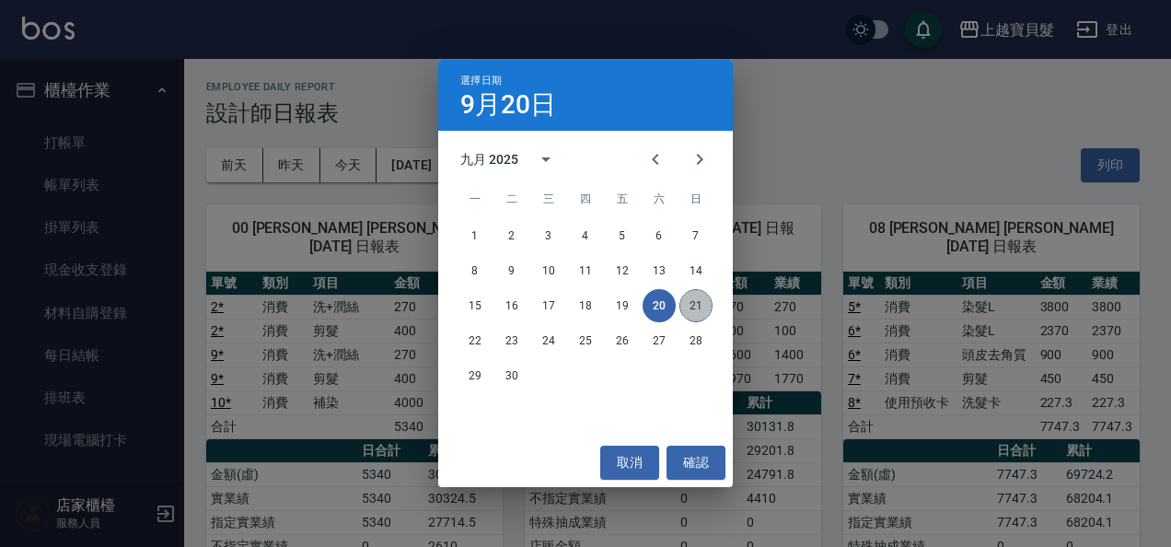
click at [698, 310] on button "21" at bounding box center [695, 305] width 33 height 33
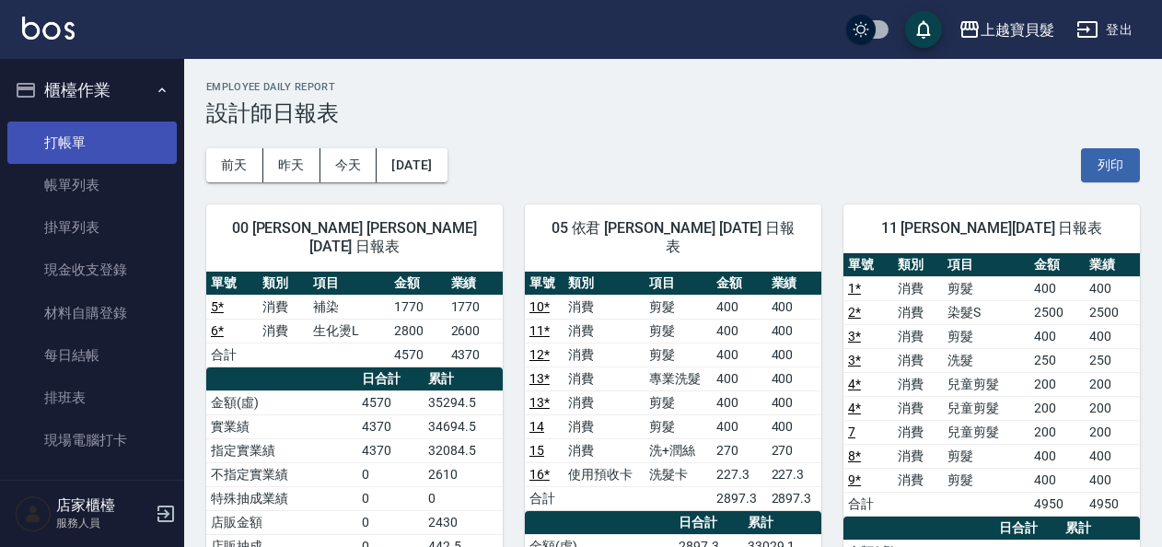
click at [71, 141] on link "打帳單" at bounding box center [91, 143] width 169 height 42
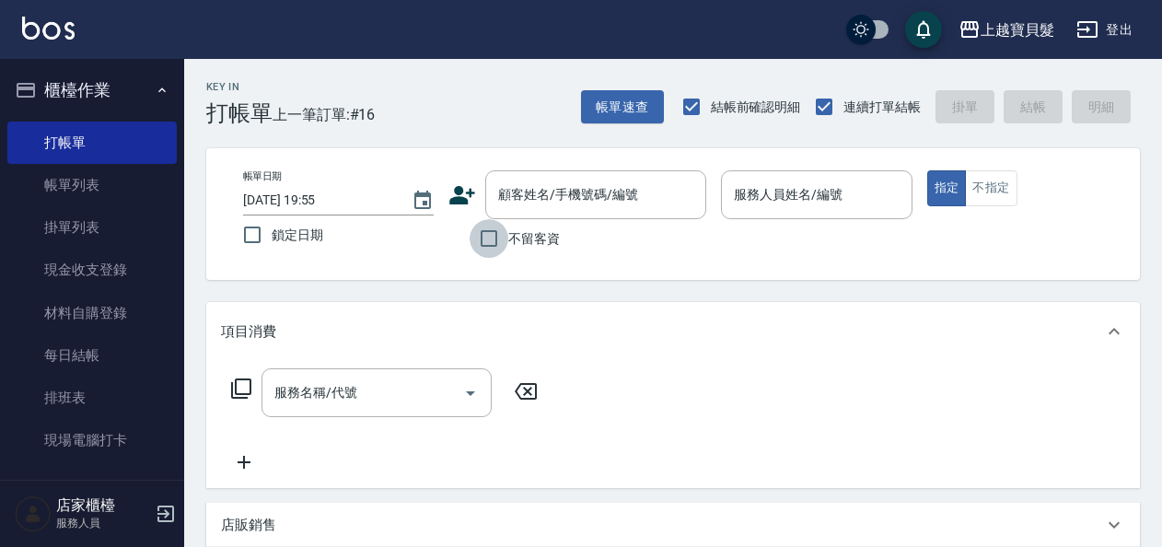
click at [487, 244] on input "不留客資" at bounding box center [488, 238] width 39 height 39
checkbox input "true"
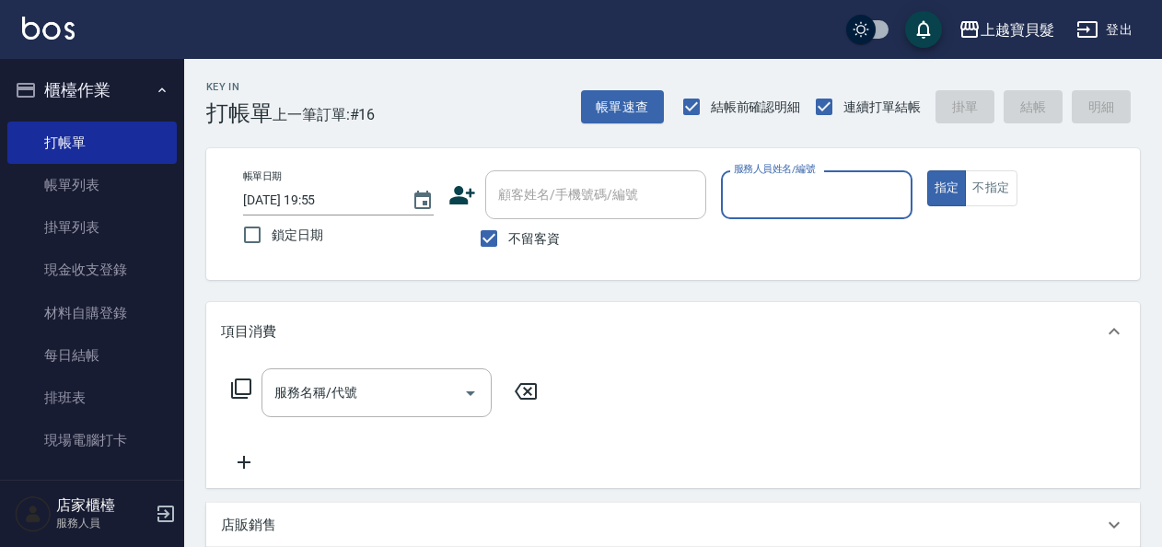
click at [845, 205] on input "服務人員姓名/編號" at bounding box center [816, 195] width 174 height 32
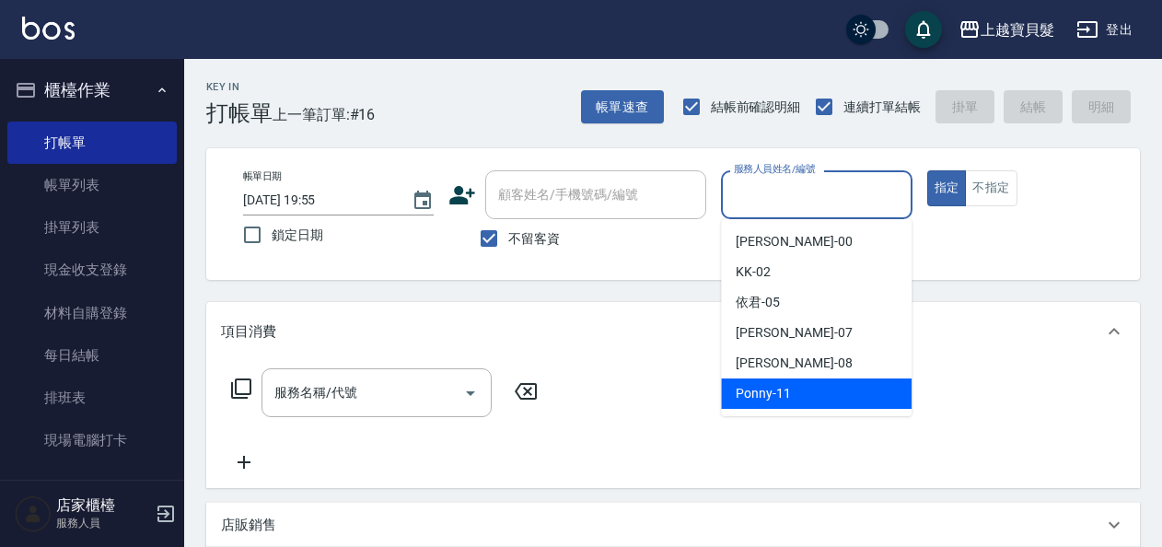
click at [834, 389] on div "Ponny -11" at bounding box center [816, 393] width 191 height 30
type input "Ponny-11"
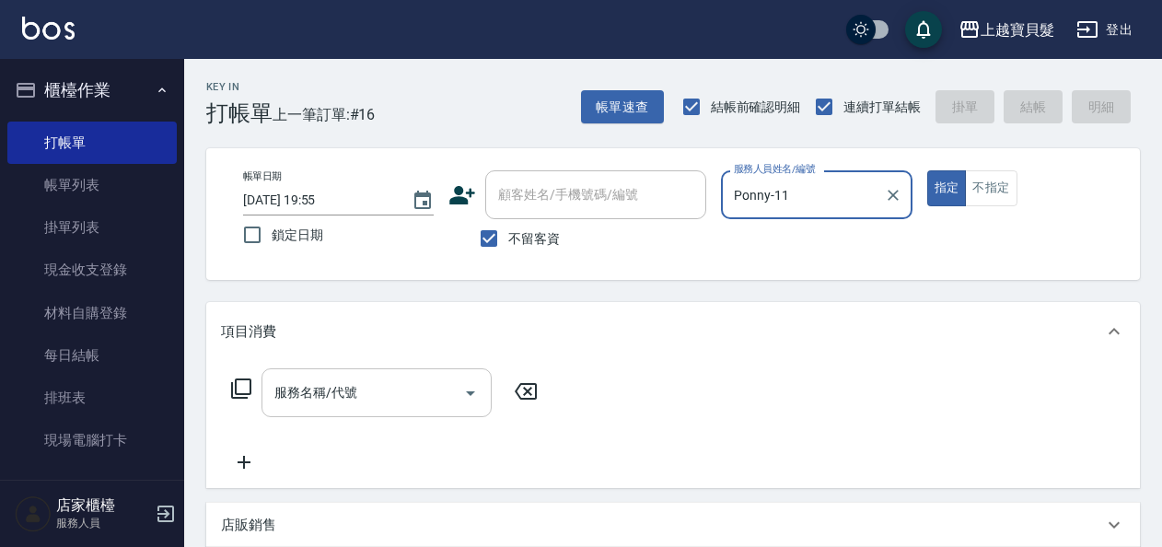
click at [291, 395] on input "服務名稱/代號" at bounding box center [363, 392] width 186 height 32
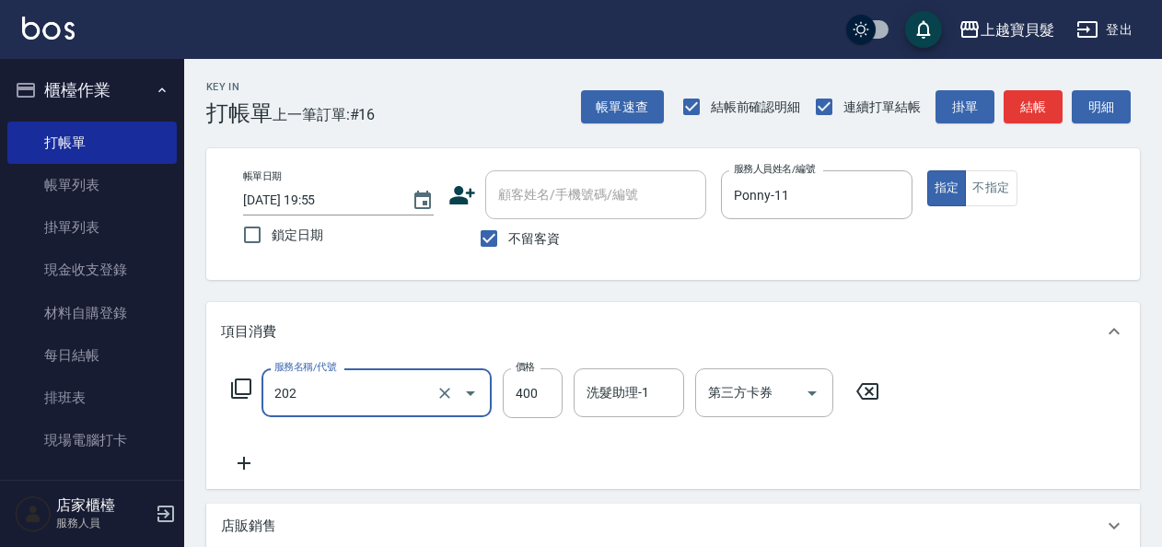
type input "剪髮(202)"
click at [242, 387] on icon at bounding box center [241, 388] width 22 height 22
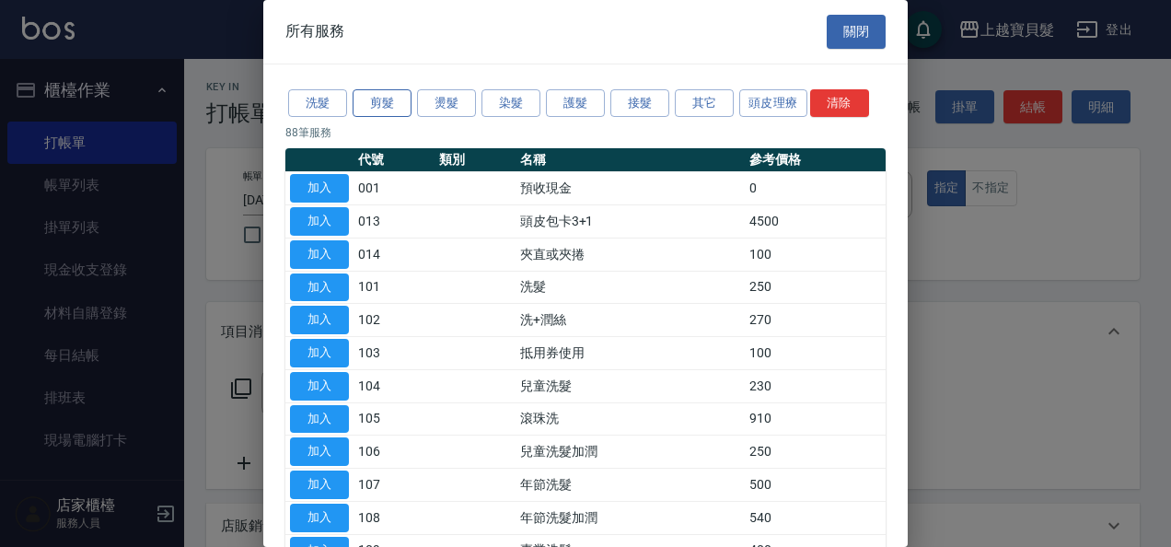
click at [405, 101] on button "剪髮" at bounding box center [382, 103] width 59 height 29
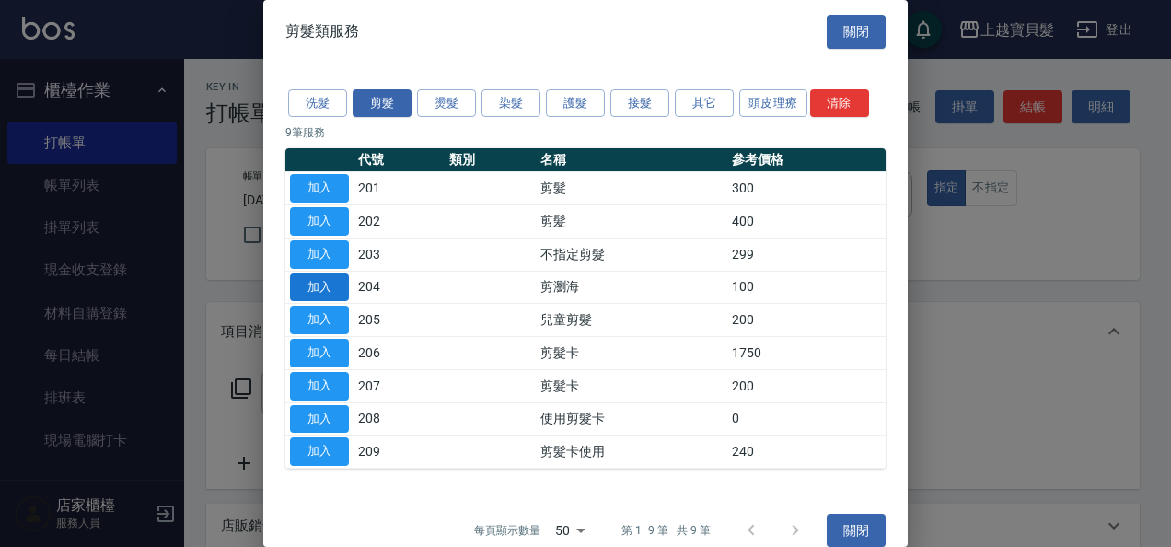
click at [329, 285] on button "加入" at bounding box center [319, 287] width 59 height 29
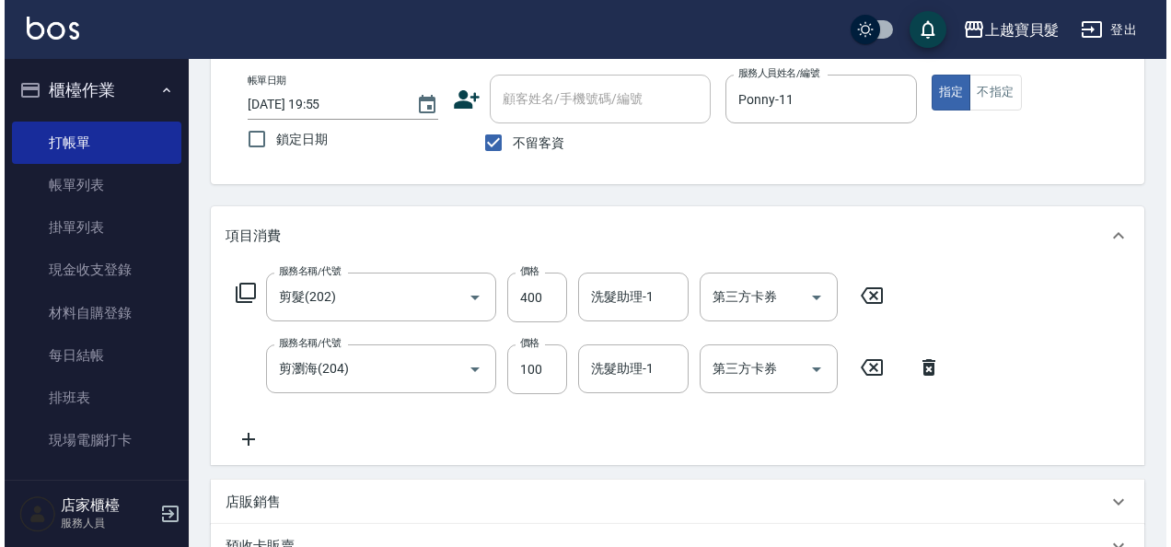
scroll to position [411, 0]
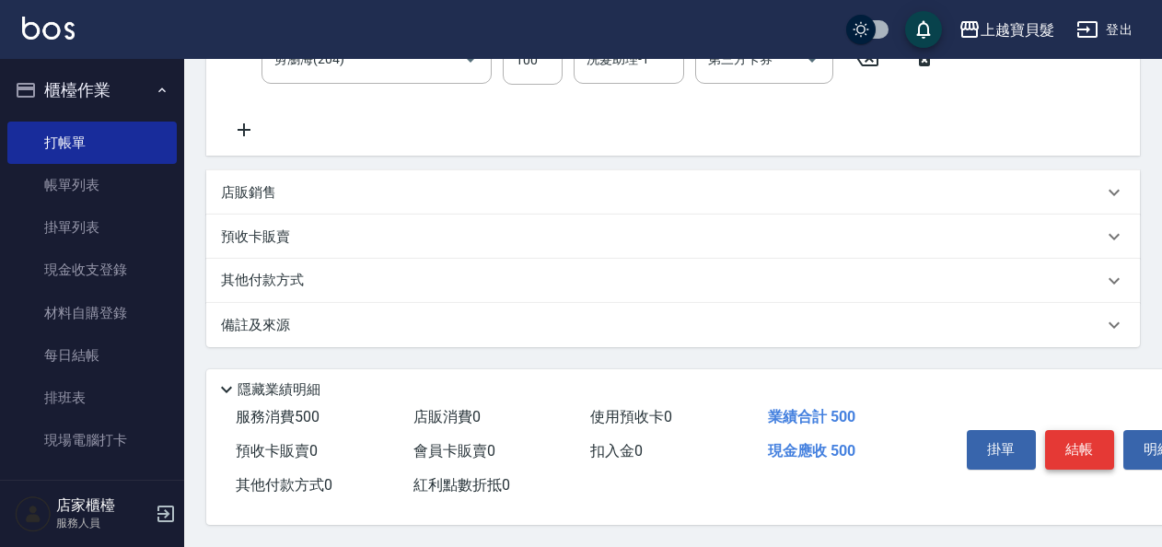
click at [1092, 442] on button "結帳" at bounding box center [1079, 449] width 69 height 39
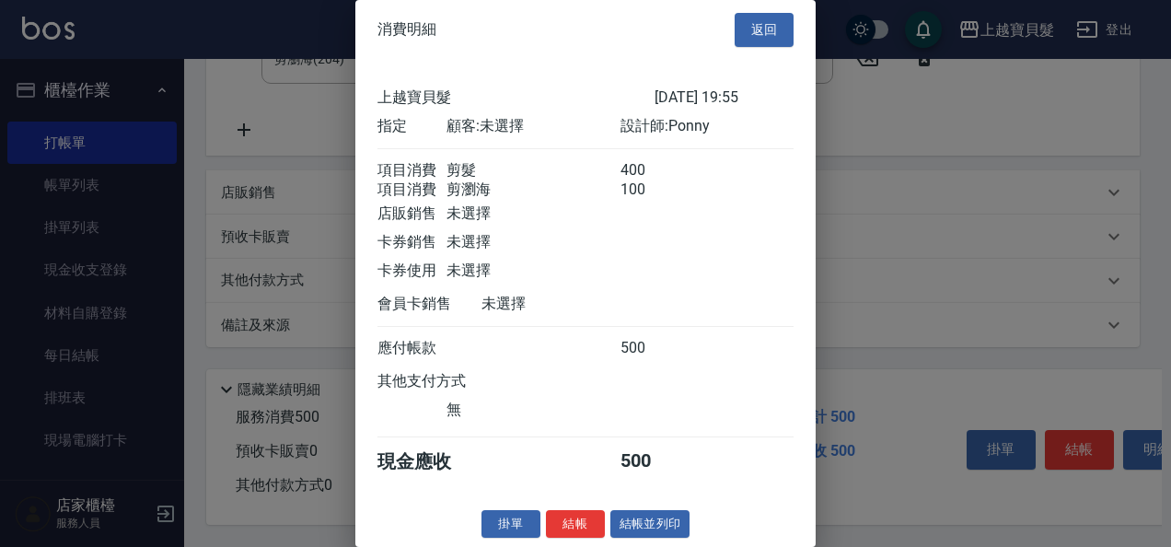
scroll to position [26, 0]
click at [626, 519] on button "結帳並列印" at bounding box center [650, 524] width 80 height 29
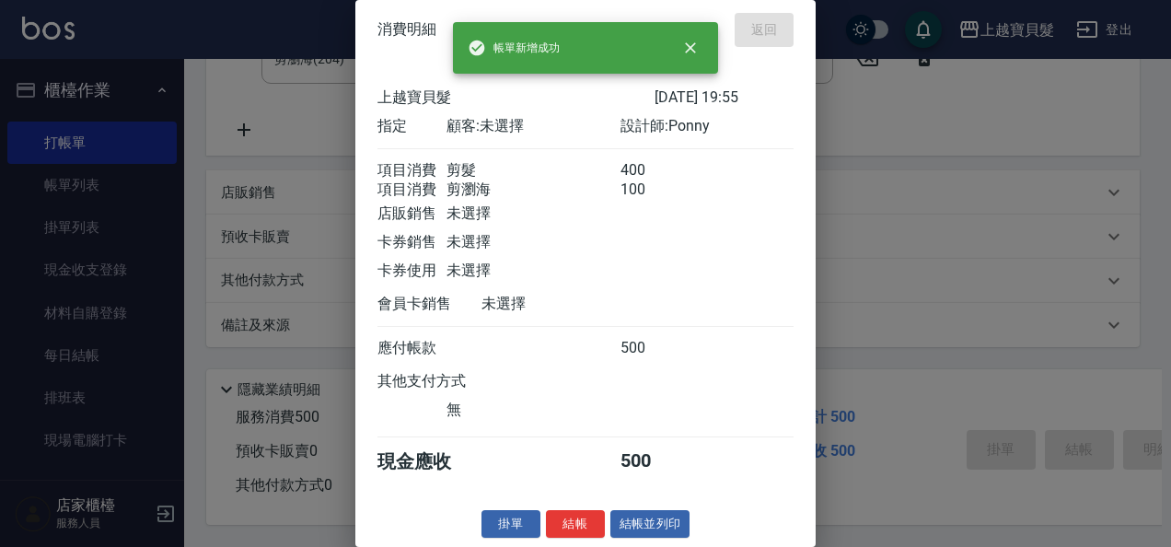
type input "[DATE] 19:56"
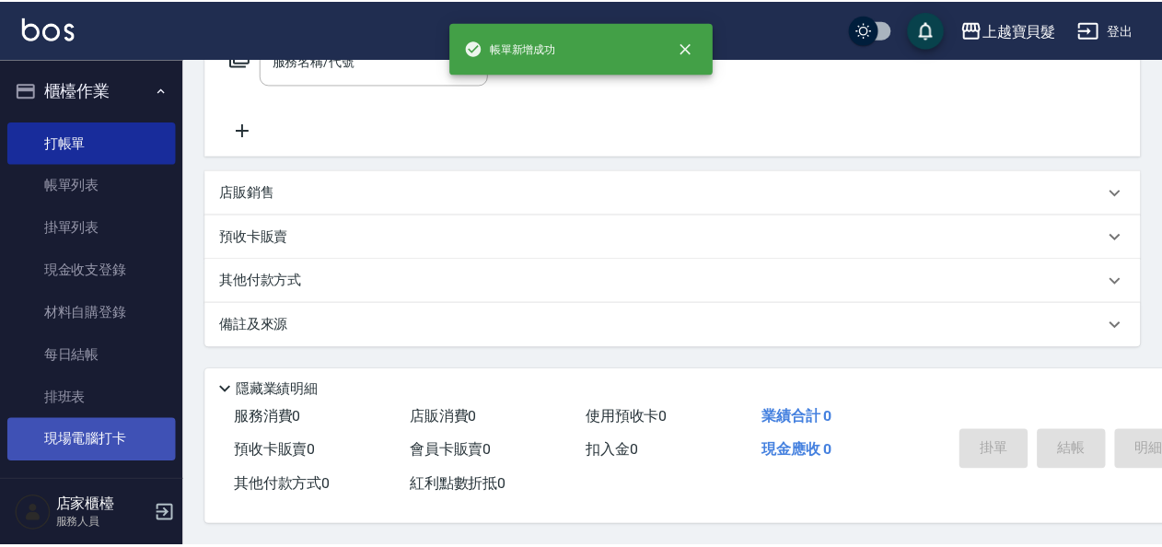
scroll to position [0, 0]
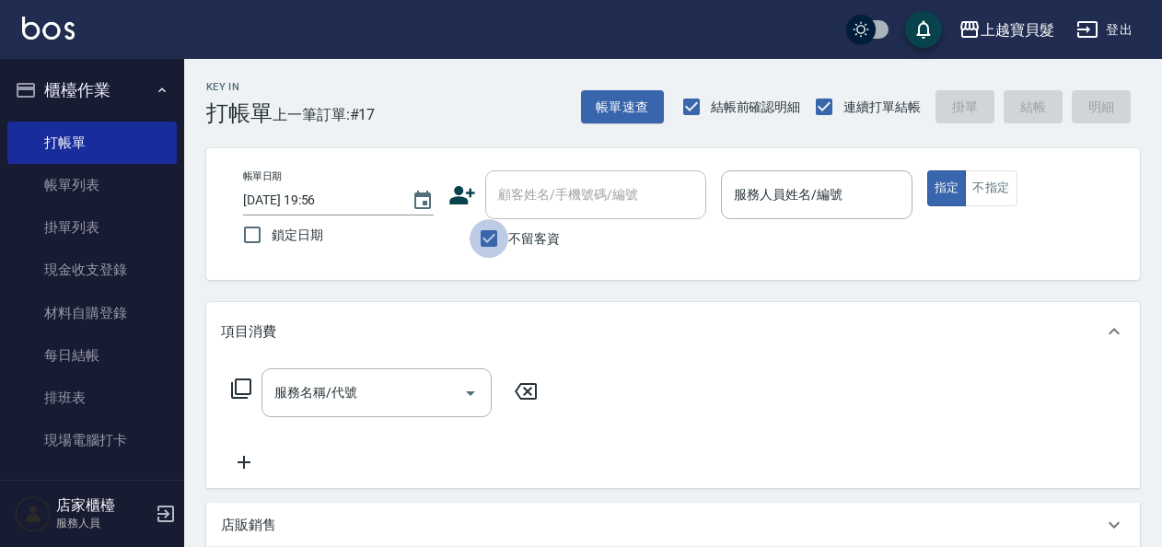
click at [494, 239] on input "不留客資" at bounding box center [488, 238] width 39 height 39
checkbox input "false"
click at [542, 197] on input "顧客姓名/手機號碼/編號" at bounding box center [581, 195] width 177 height 32
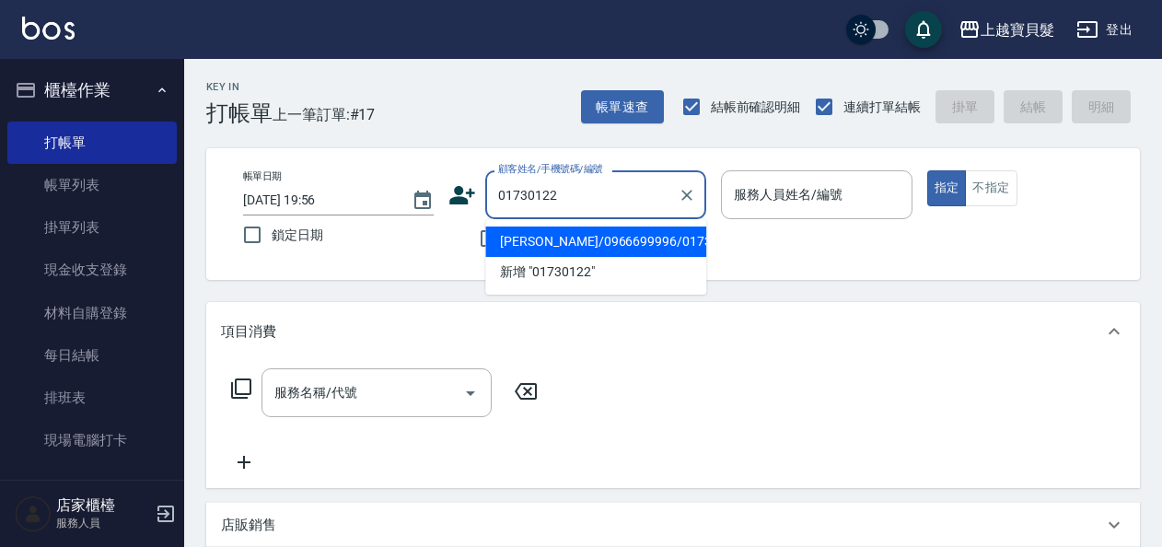
type input "[PERSON_NAME]/0966699996/01730122"
type input "Ponny-11"
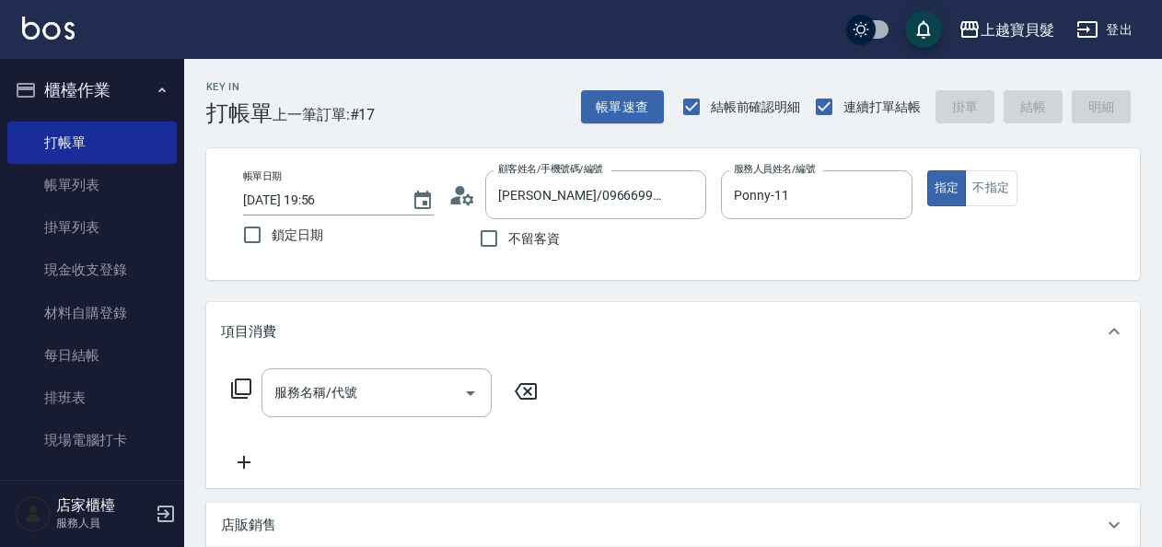
click at [236, 385] on icon at bounding box center [241, 388] width 20 height 20
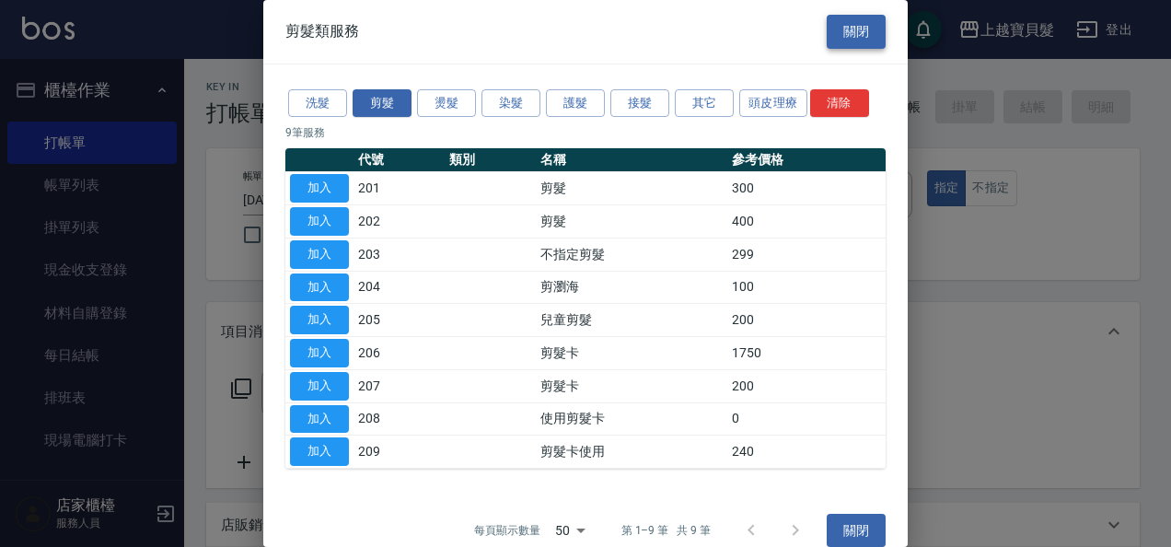
click at [851, 31] on button "關閉" at bounding box center [856, 32] width 59 height 34
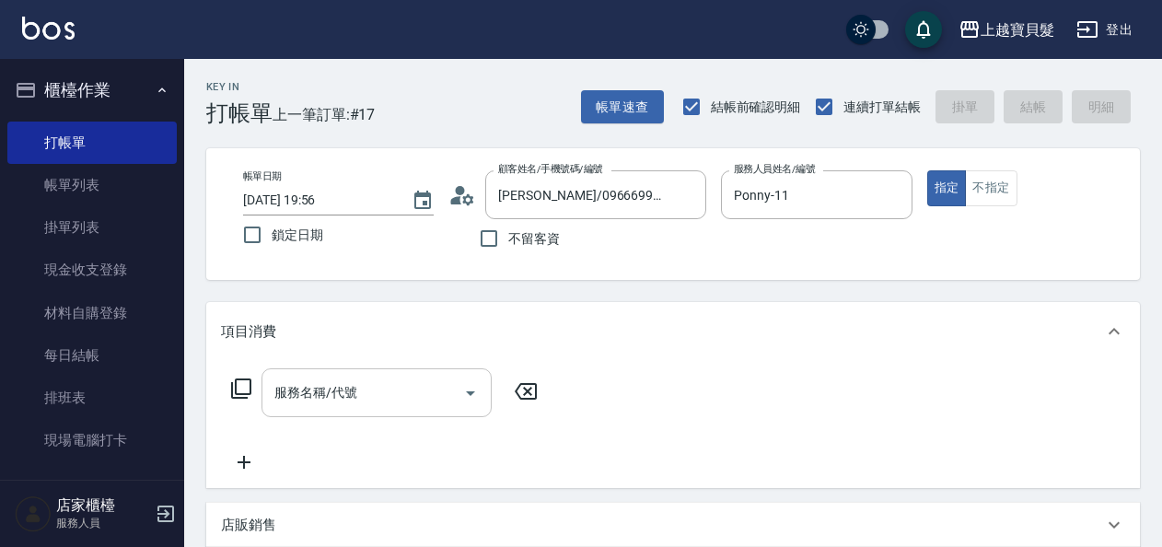
click at [468, 389] on icon "Open" at bounding box center [470, 393] width 22 height 22
click at [247, 379] on icon at bounding box center [241, 388] width 20 height 20
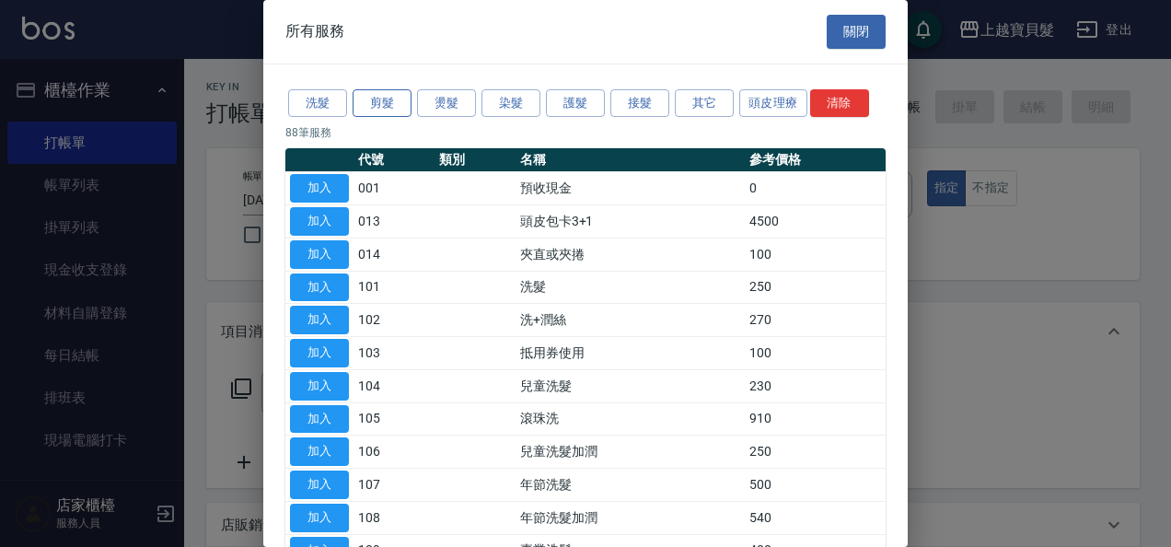
click at [397, 110] on button "剪髮" at bounding box center [382, 103] width 59 height 29
click at [388, 103] on button "剪髮" at bounding box center [382, 103] width 59 height 29
click at [326, 98] on button "洗髮" at bounding box center [317, 103] width 59 height 29
click at [393, 98] on button "剪髮" at bounding box center [382, 103] width 59 height 29
click at [852, 29] on button "關閉" at bounding box center [856, 32] width 59 height 34
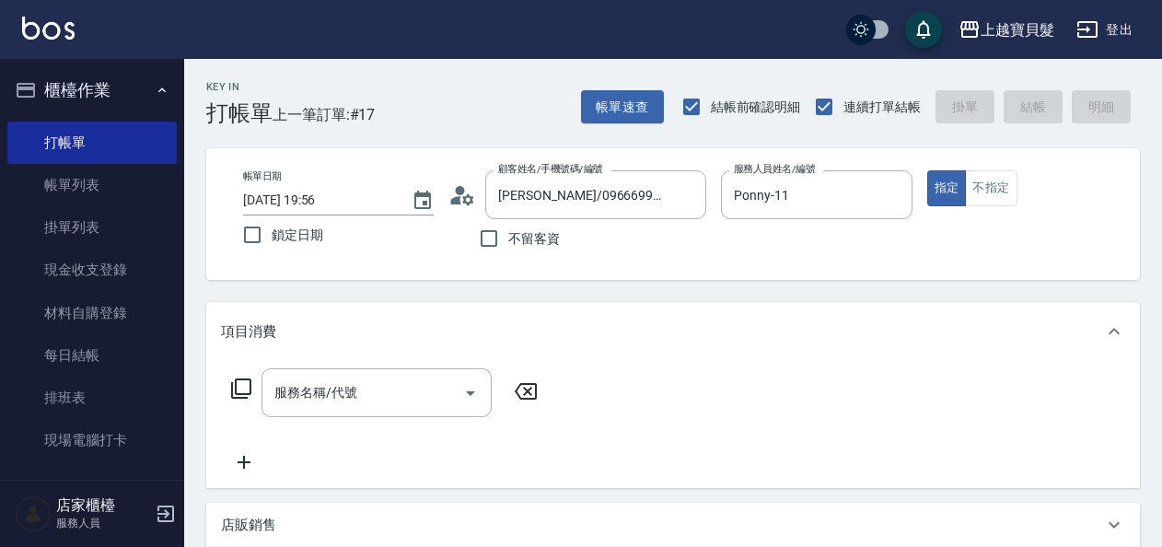
click at [241, 388] on icon at bounding box center [241, 388] width 22 height 22
click at [237, 383] on icon at bounding box center [241, 388] width 22 height 22
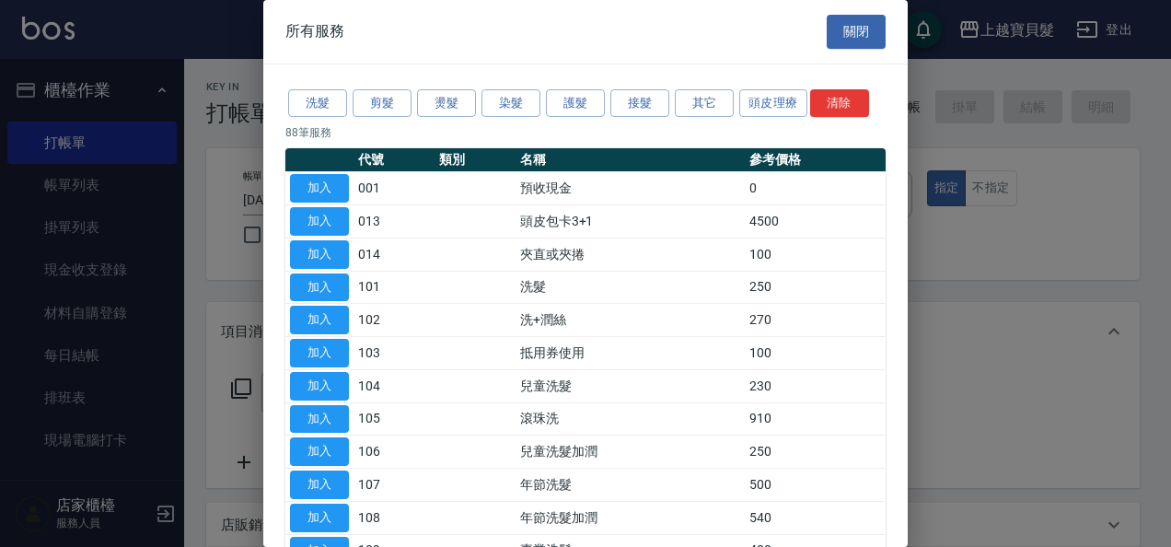
click at [237, 383] on div at bounding box center [585, 273] width 1171 height 547
click at [374, 107] on button "剪髮" at bounding box center [382, 103] width 59 height 29
click at [395, 99] on button "剪髮" at bounding box center [382, 103] width 59 height 29
click at [838, 29] on button "關閉" at bounding box center [856, 32] width 59 height 34
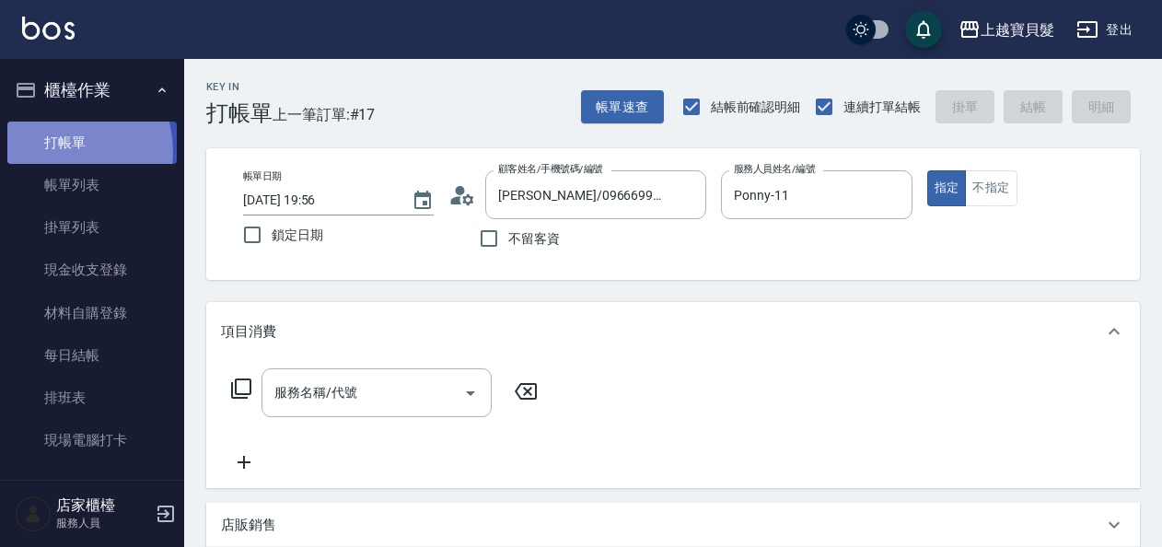
click at [57, 151] on link "打帳單" at bounding box center [91, 143] width 169 height 42
click at [64, 150] on link "打帳單" at bounding box center [91, 143] width 169 height 42
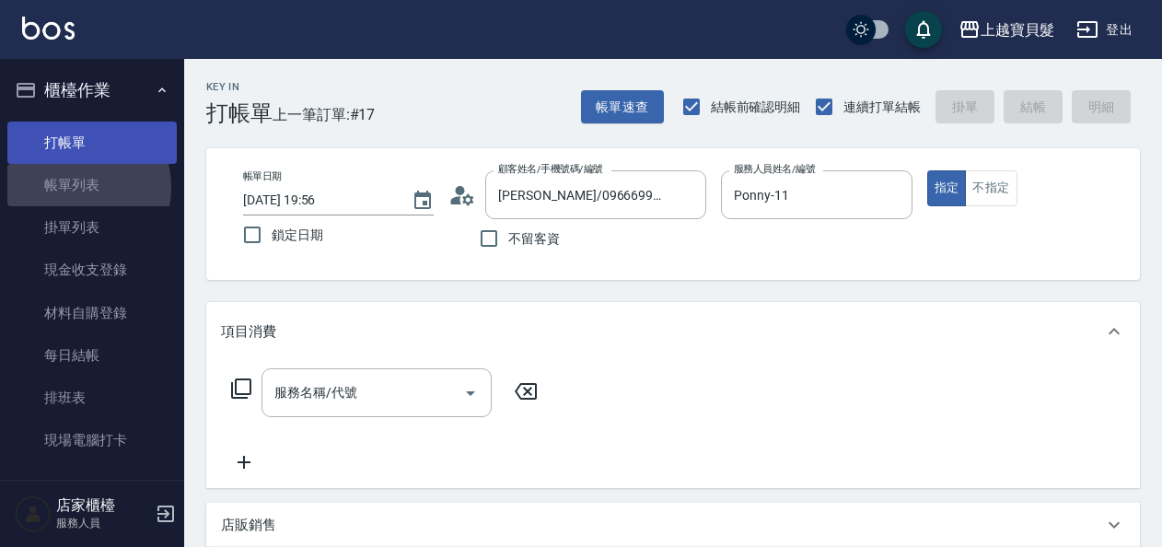
drag, startPoint x: 74, startPoint y: 188, endPoint x: 83, endPoint y: 138, distance: 50.6
click at [74, 188] on link "帳單列表" at bounding box center [91, 185] width 169 height 42
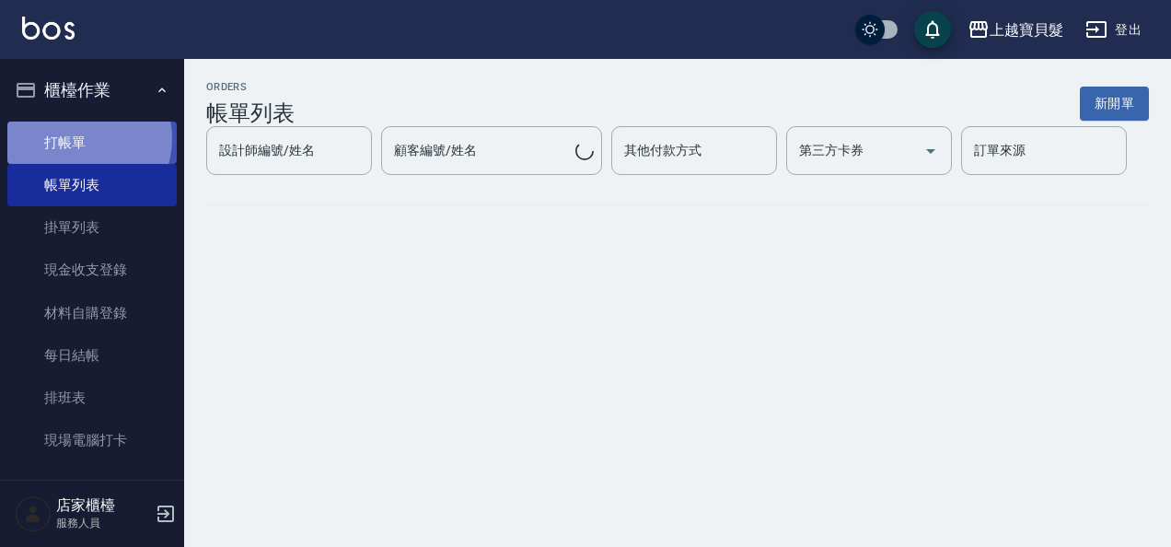
click at [83, 138] on link "打帳單" at bounding box center [91, 143] width 169 height 42
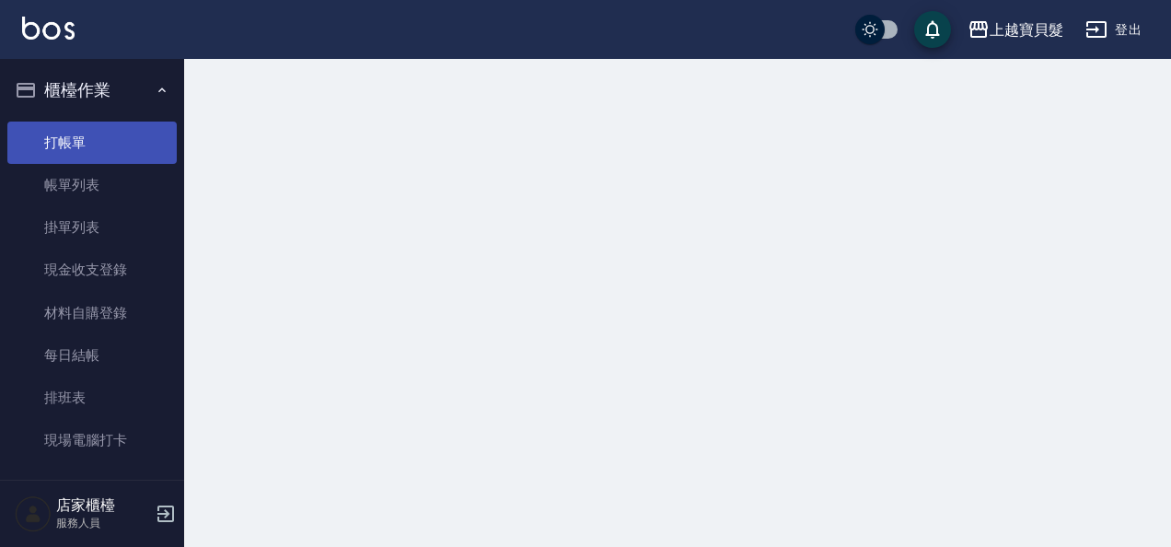
click at [78, 144] on link "打帳單" at bounding box center [91, 143] width 169 height 42
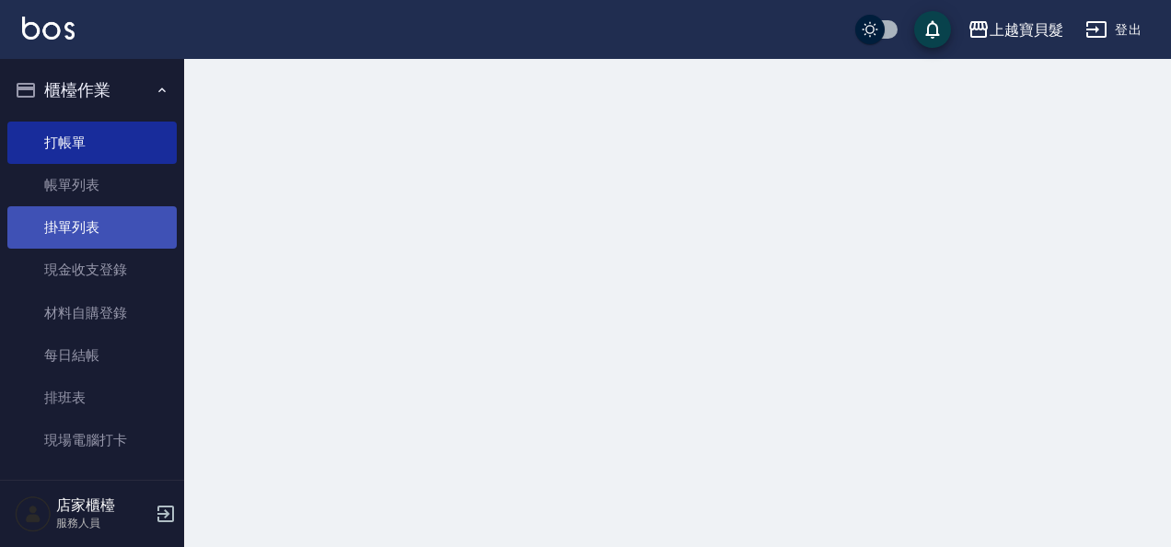
click at [66, 226] on link "掛單列表" at bounding box center [91, 227] width 169 height 42
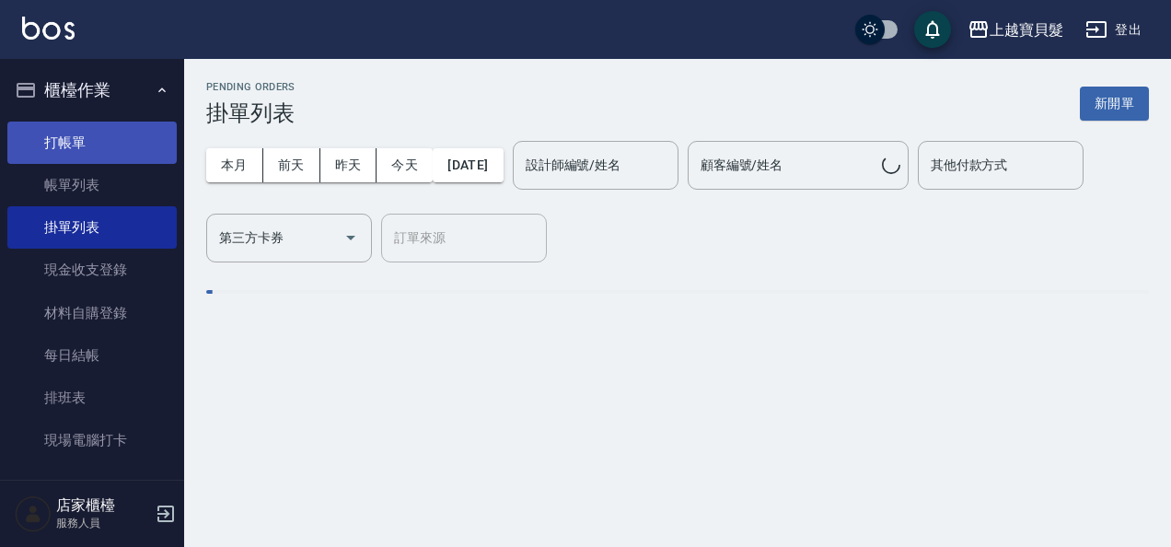
click at [61, 145] on link "打帳單" at bounding box center [91, 143] width 169 height 42
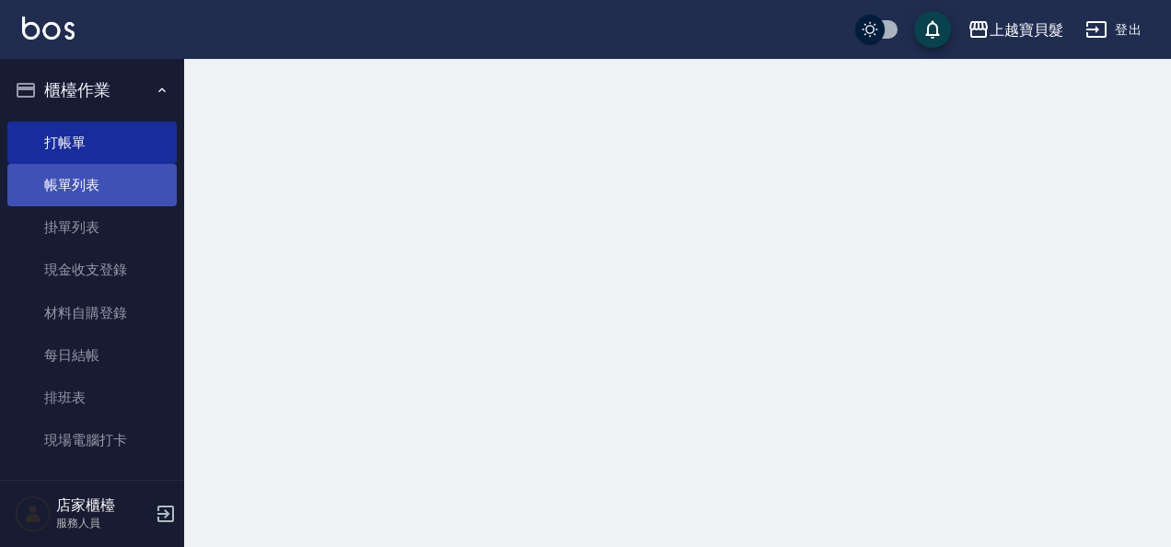
click at [79, 193] on link "帳單列表" at bounding box center [91, 185] width 169 height 42
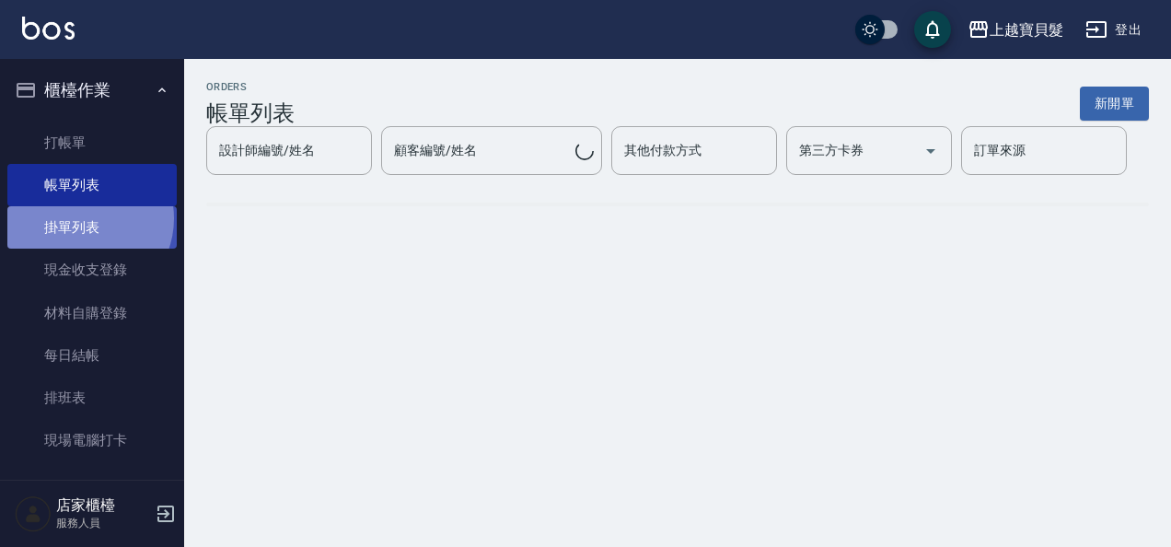
click at [80, 218] on link "掛單列表" at bounding box center [91, 227] width 169 height 42
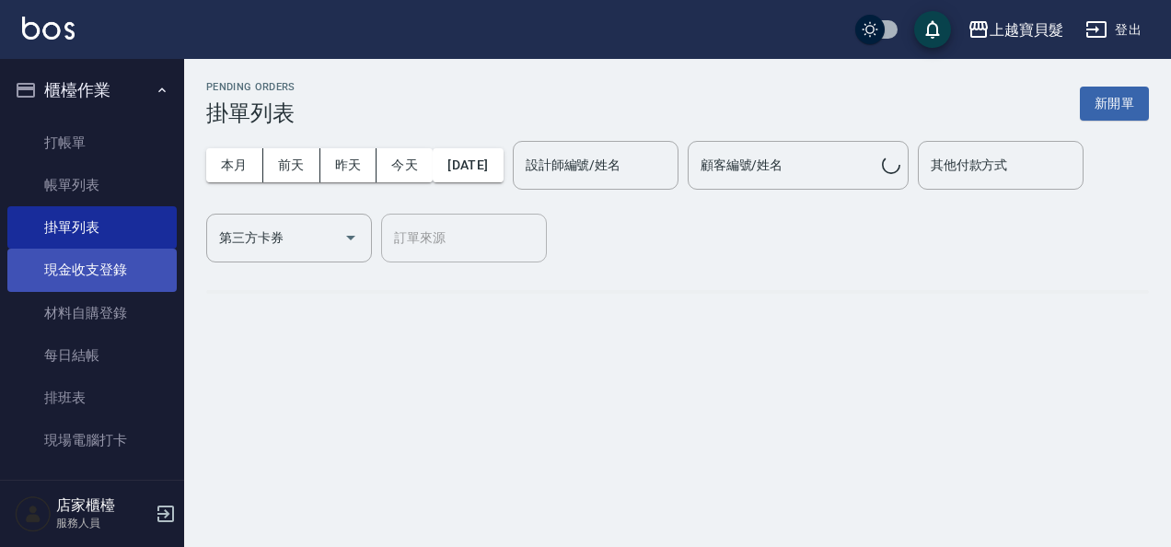
click at [80, 269] on link "現金收支登錄" at bounding box center [91, 270] width 169 height 42
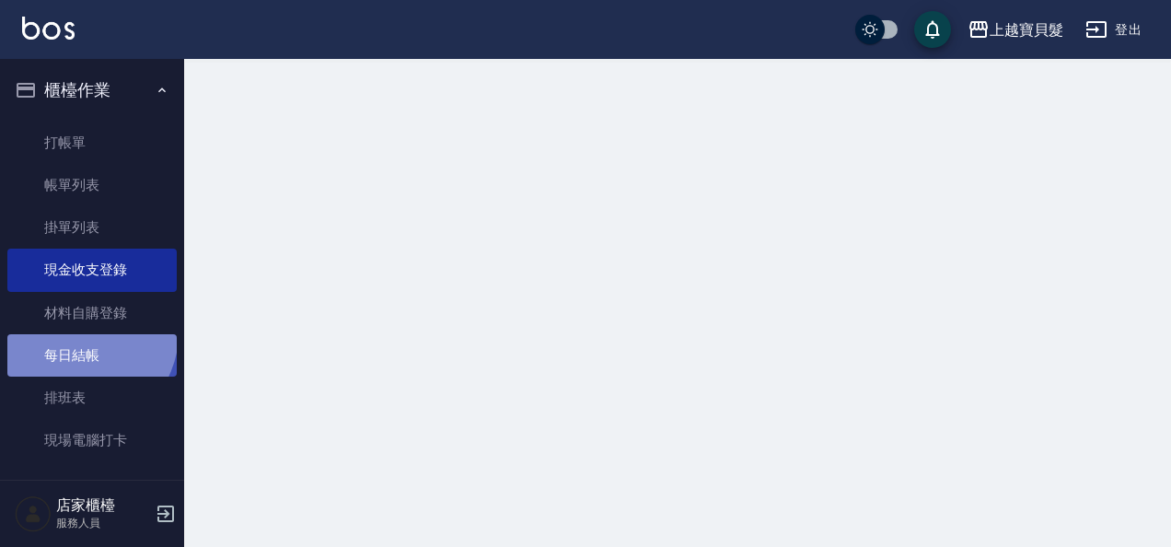
click at [79, 334] on link "每日結帳" at bounding box center [91, 355] width 169 height 42
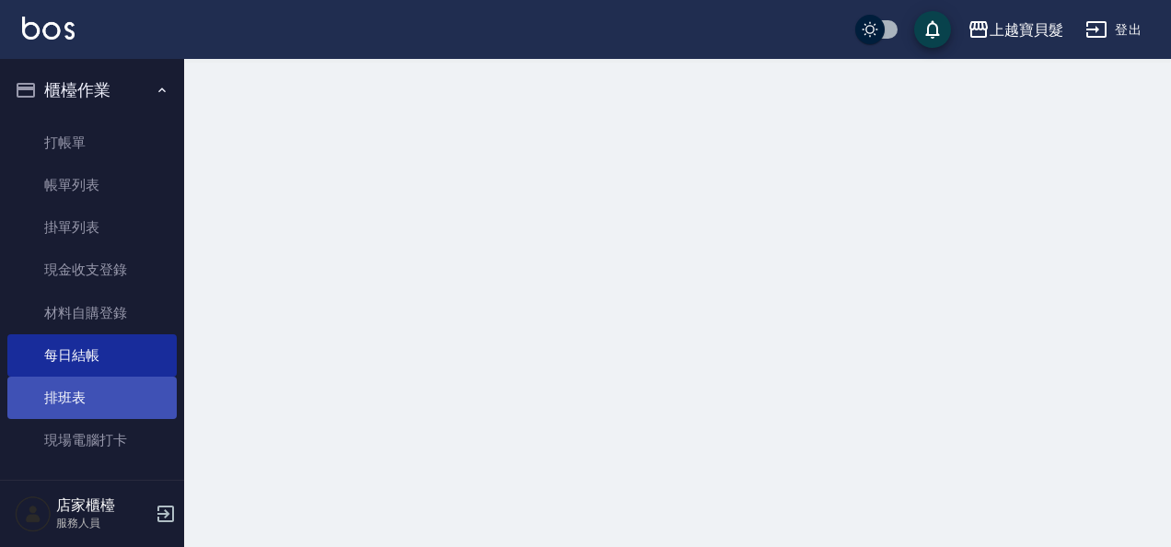
click at [80, 385] on link "排班表" at bounding box center [91, 397] width 169 height 42
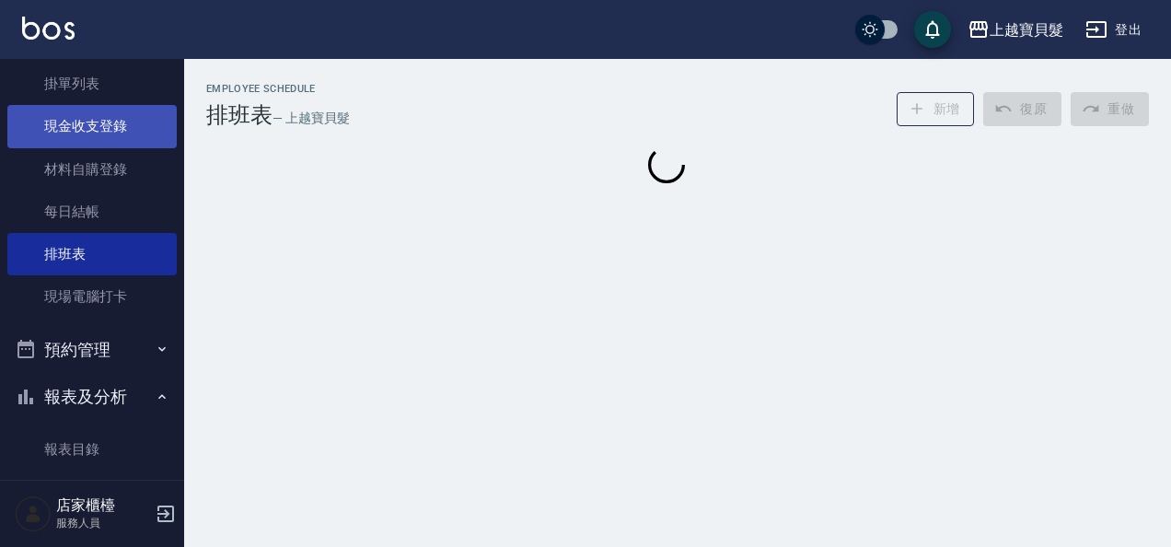
scroll to position [460, 0]
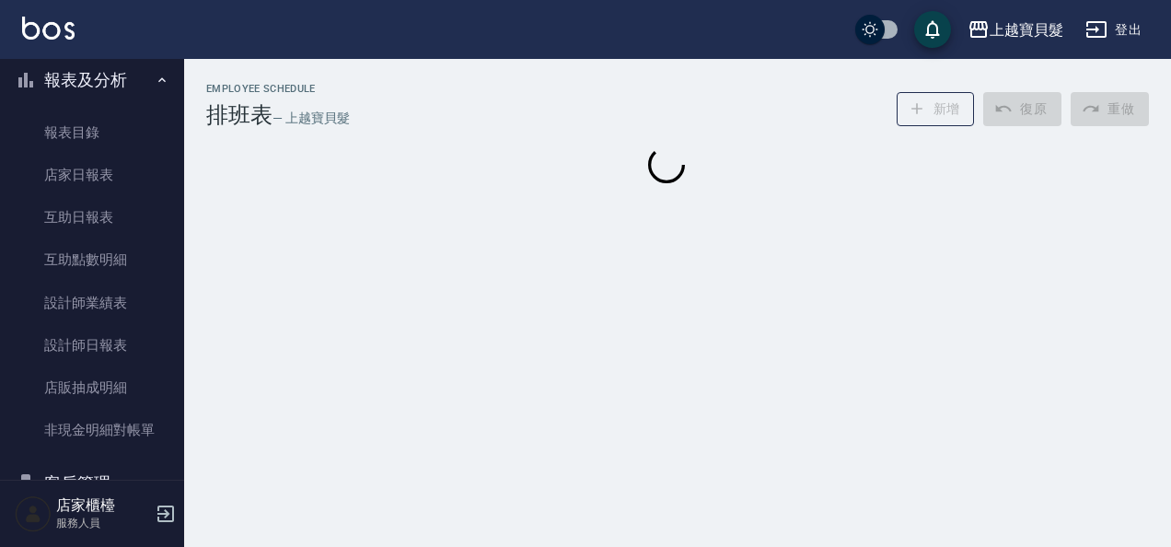
click at [79, 74] on button "報表及分析" at bounding box center [91, 80] width 169 height 48
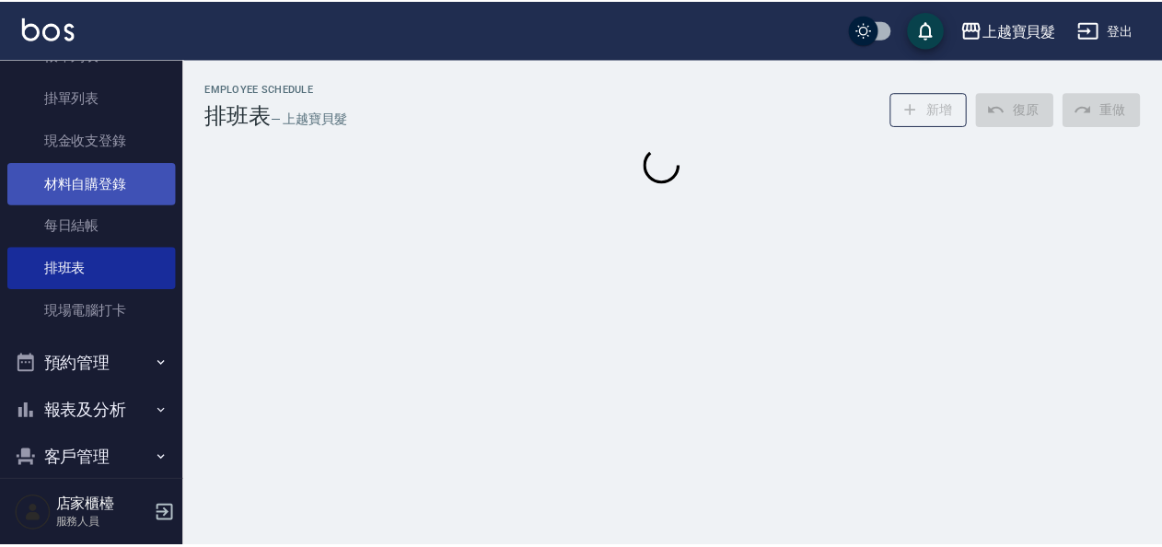
scroll to position [0, 0]
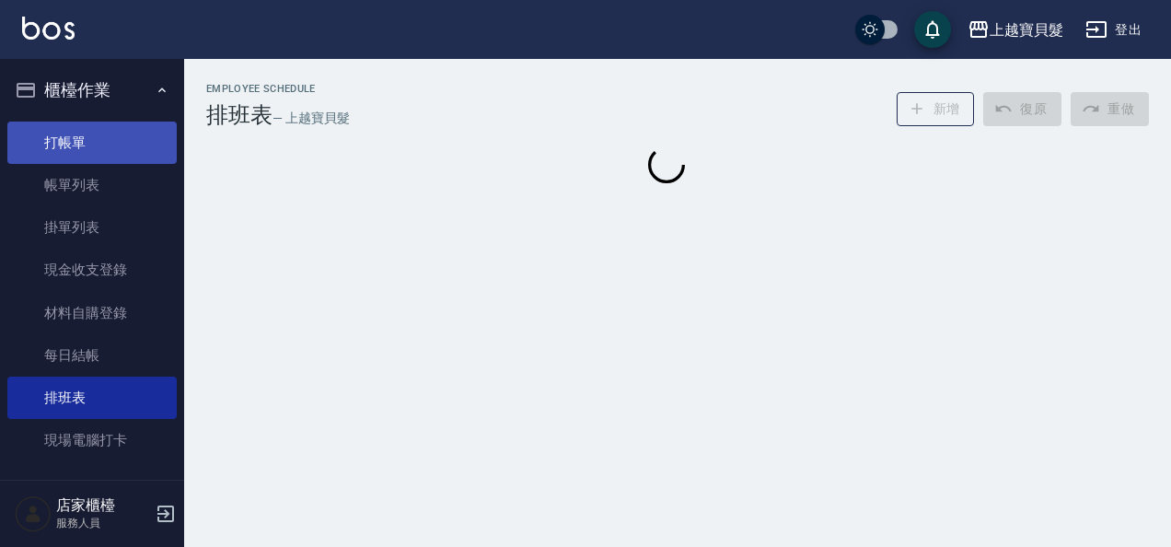
click at [87, 140] on link "打帳單" at bounding box center [91, 143] width 169 height 42
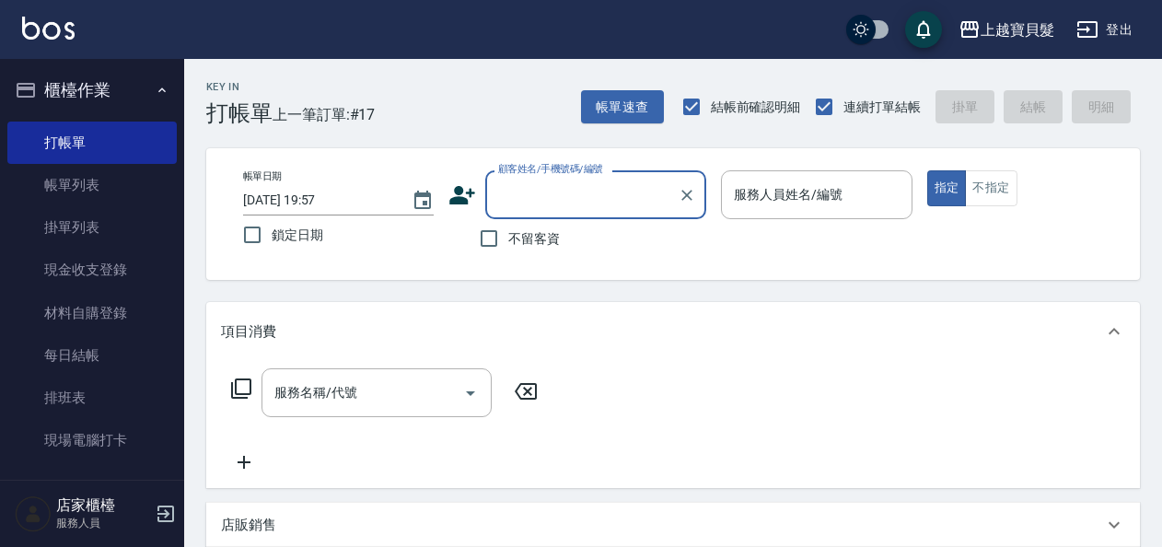
click at [591, 194] on input "顧客姓名/手機號碼/編號" at bounding box center [581, 195] width 177 height 32
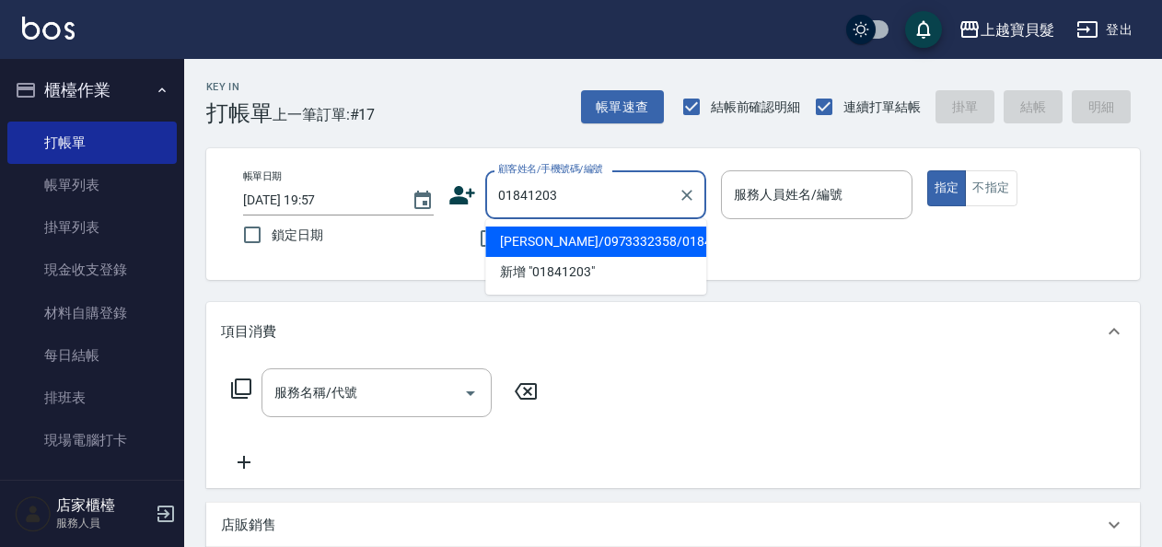
type input "[PERSON_NAME]/0973332358/01841203"
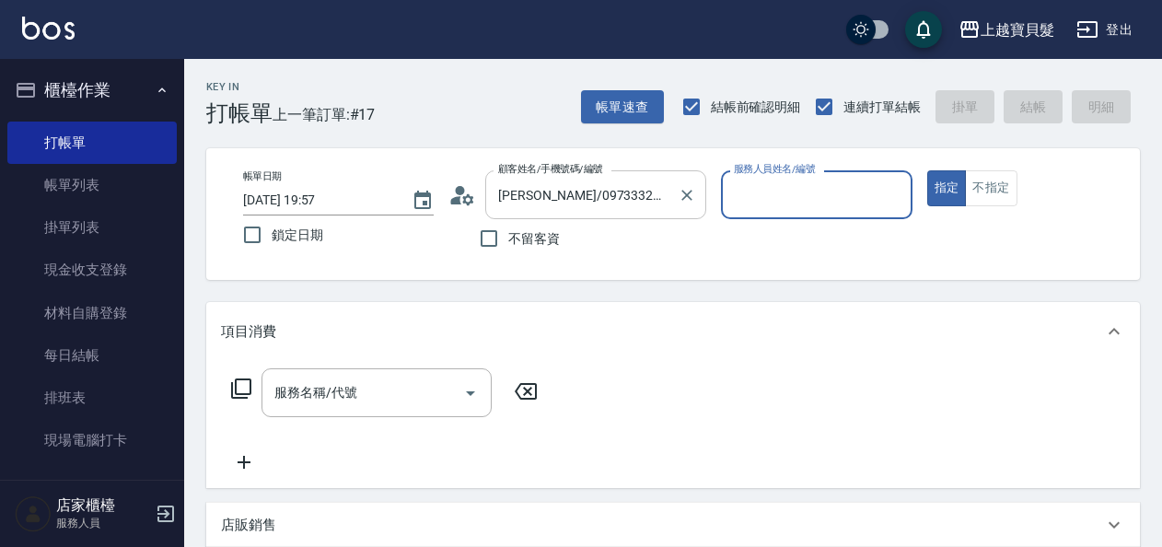
type input "Ponny-11"
click at [244, 387] on icon at bounding box center [241, 388] width 22 height 22
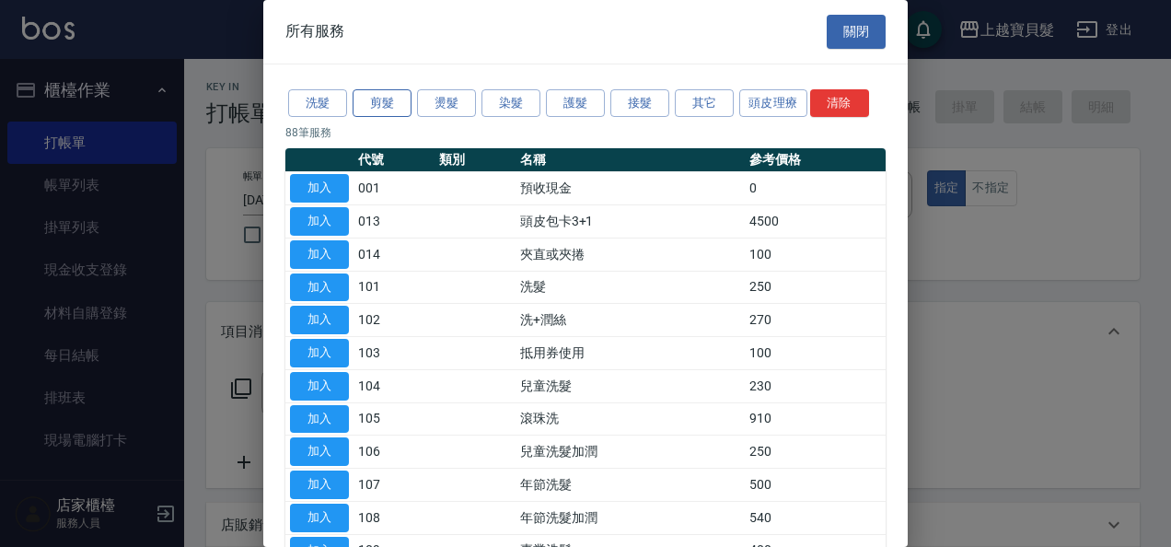
click at [378, 108] on button "剪髮" at bounding box center [382, 103] width 59 height 29
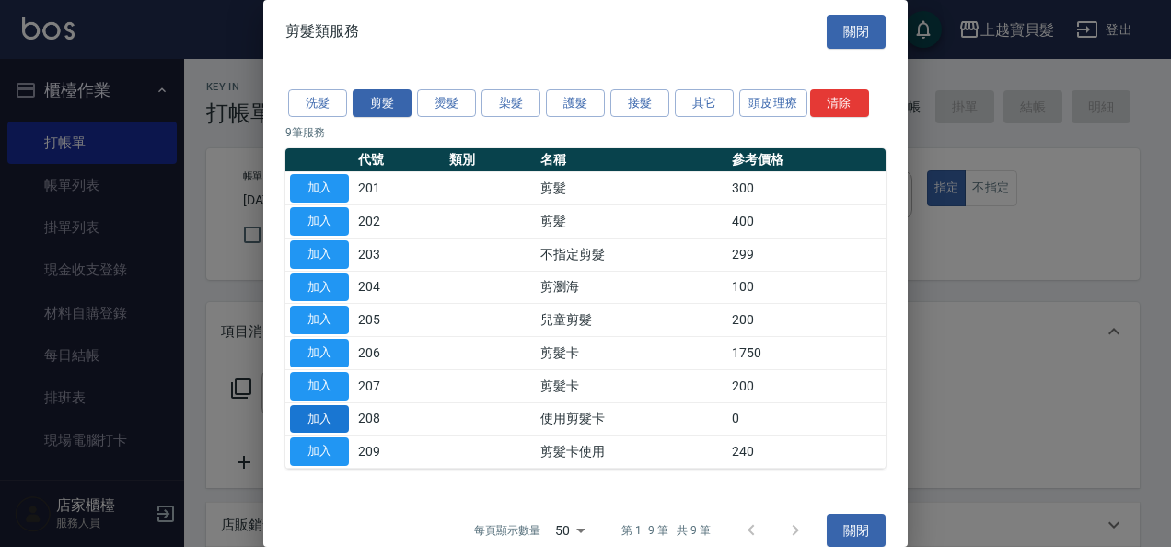
click at [323, 409] on button "加入" at bounding box center [319, 419] width 59 height 29
type input "使用剪髮卡(208)"
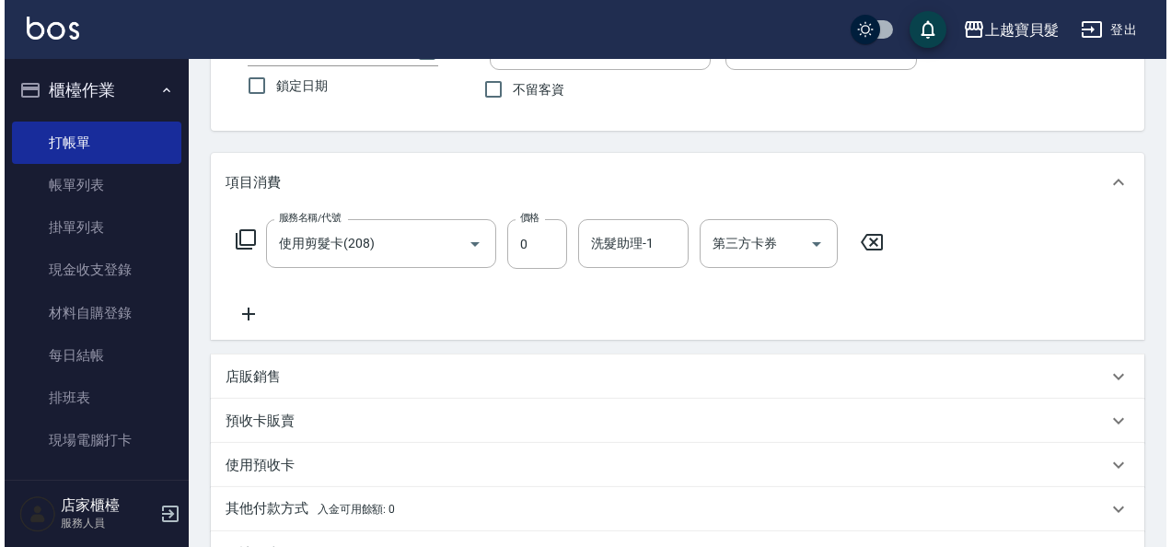
scroll to position [368, 0]
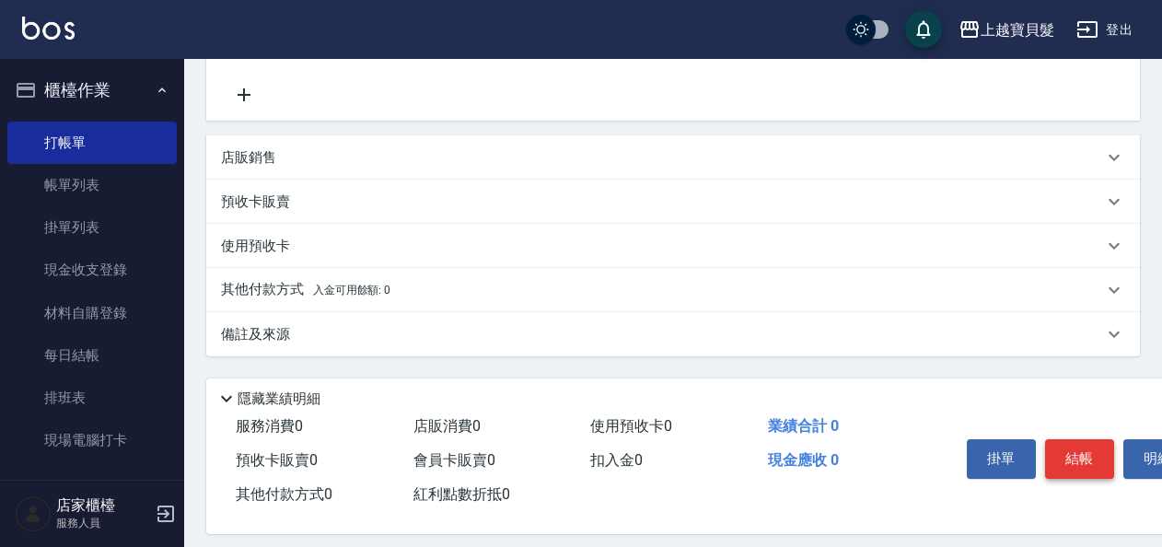
click at [1077, 445] on button "結帳" at bounding box center [1079, 458] width 69 height 39
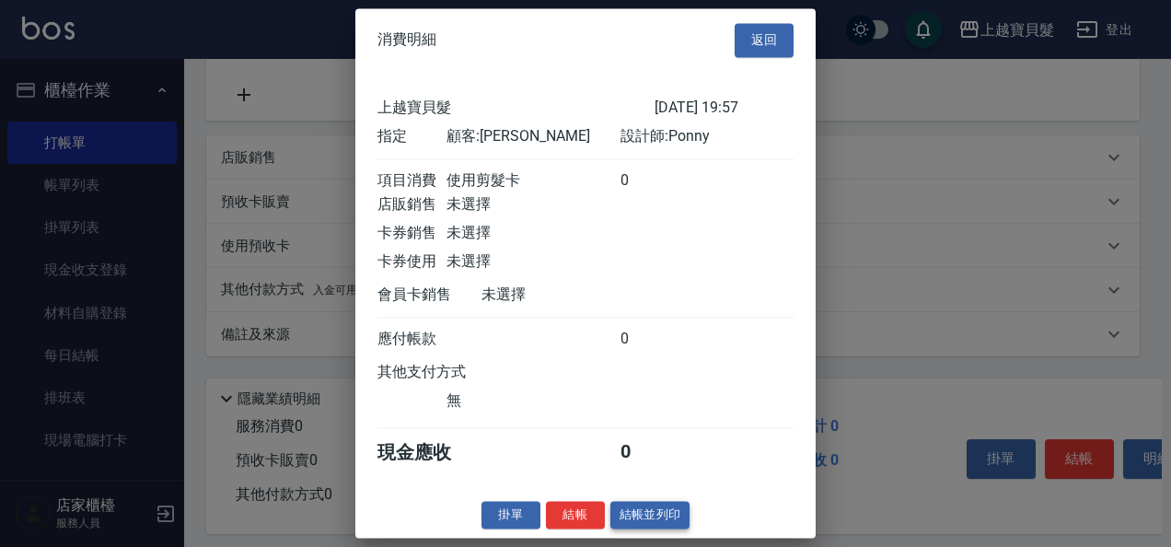
scroll to position [5, 0]
click at [670, 515] on button "結帳並列印" at bounding box center [650, 515] width 80 height 29
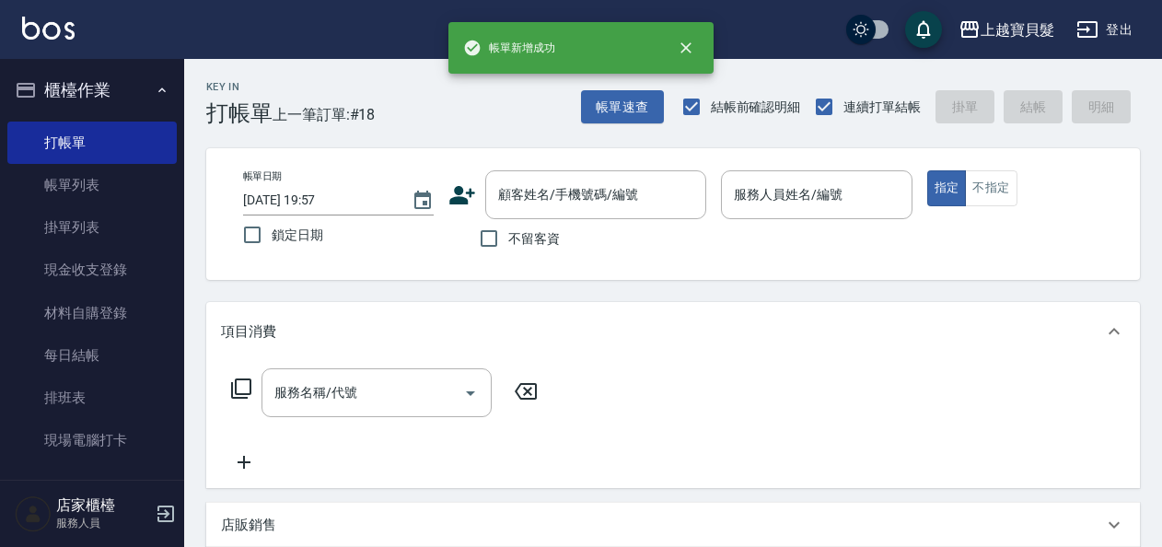
scroll to position [0, 0]
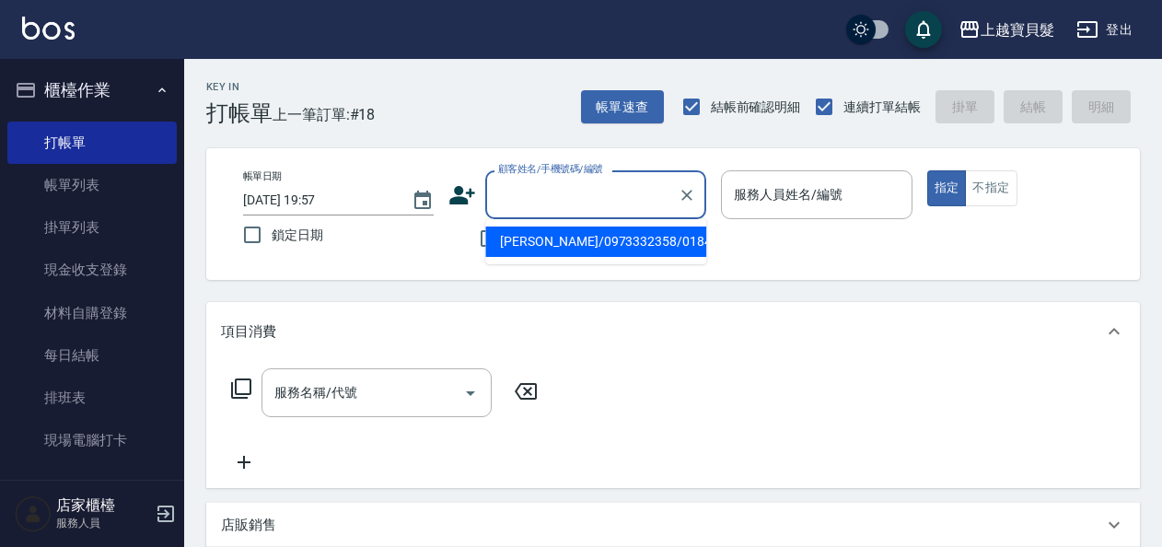
click at [608, 188] on input "顧客姓名/手機號碼/編號" at bounding box center [581, 195] width 177 height 32
type input "[PERSON_NAME]/0966699996/01730122"
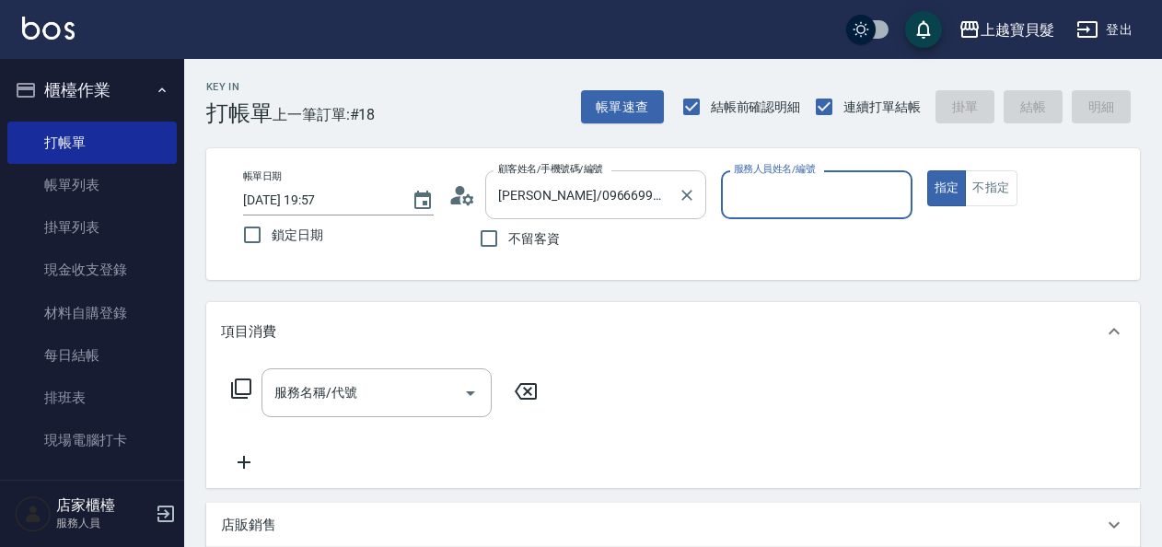
type input "Ponny-11"
click at [249, 395] on icon at bounding box center [241, 388] width 22 height 22
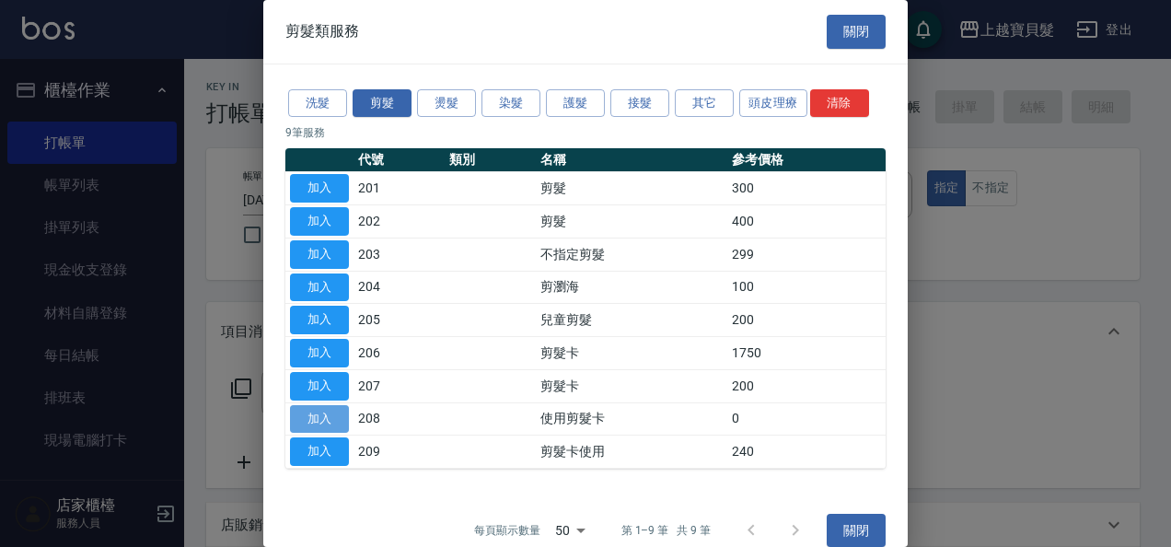
click at [339, 418] on button "加入" at bounding box center [319, 419] width 59 height 29
type input "使用剪髮卡(208)"
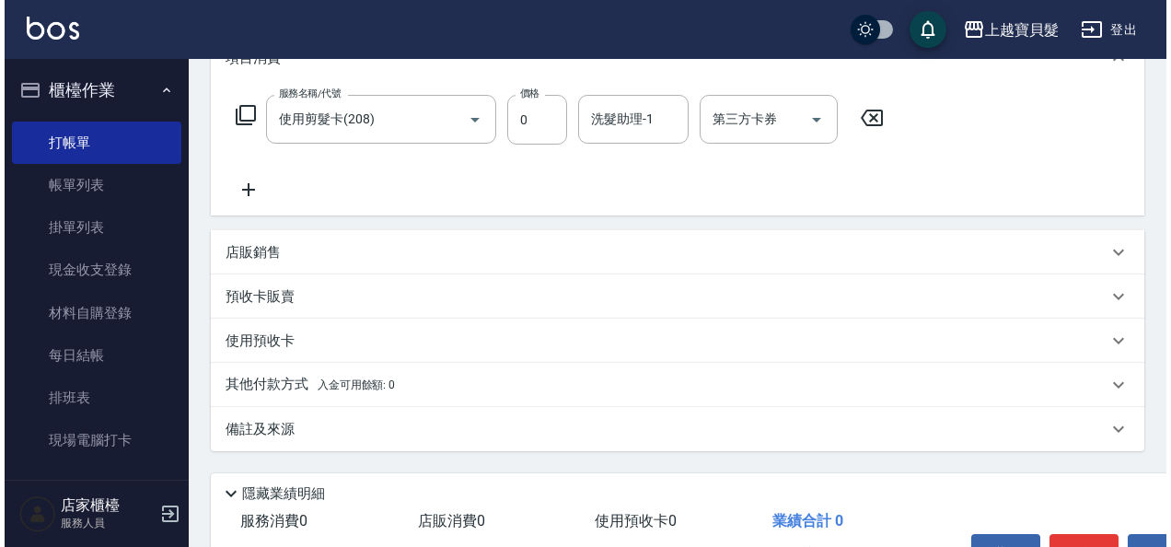
scroll to position [384, 0]
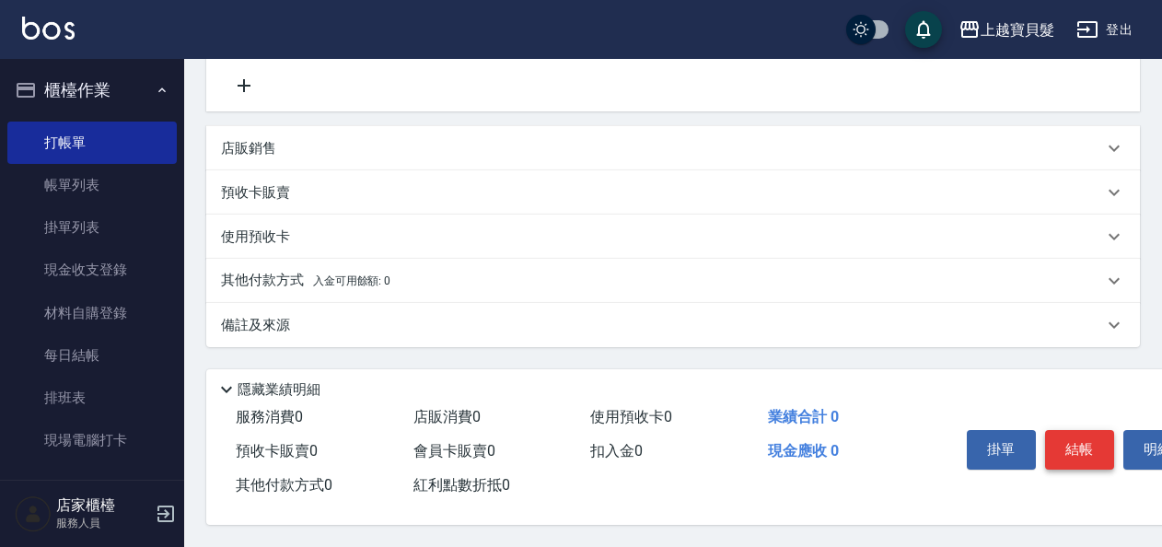
click at [1069, 436] on button "結帳" at bounding box center [1079, 449] width 69 height 39
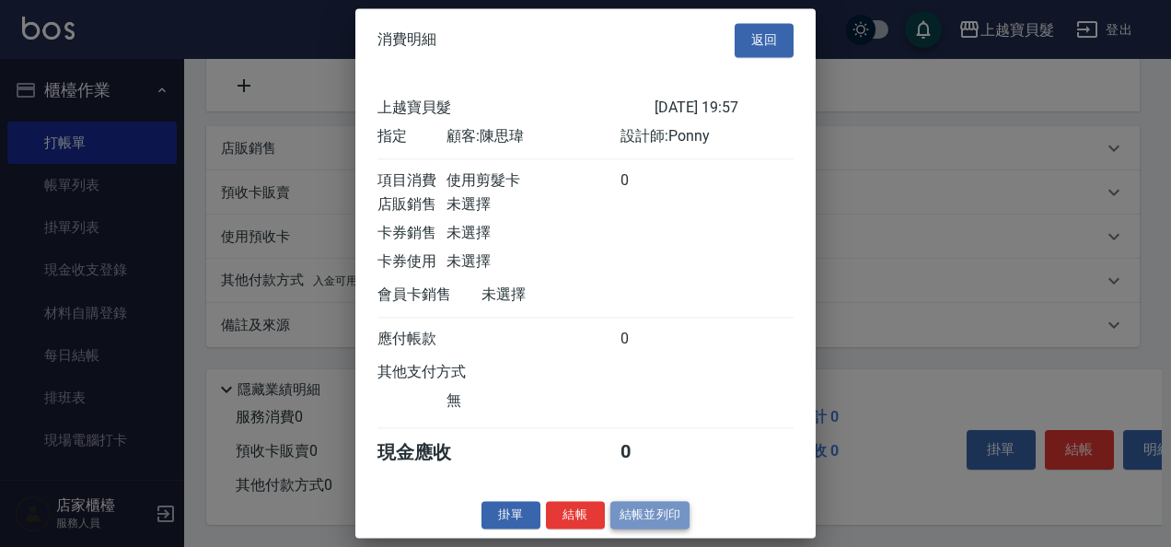
click at [630, 519] on button "結帳並列印" at bounding box center [650, 515] width 80 height 29
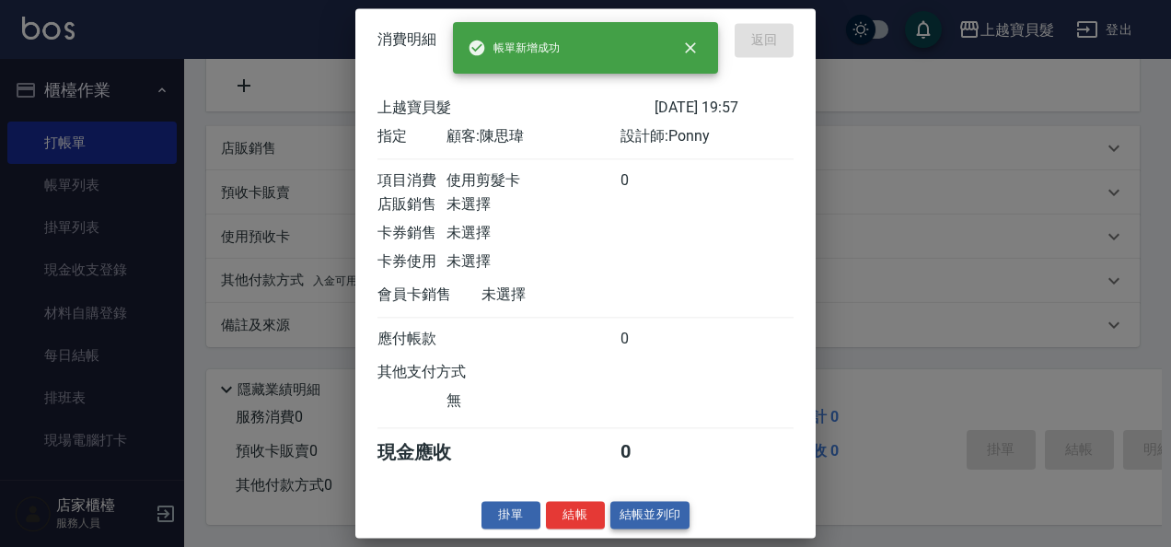
type input "[DATE] 19:58"
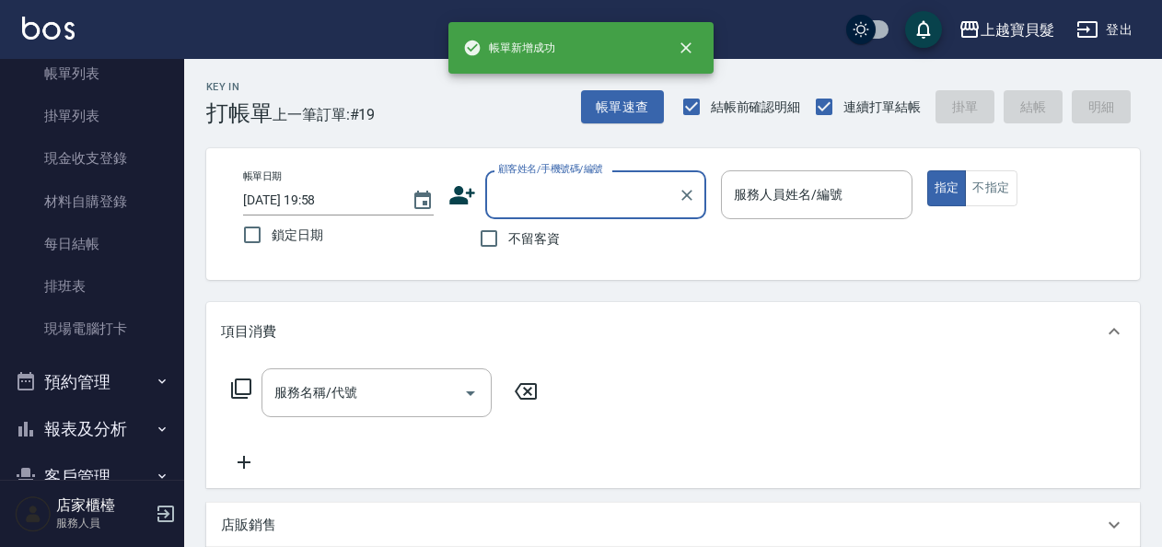
scroll to position [201, 0]
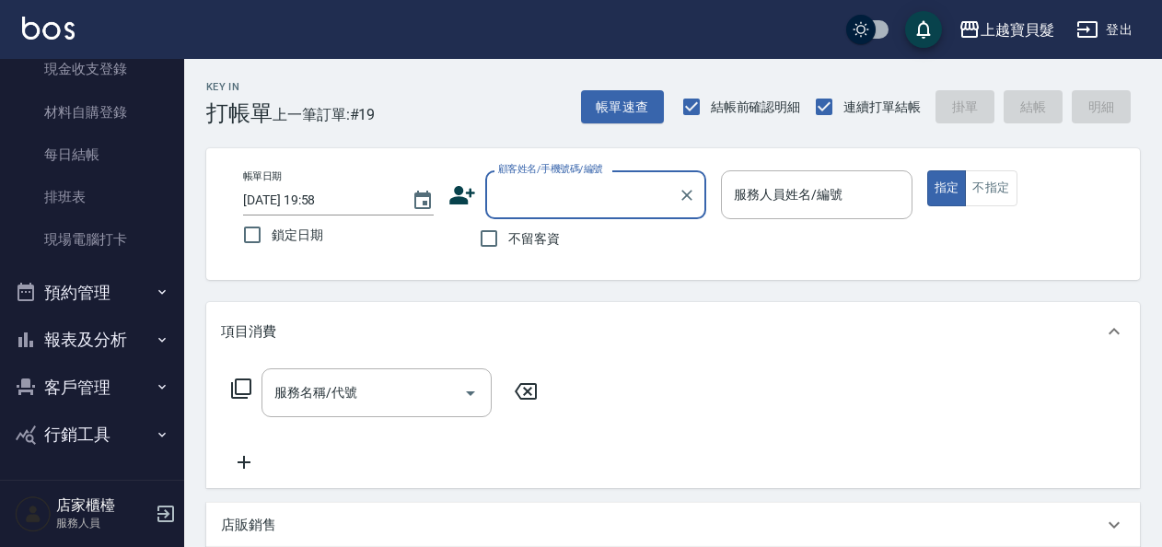
click at [86, 339] on button "報表及分析" at bounding box center [91, 340] width 169 height 48
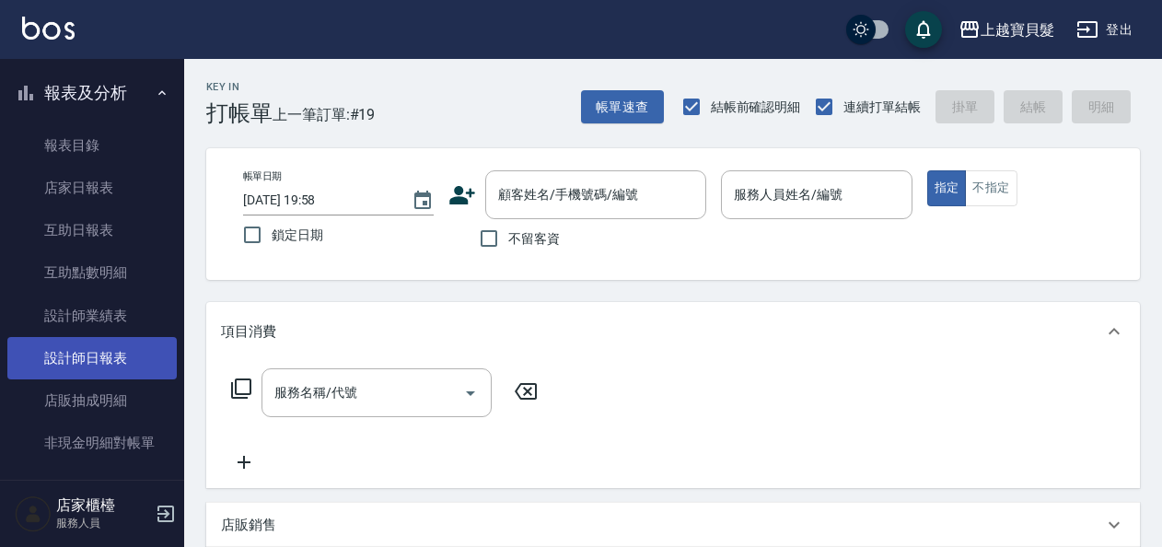
scroll to position [556, 0]
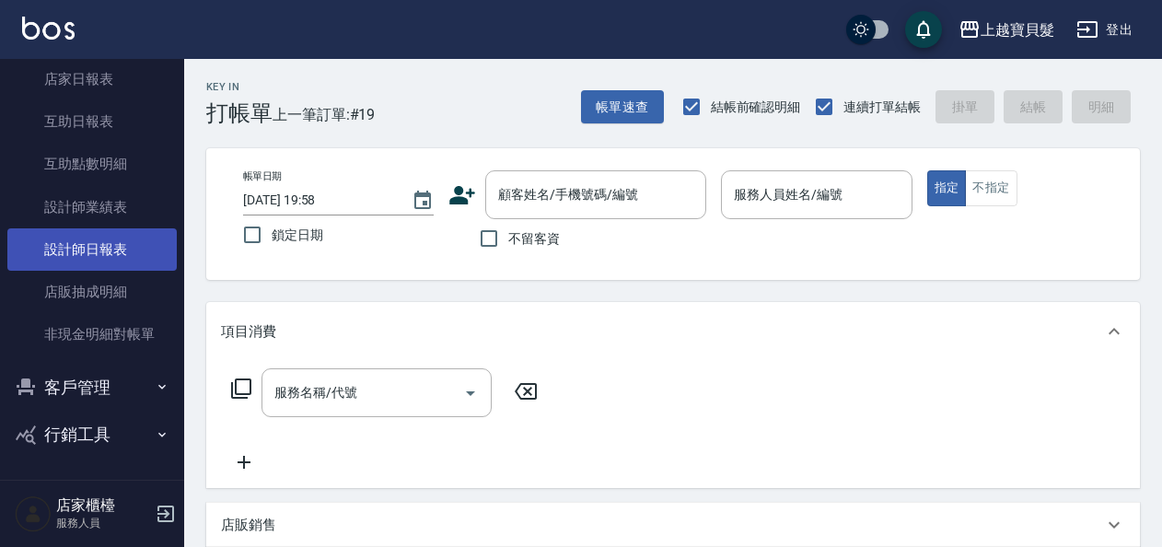
click at [94, 246] on link "設計師日報表" at bounding box center [91, 249] width 169 height 42
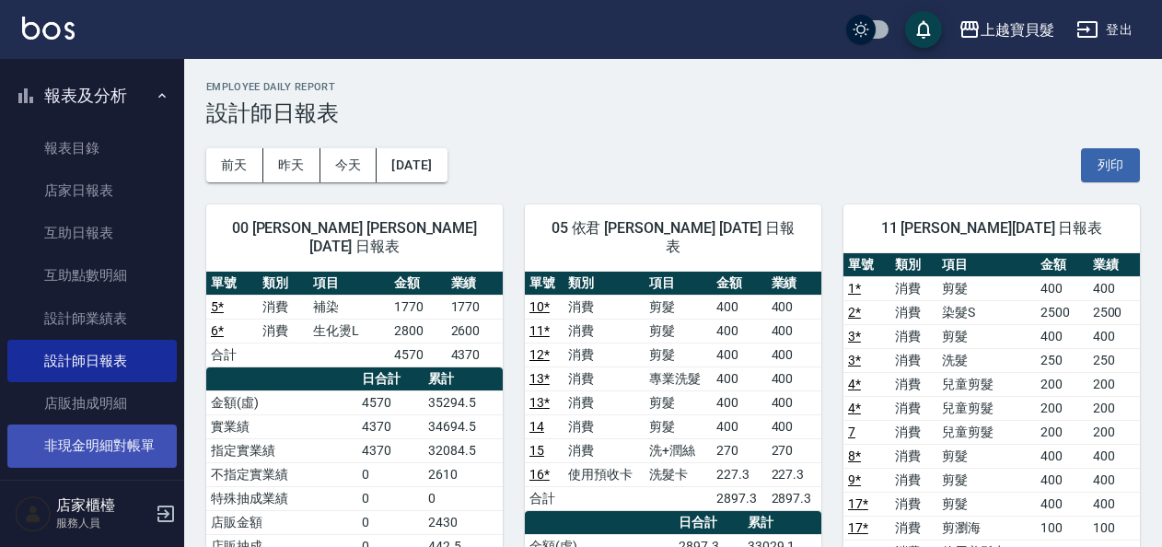
scroll to position [552, 0]
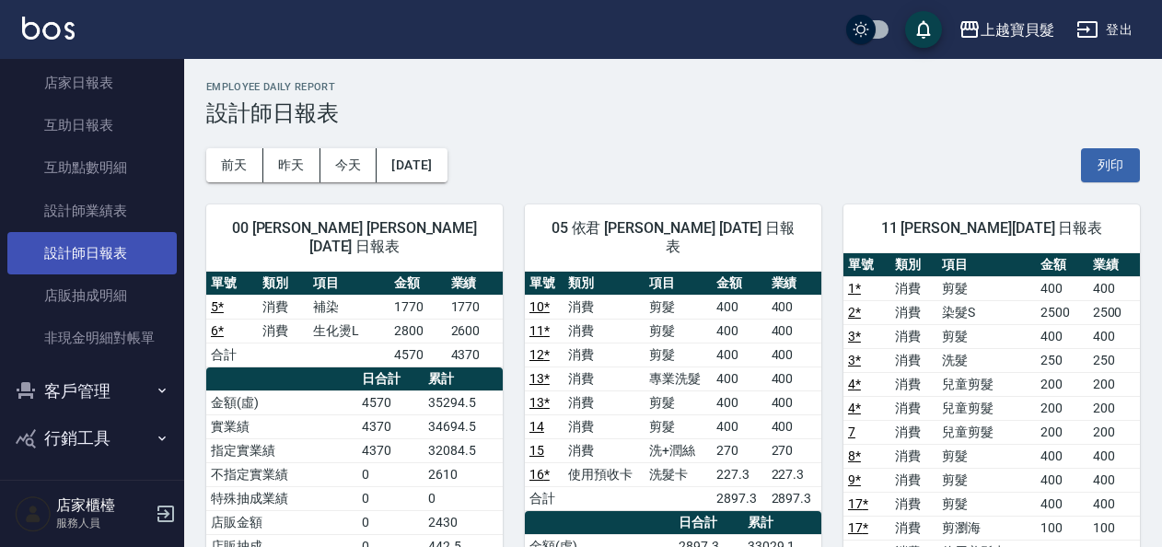
click at [83, 261] on link "設計師日報表" at bounding box center [91, 253] width 169 height 42
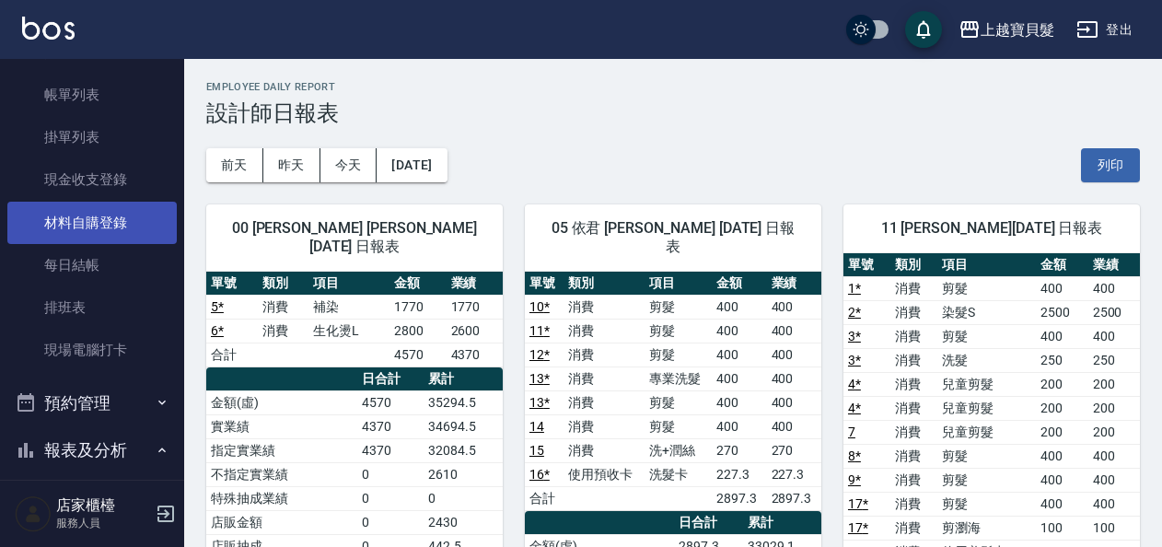
scroll to position [0, 0]
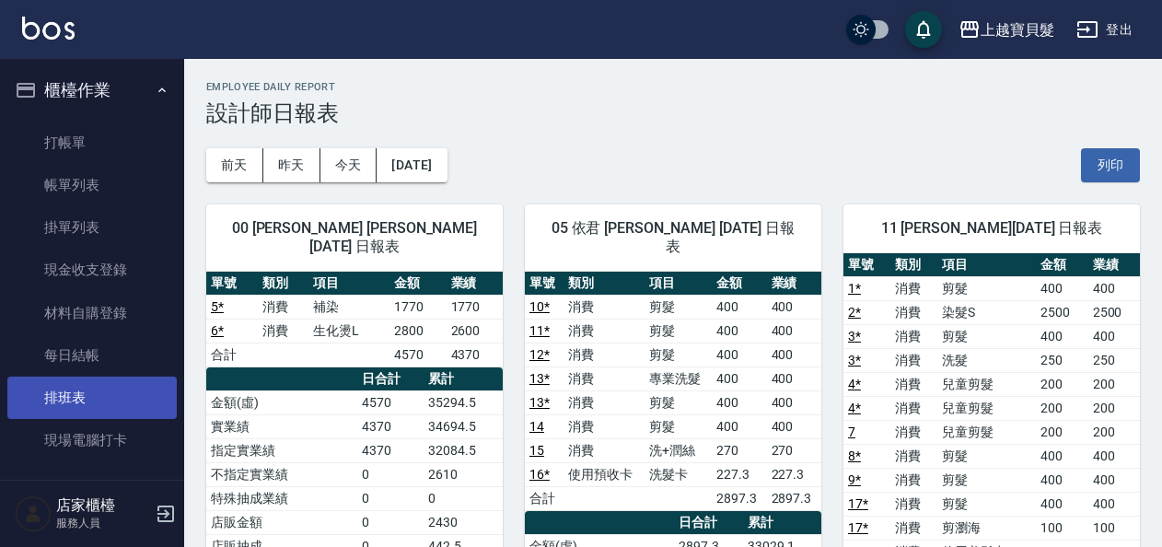
click at [72, 405] on link "排班表" at bounding box center [91, 397] width 169 height 42
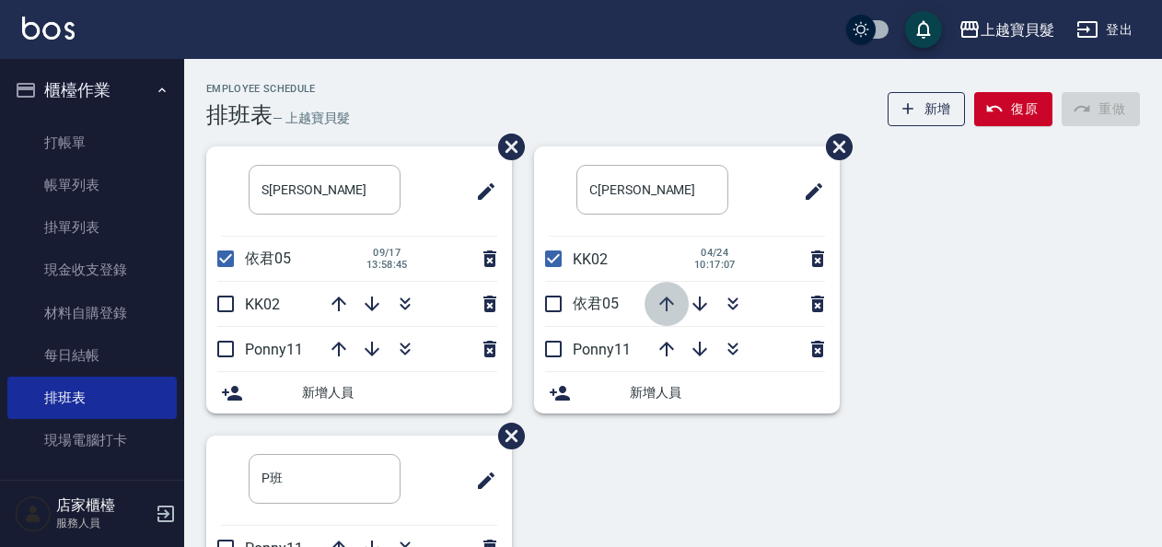
click at [676, 306] on icon "button" at bounding box center [666, 304] width 22 height 22
